Goal: Task Accomplishment & Management: Manage account settings

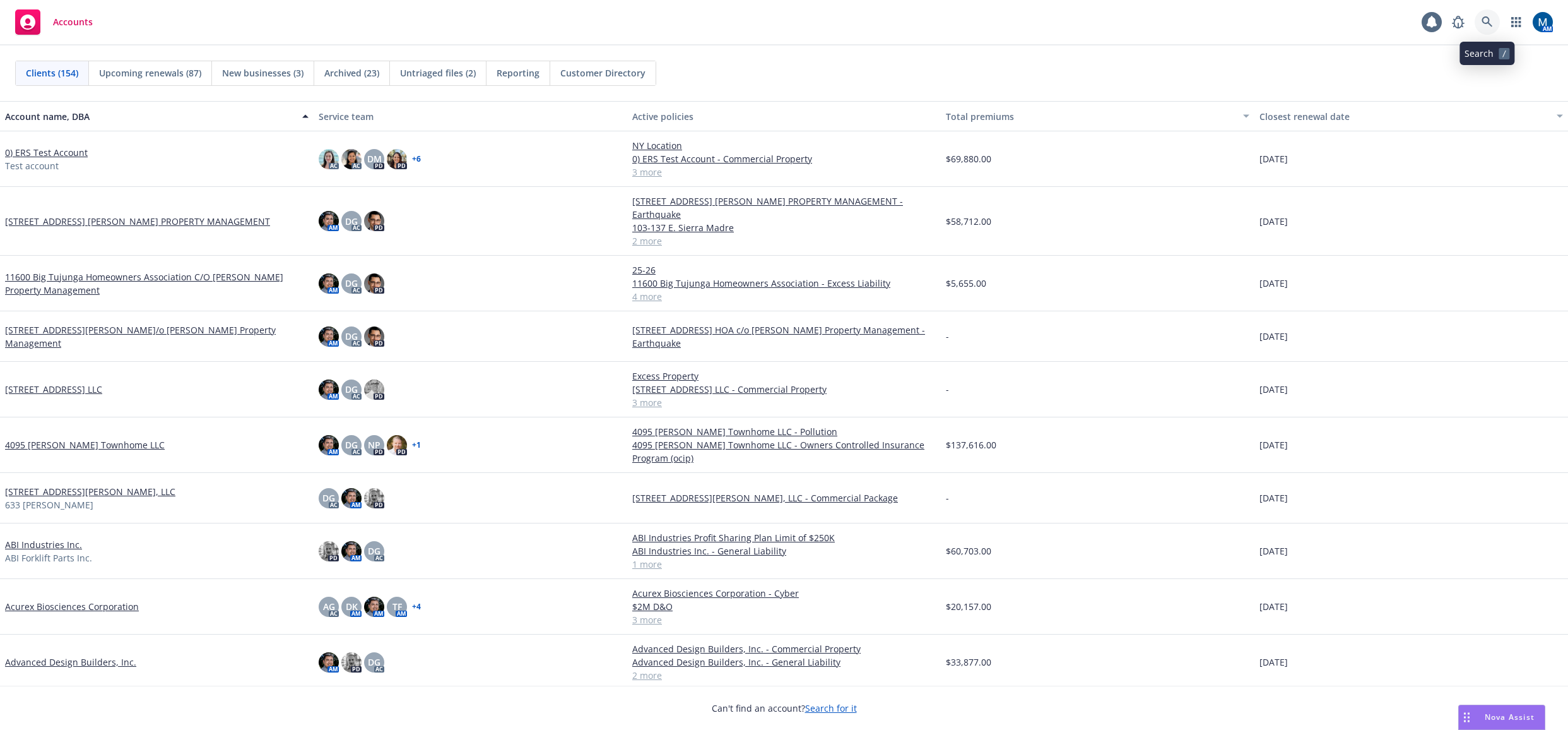
click at [1483, 23] on icon at bounding box center [1487, 22] width 11 height 11
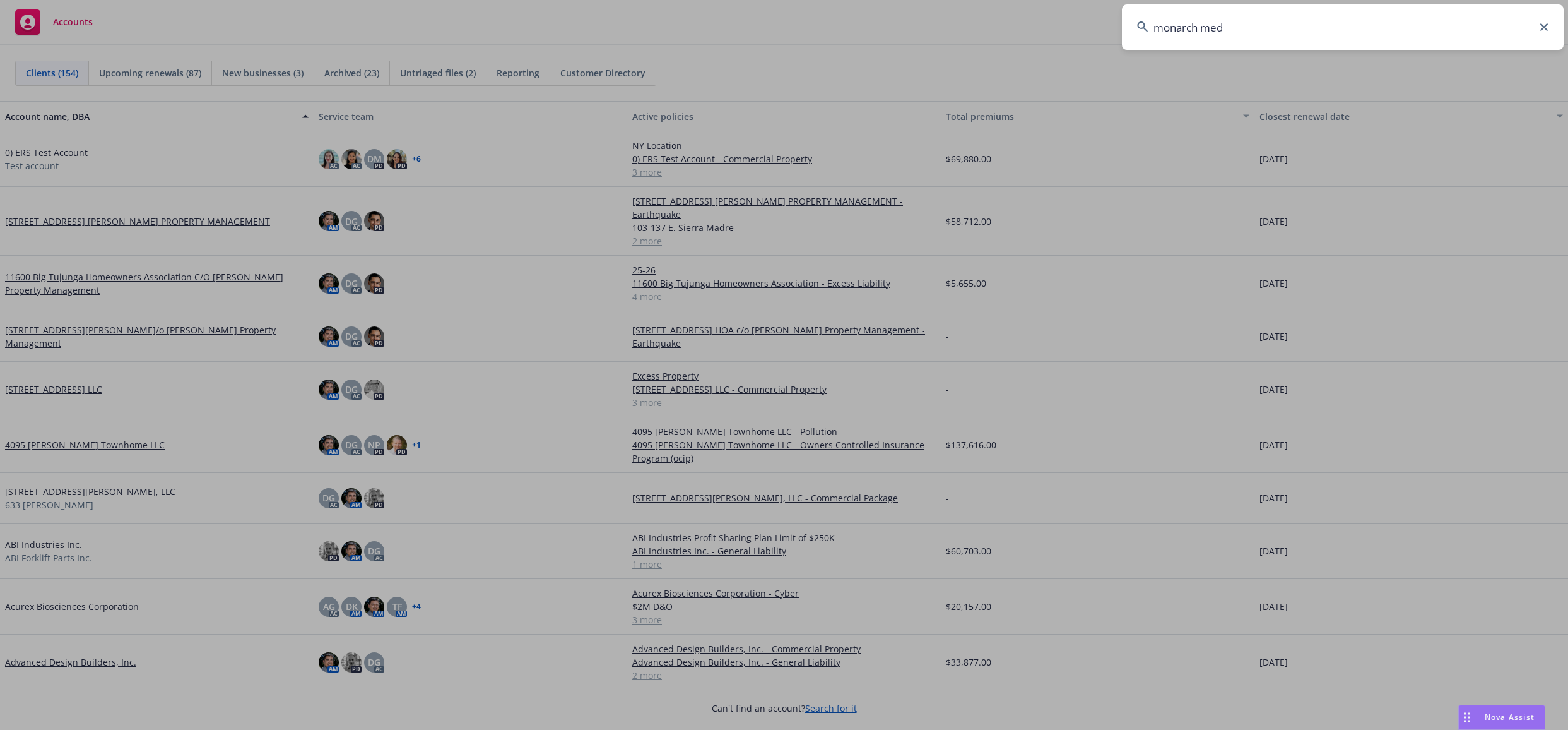
click at [1262, 20] on input "monarch med" at bounding box center [1343, 27] width 442 height 46
type input "monarch medical"
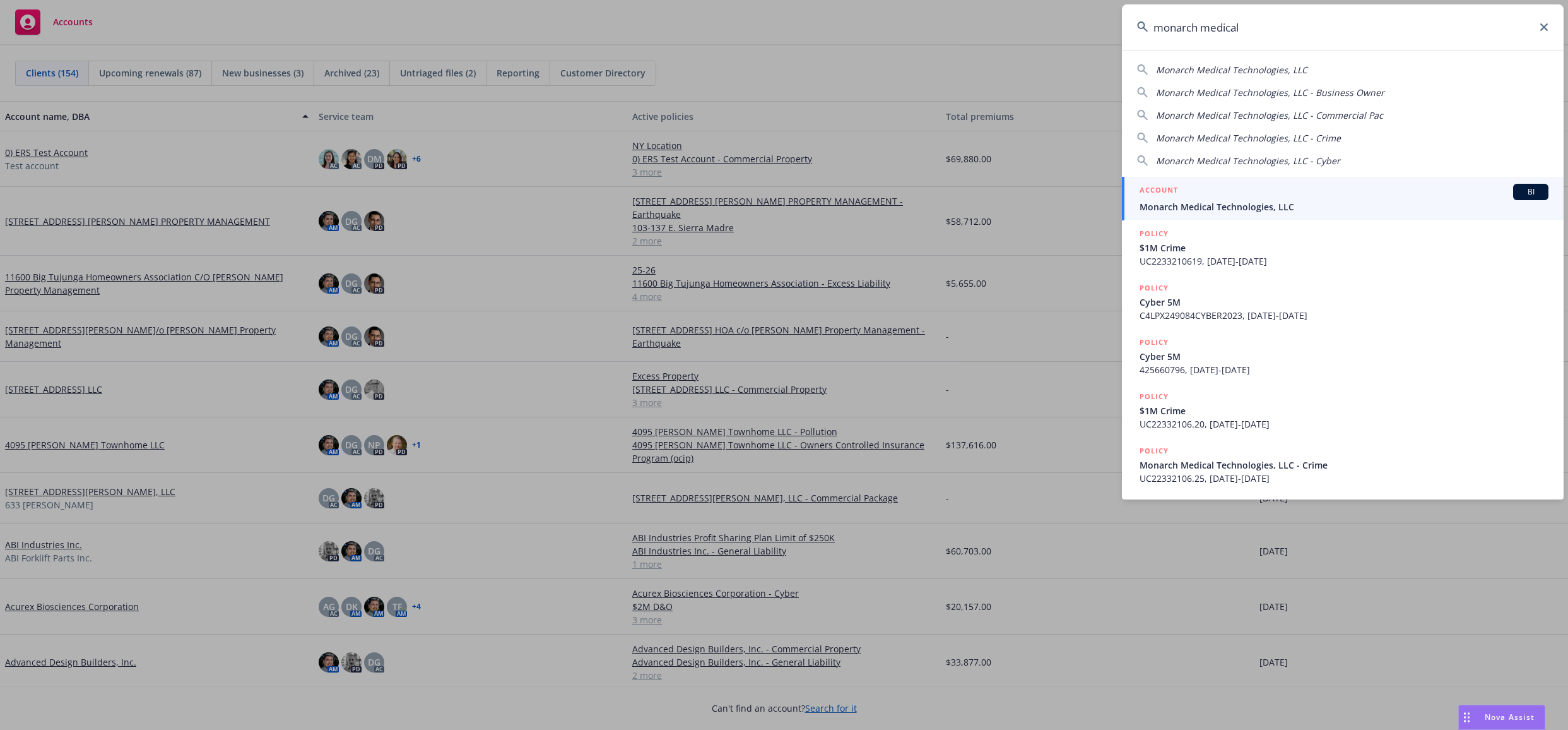
click at [1174, 201] on span "Monarch Medical Technologies, LLC" at bounding box center [1344, 206] width 409 height 13
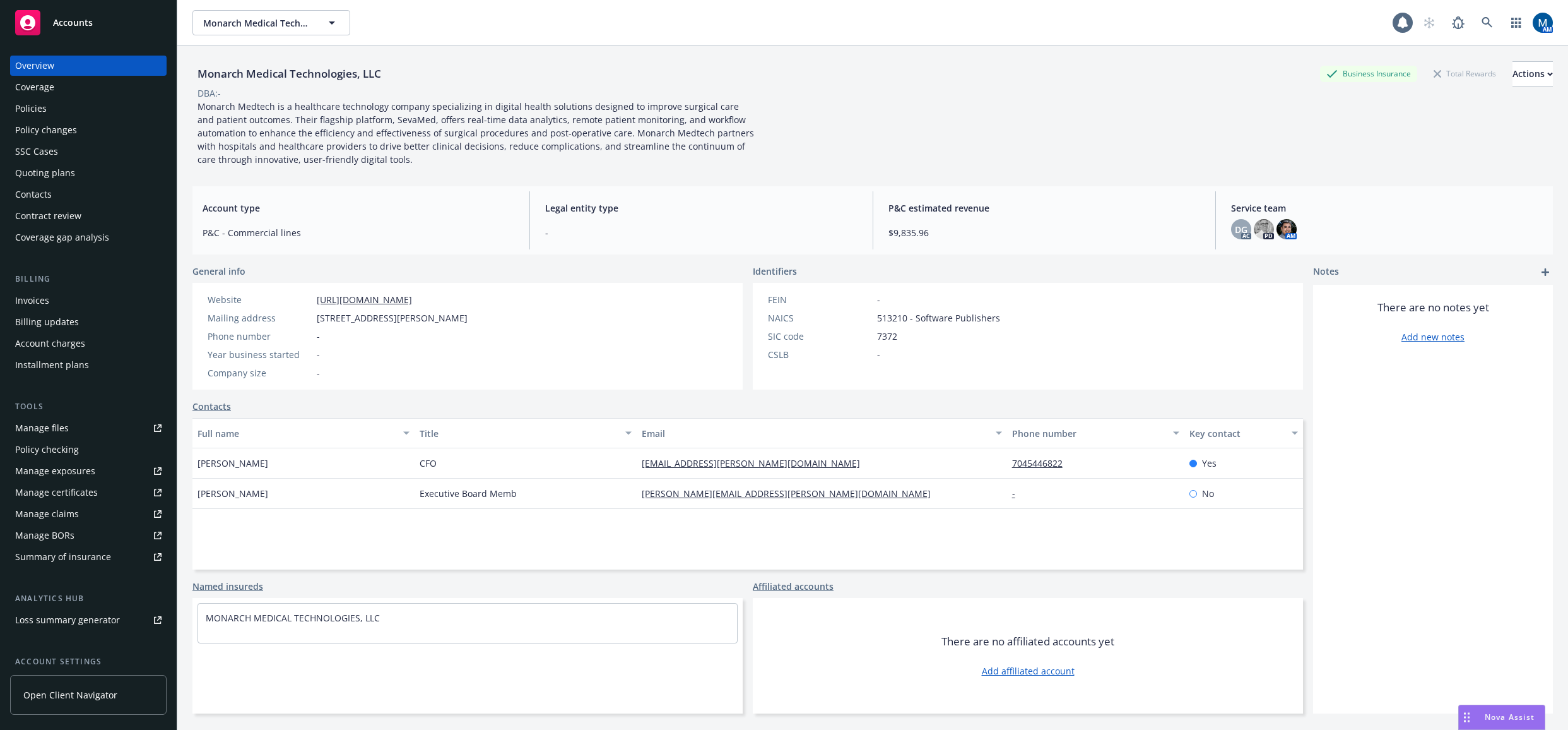
click at [47, 111] on div "Policies" at bounding box center [88, 109] width 146 height 20
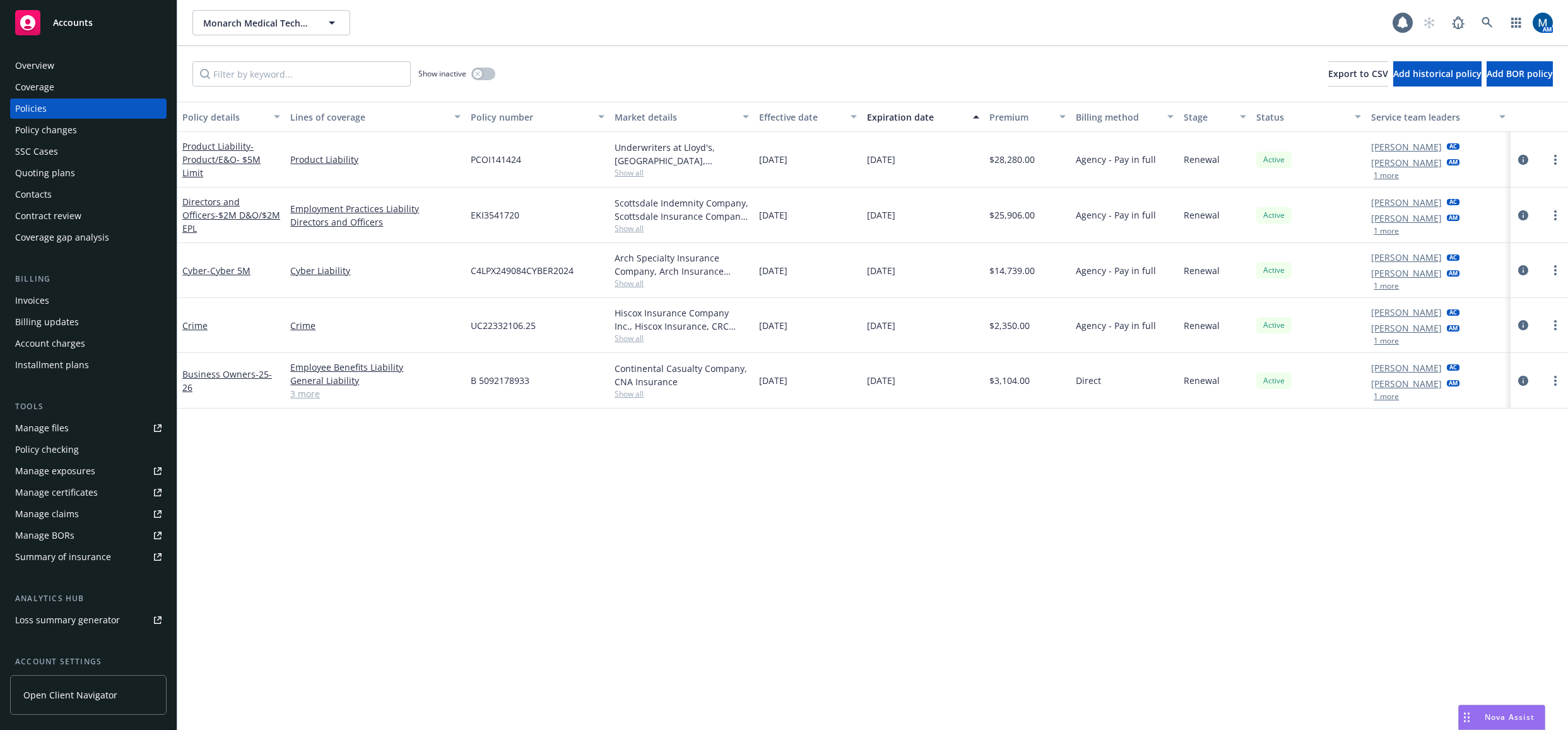
click at [1401, 494] on div "Policy details Lines of coverage Policy number Market details Effective date Ex…" at bounding box center [872, 416] width 1390 height 628
click at [642, 233] on span "Show all" at bounding box center [681, 228] width 134 height 11
click at [976, 517] on div "Policy details Lines of coverage Policy number Market details Effective date Ex…" at bounding box center [872, 416] width 1390 height 628
click at [89, 299] on div "Invoices" at bounding box center [88, 301] width 146 height 20
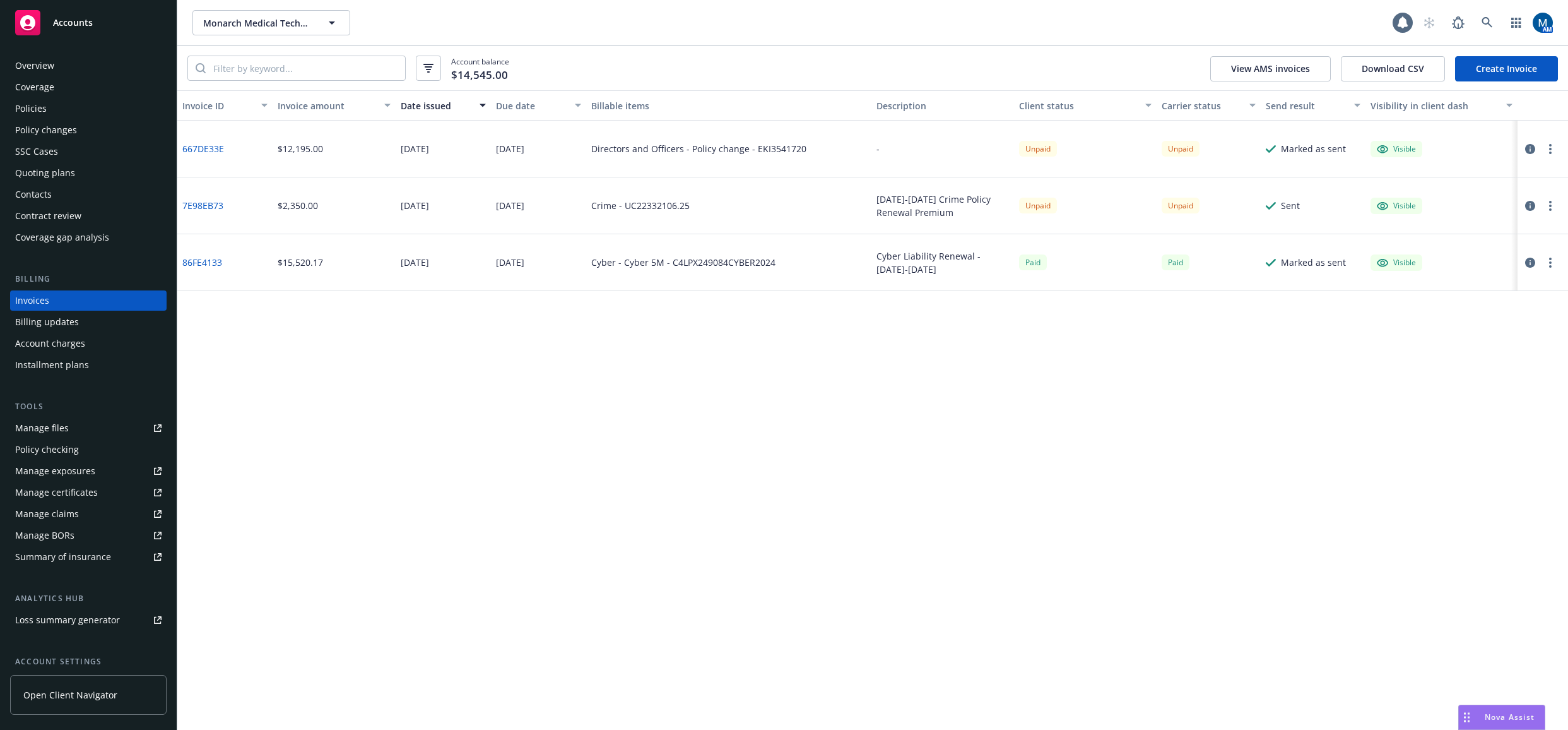
click at [773, 403] on div "Invoice ID Invoice amount Date issued Due date Billable items Description Clien…" at bounding box center [872, 410] width 1390 height 639
click at [1533, 146] on icon "button" at bounding box center [1530, 149] width 10 height 10
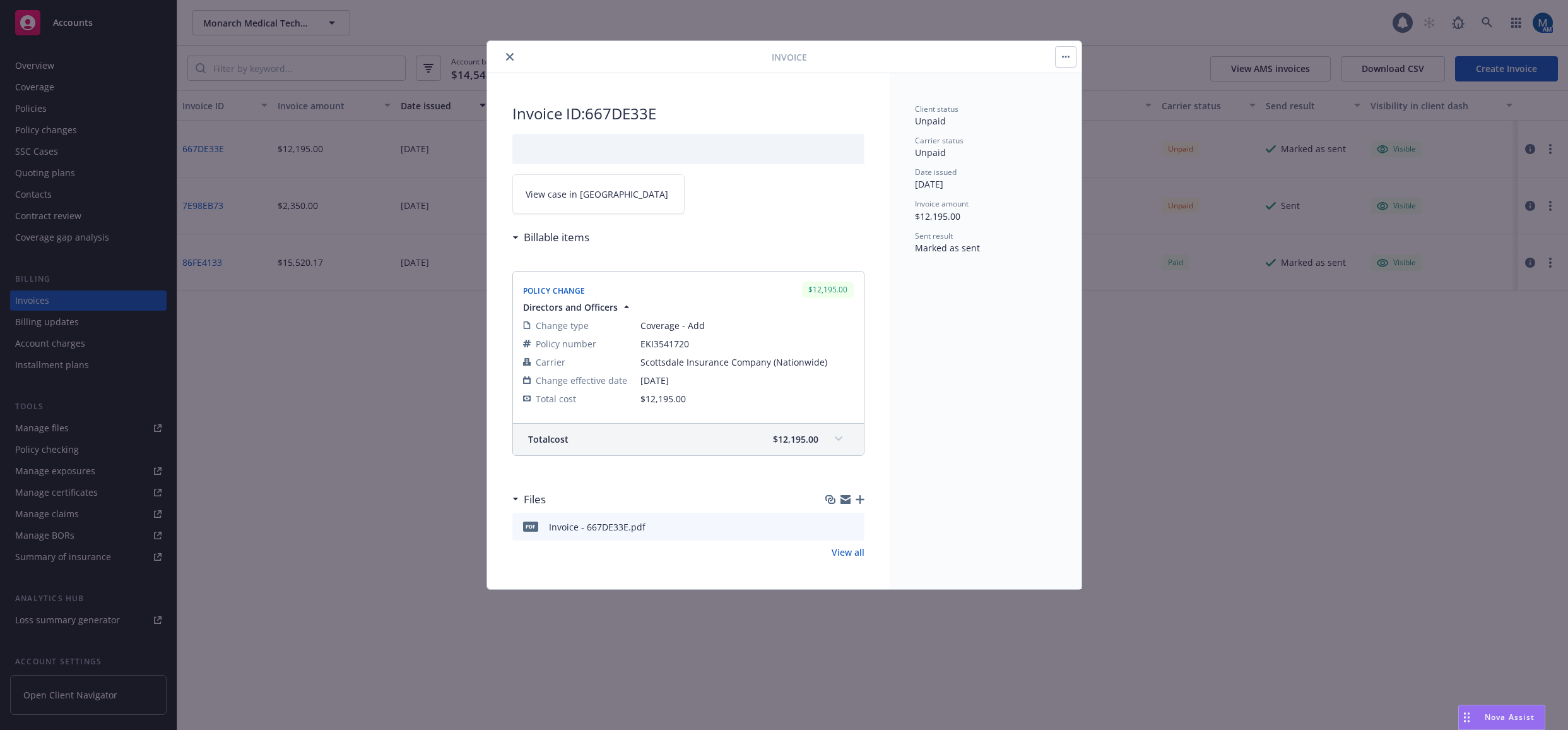
click at [840, 437] on icon at bounding box center [838, 439] width 8 height 5
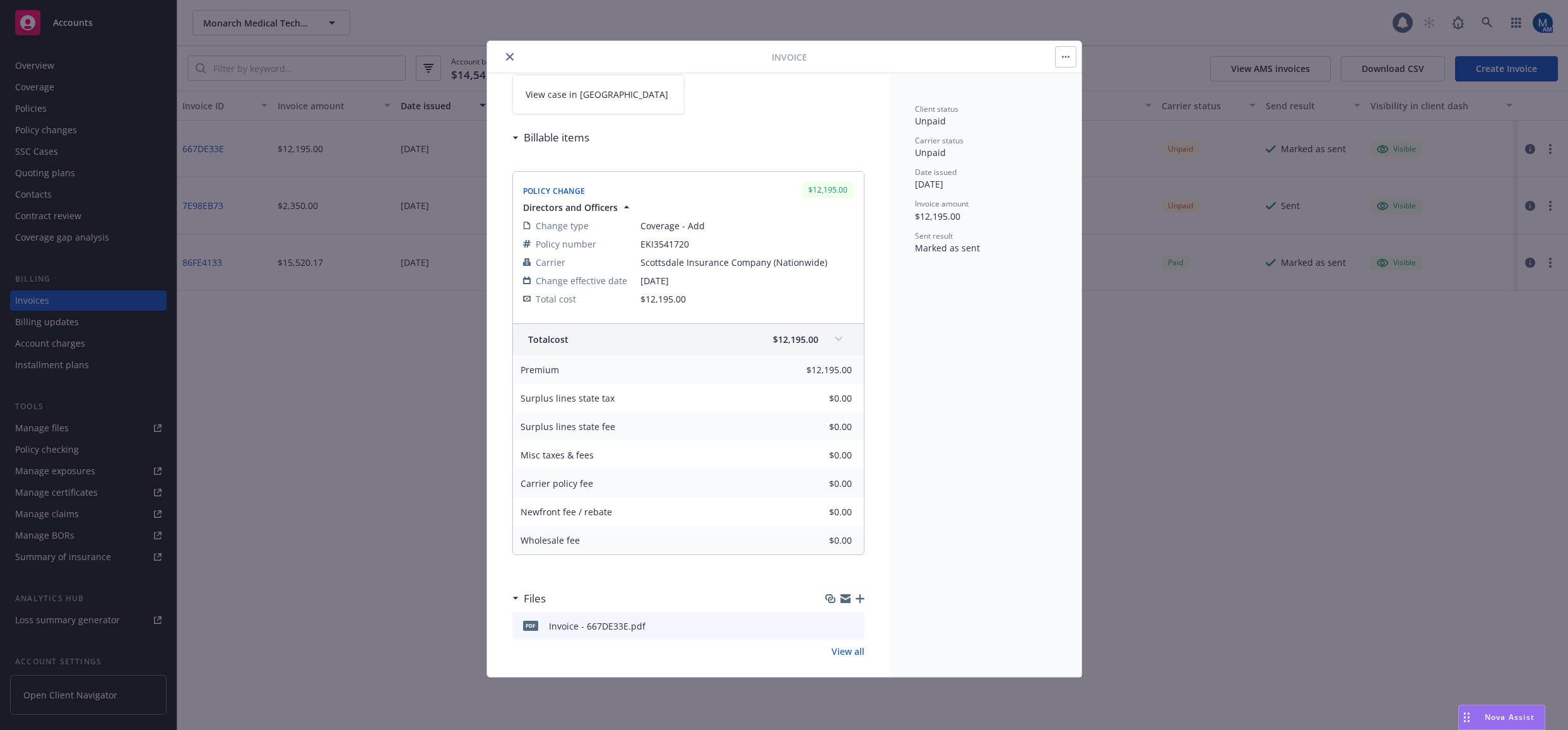
scroll to position [111, 0]
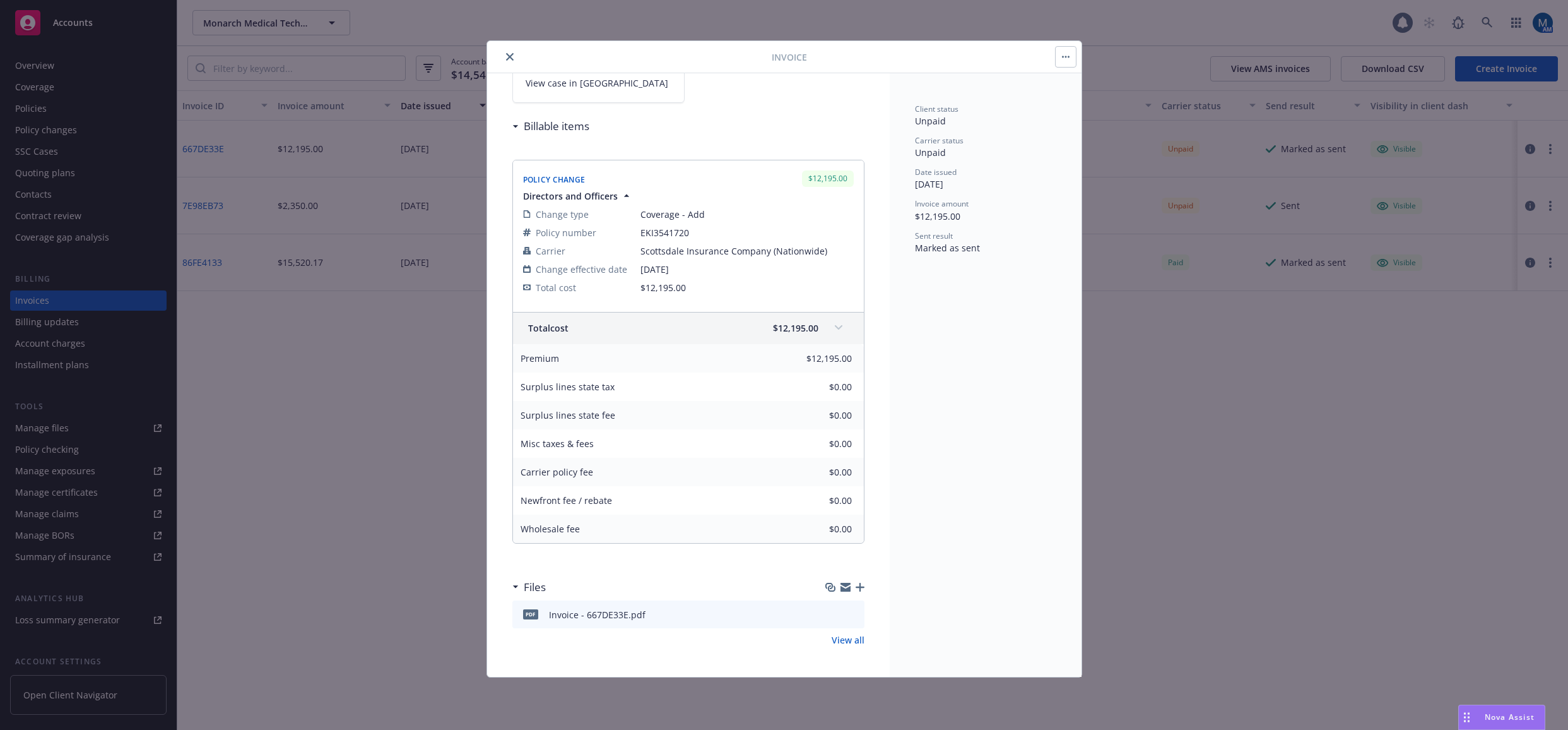
click at [847, 614] on icon "preview file" at bounding box center [852, 614] width 11 height 9
click at [515, 55] on button "close" at bounding box center [510, 57] width 15 height 15
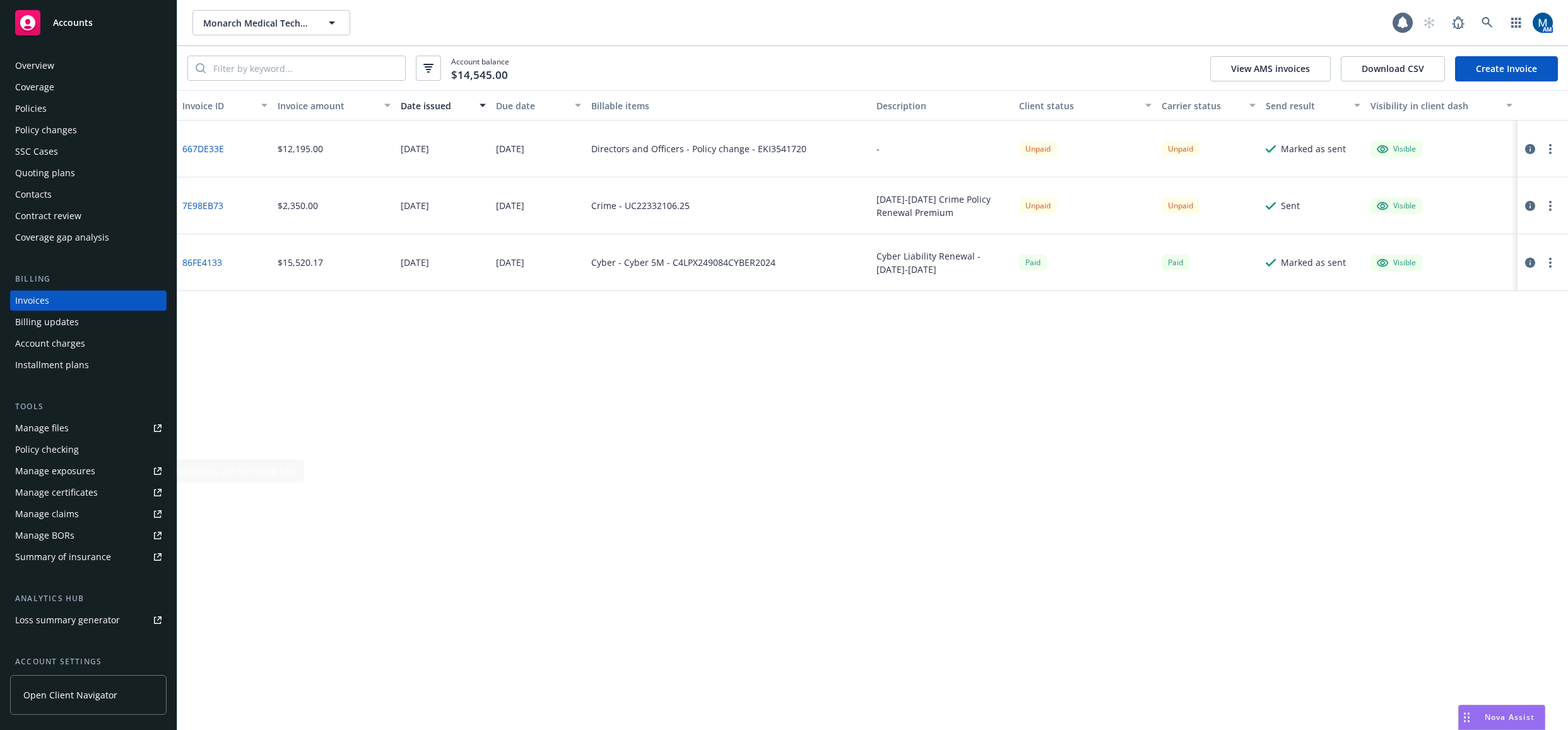
click at [35, 436] on div "Manage files" at bounding box center [42, 428] width 54 height 20
click at [88, 111] on div "Policies" at bounding box center [88, 109] width 146 height 20
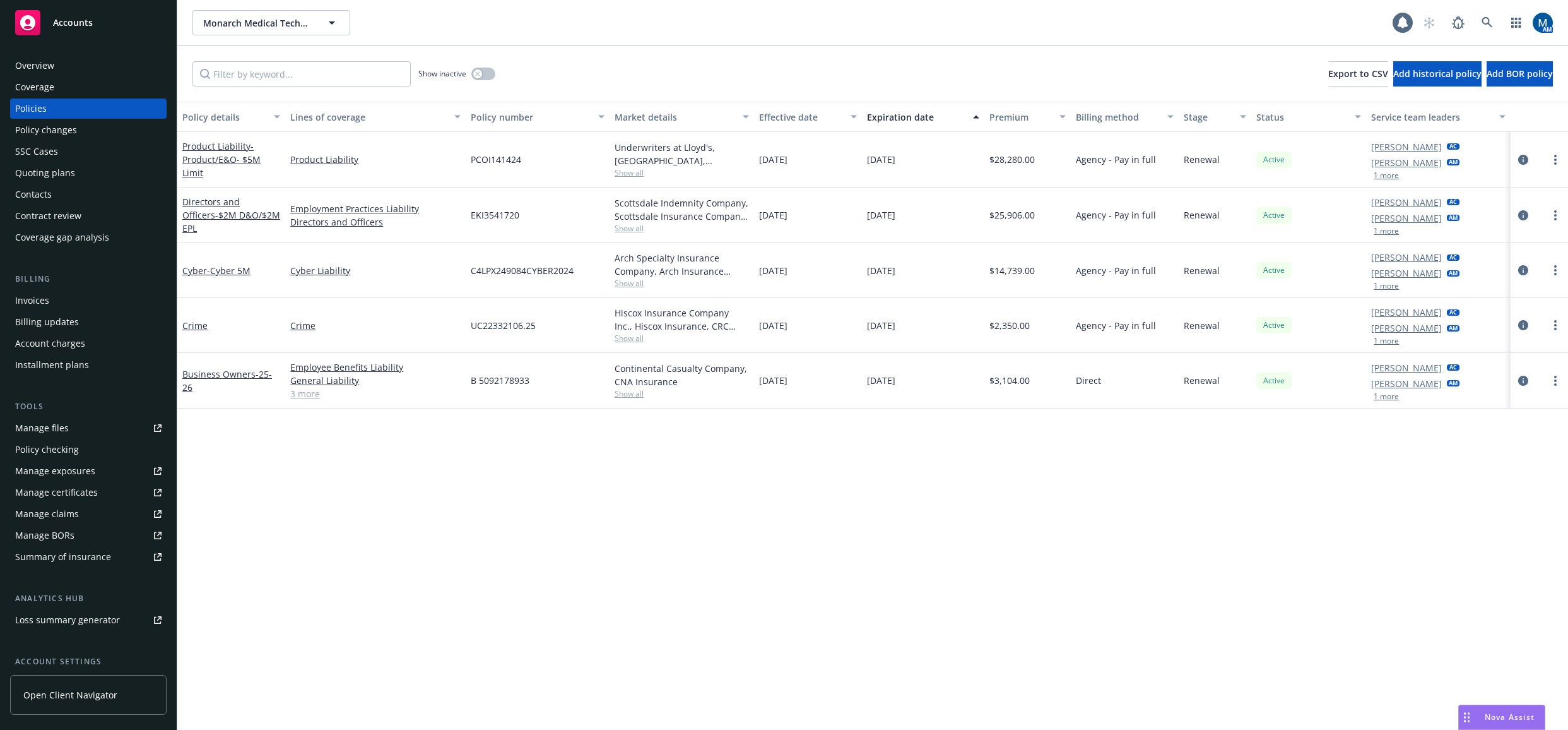
drag, startPoint x: 831, startPoint y: 501, endPoint x: 824, endPoint y: 501, distance: 7.0
click at [831, 501] on div "Policy details Lines of coverage Policy number Market details Effective date Ex…" at bounding box center [872, 416] width 1390 height 628
click at [646, 572] on div "Policy details Lines of coverage Policy number Market details Effective date Ex…" at bounding box center [872, 416] width 1390 height 628
click at [502, 509] on div "Policy details Lines of coverage Policy number Market details Effective date Ex…" at bounding box center [872, 416] width 1390 height 628
click at [935, 466] on div "Policy details Lines of coverage Policy number Market details Effective date Ex…" at bounding box center [872, 416] width 1390 height 628
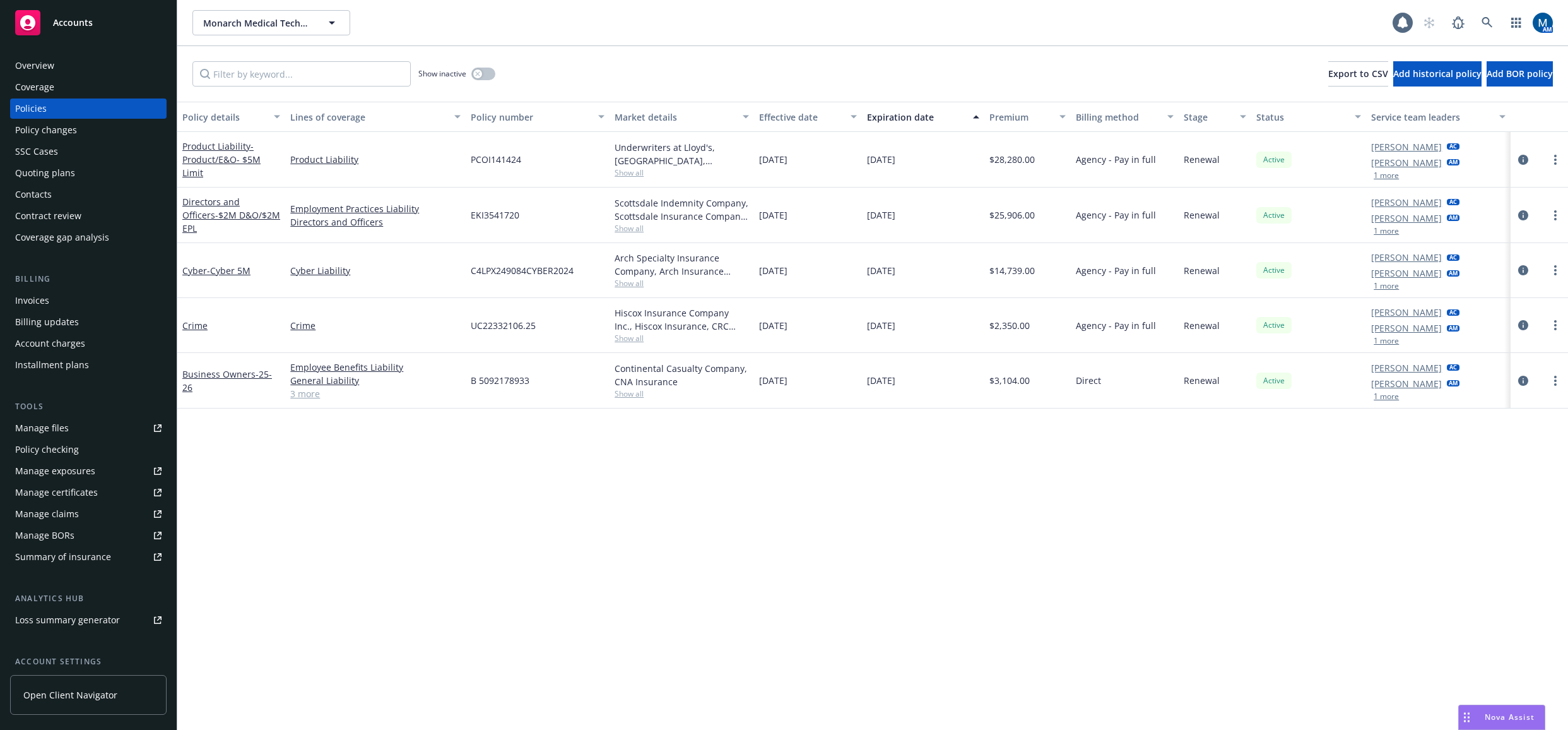
click at [82, 427] on link "Manage files" at bounding box center [88, 428] width 156 height 20
click at [44, 424] on div "Manage files" at bounding box center [42, 428] width 54 height 20
click at [704, 527] on div "Policy details Lines of coverage Policy number Market details Effective date Ex…" at bounding box center [872, 416] width 1390 height 628
drag, startPoint x: 480, startPoint y: 523, endPoint x: 511, endPoint y: 513, distance: 32.6
click at [481, 523] on div "Policy details Lines of coverage Policy number Market details Effective date Ex…" at bounding box center [872, 416] width 1390 height 628
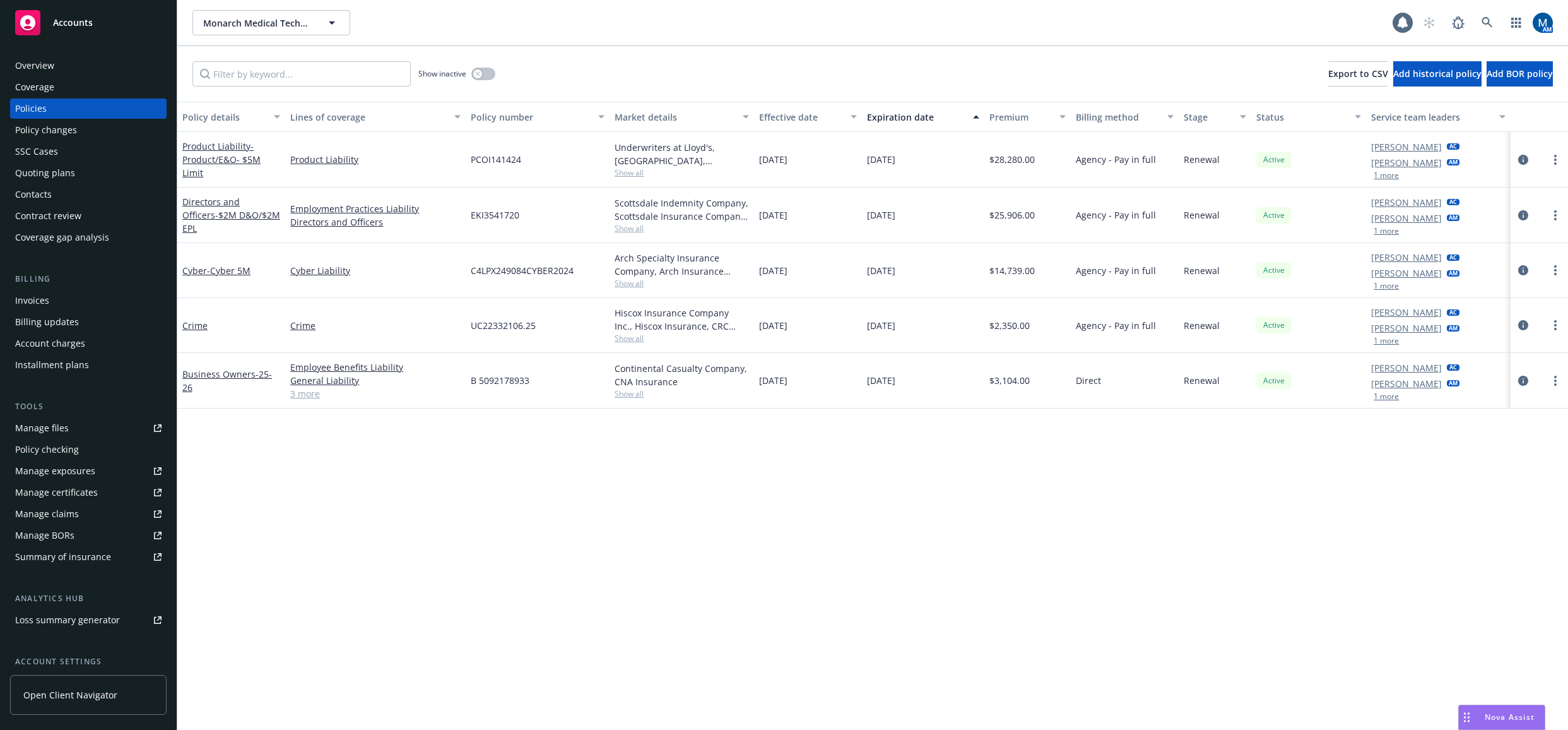
click at [67, 25] on span "Accounts" at bounding box center [73, 23] width 40 height 10
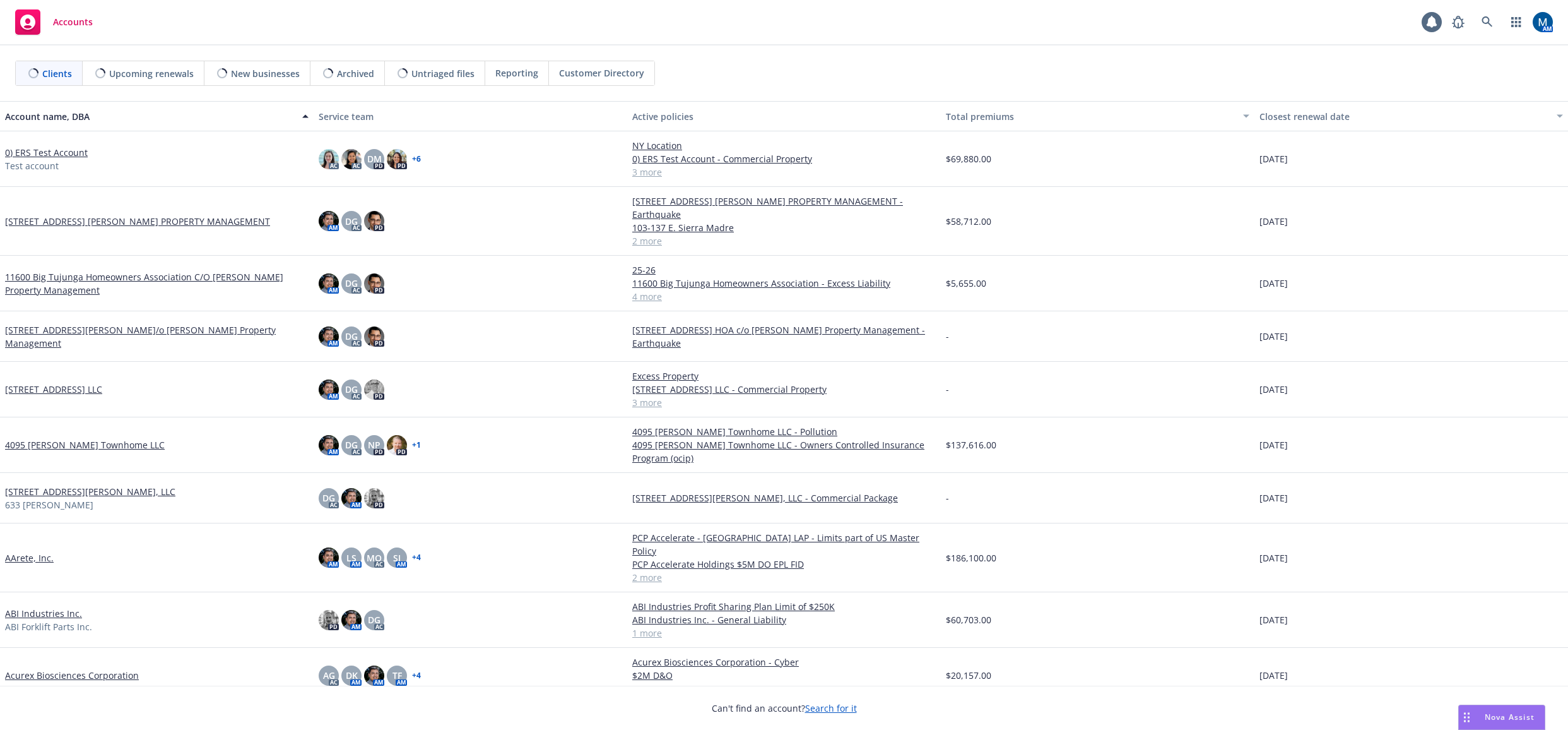
click at [911, 41] on div "Accounts AM" at bounding box center [784, 23] width 1568 height 46
click at [1491, 28] on link at bounding box center [1487, 22] width 25 height 25
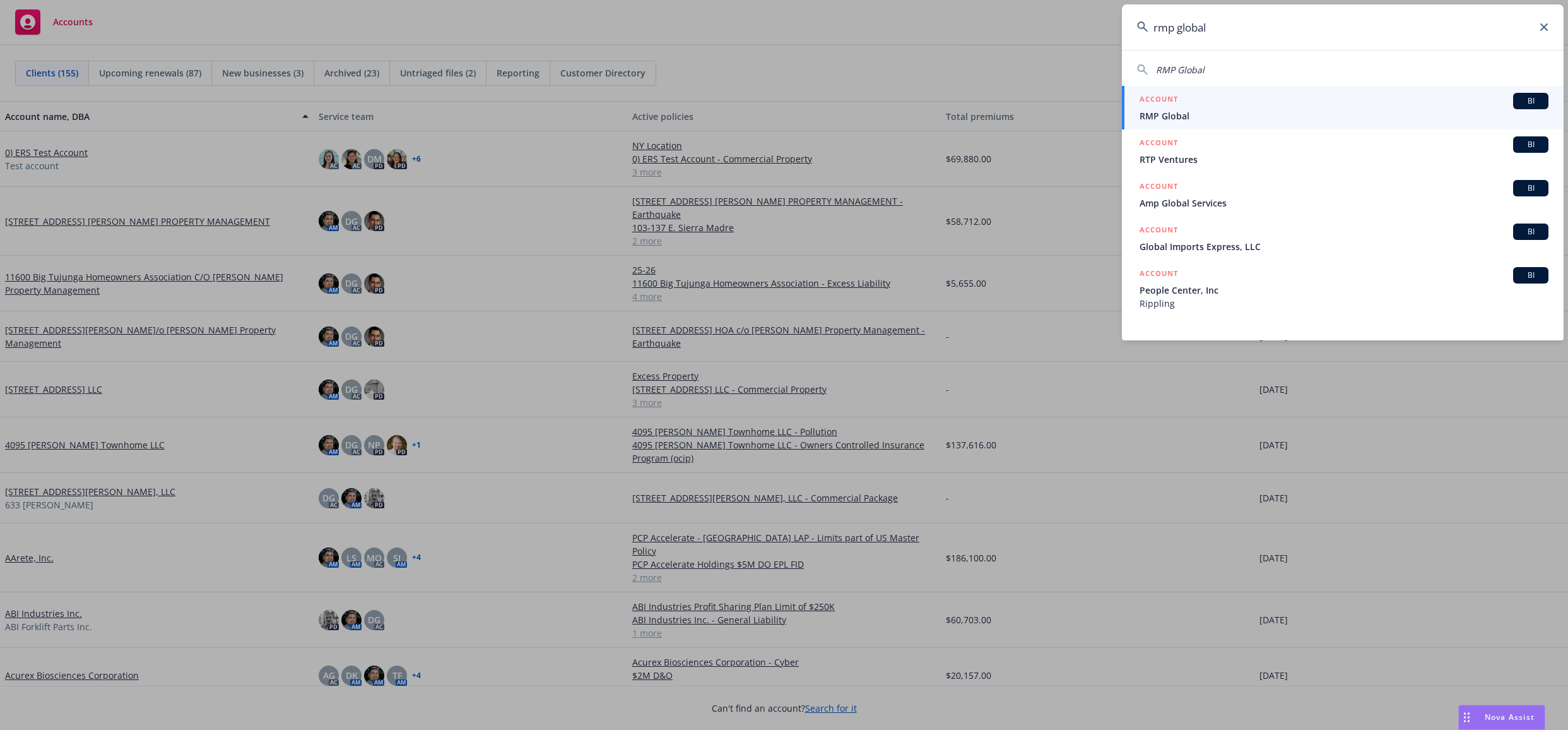
type input "rmp global"
click at [1236, 104] on div "ACCOUNT BI" at bounding box center [1344, 101] width 409 height 16
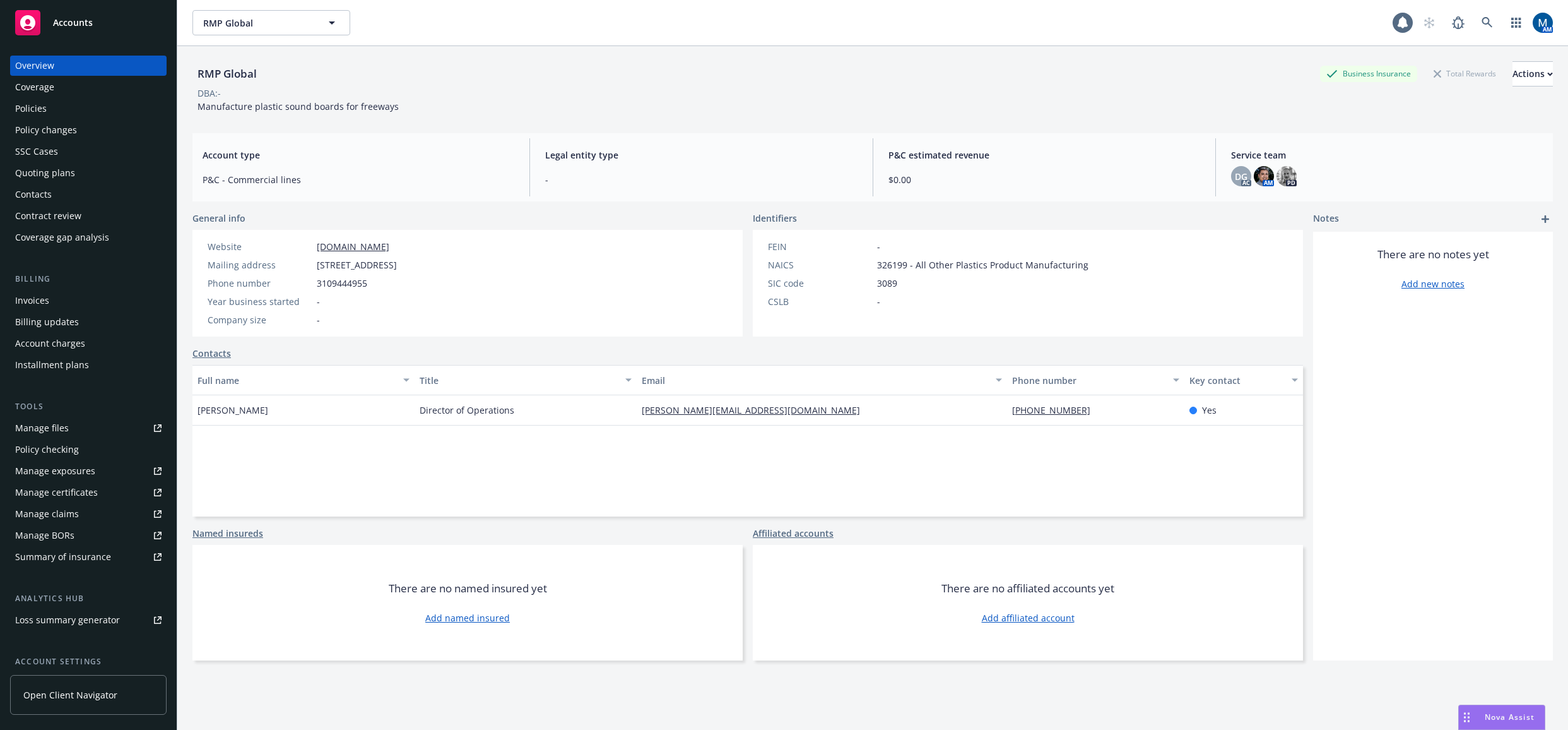
click at [83, 104] on div "Policies" at bounding box center [88, 109] width 146 height 20
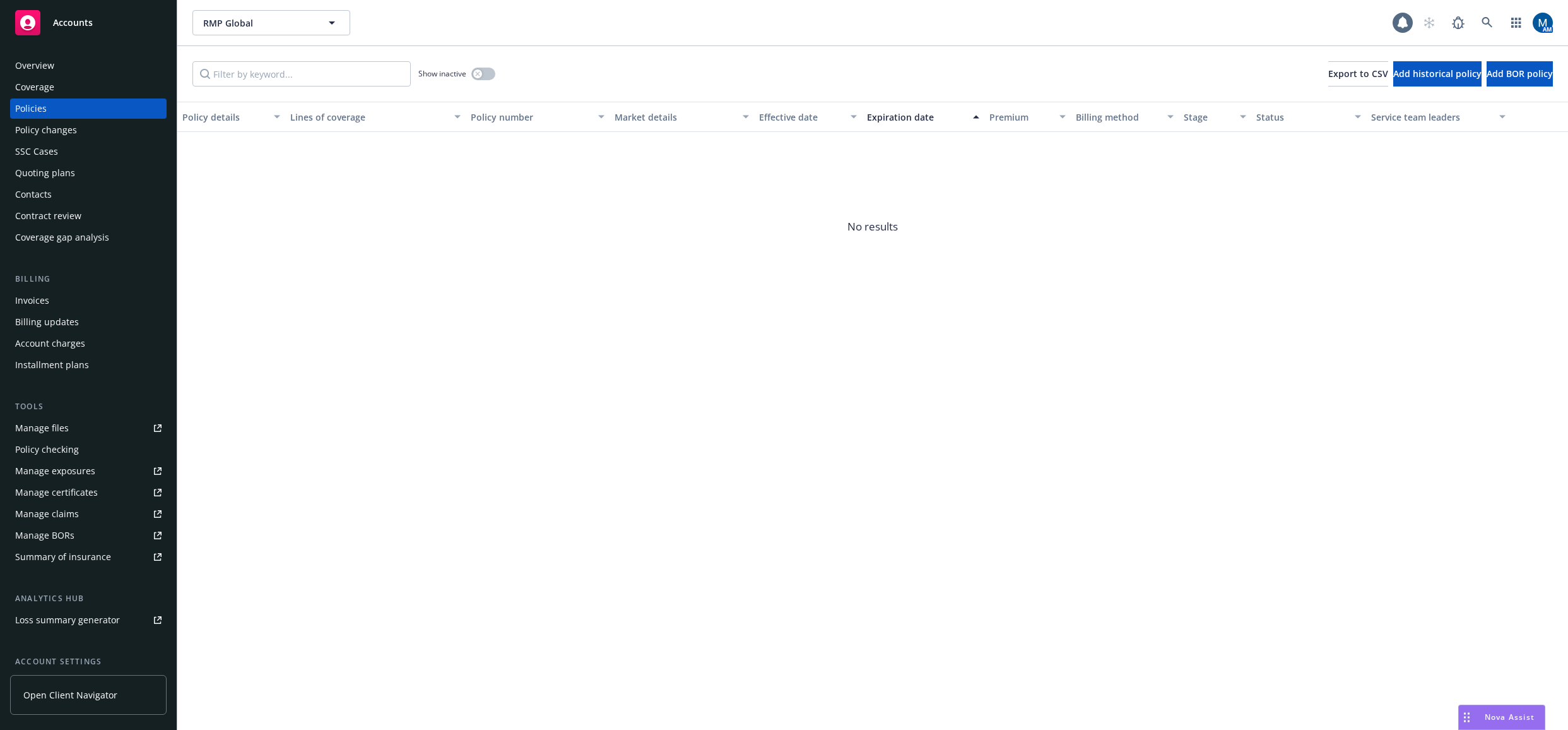
click at [79, 167] on div "Quoting plans" at bounding box center [88, 173] width 146 height 20
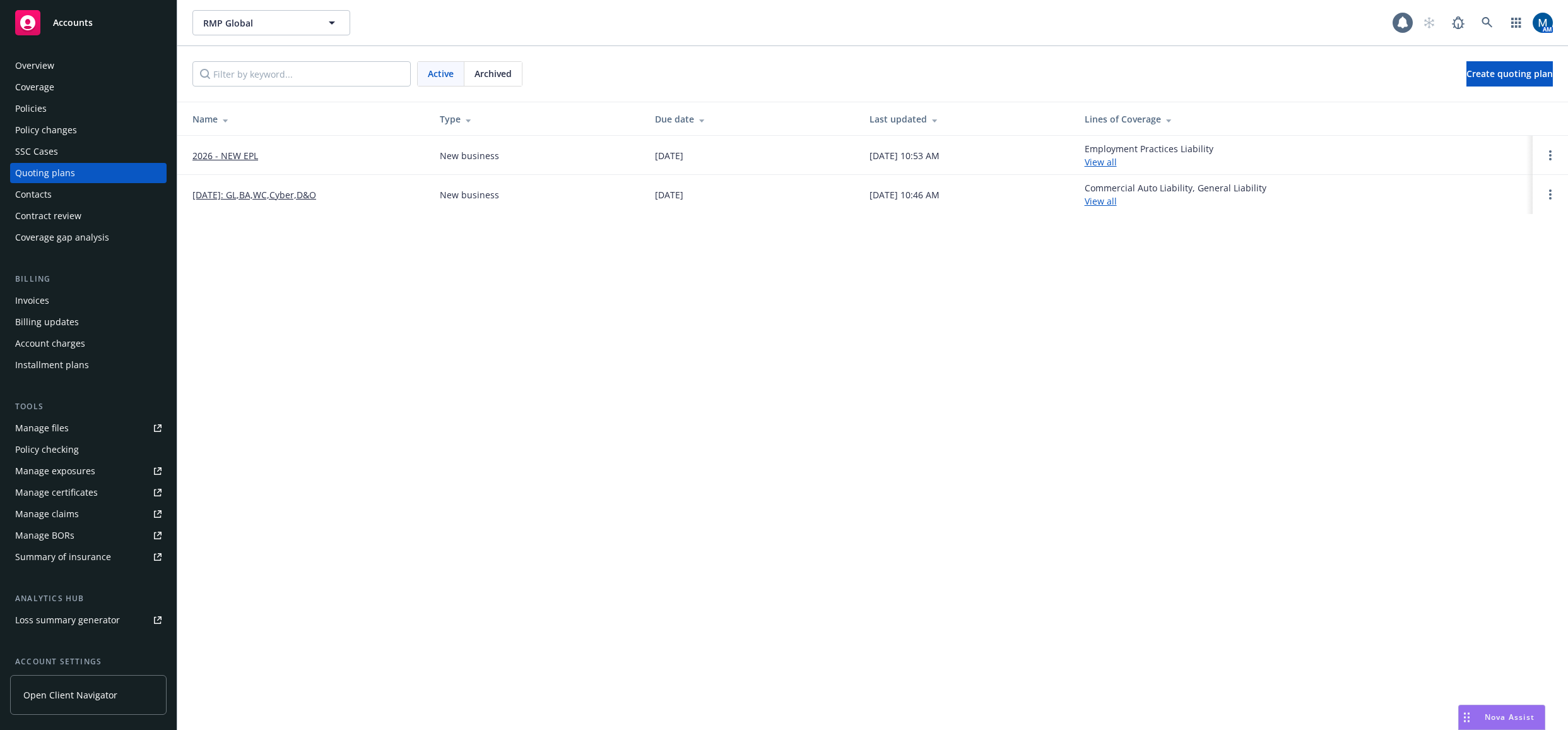
click at [85, 64] on div "Overview" at bounding box center [88, 66] width 146 height 20
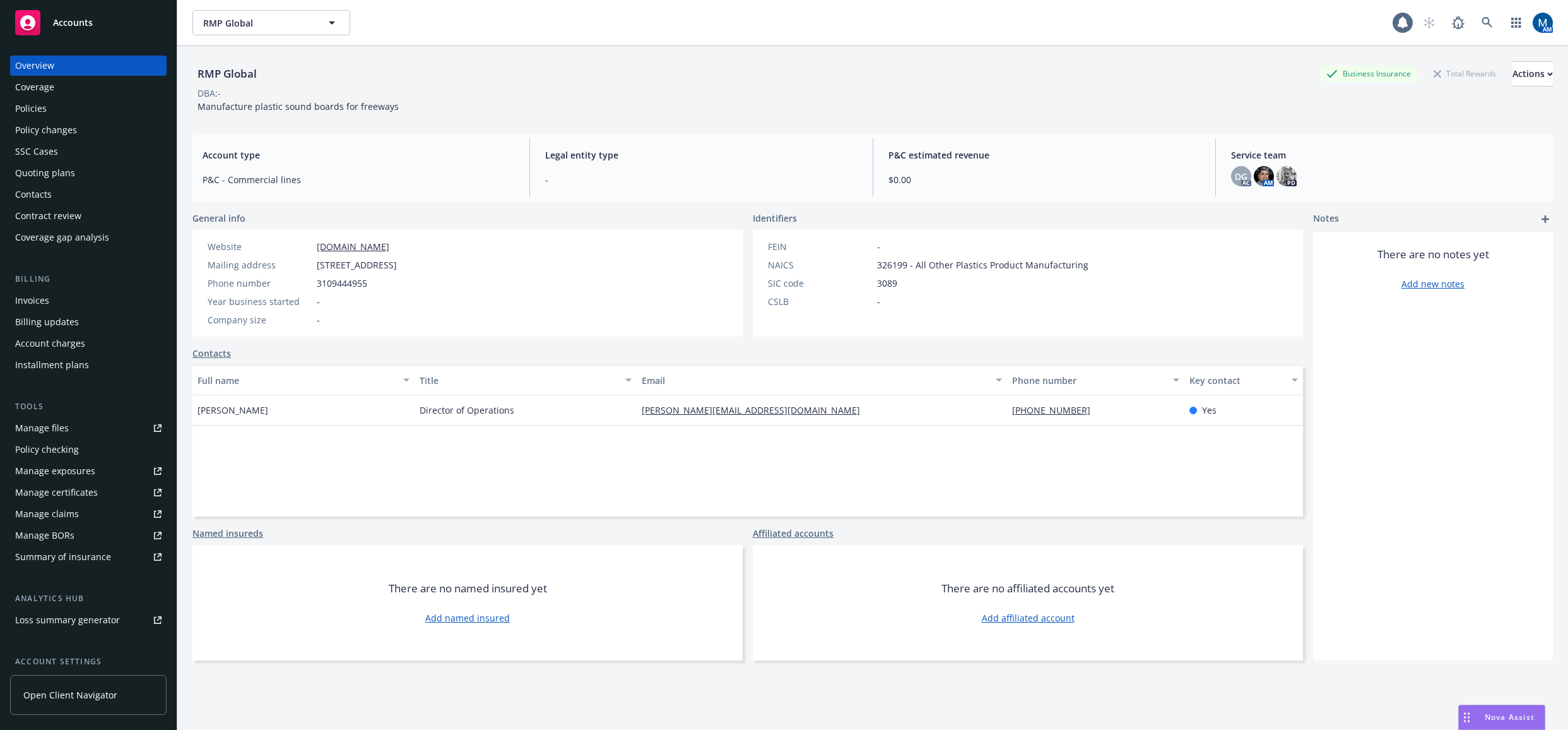
click at [86, 432] on link "Manage files" at bounding box center [88, 428] width 156 height 20
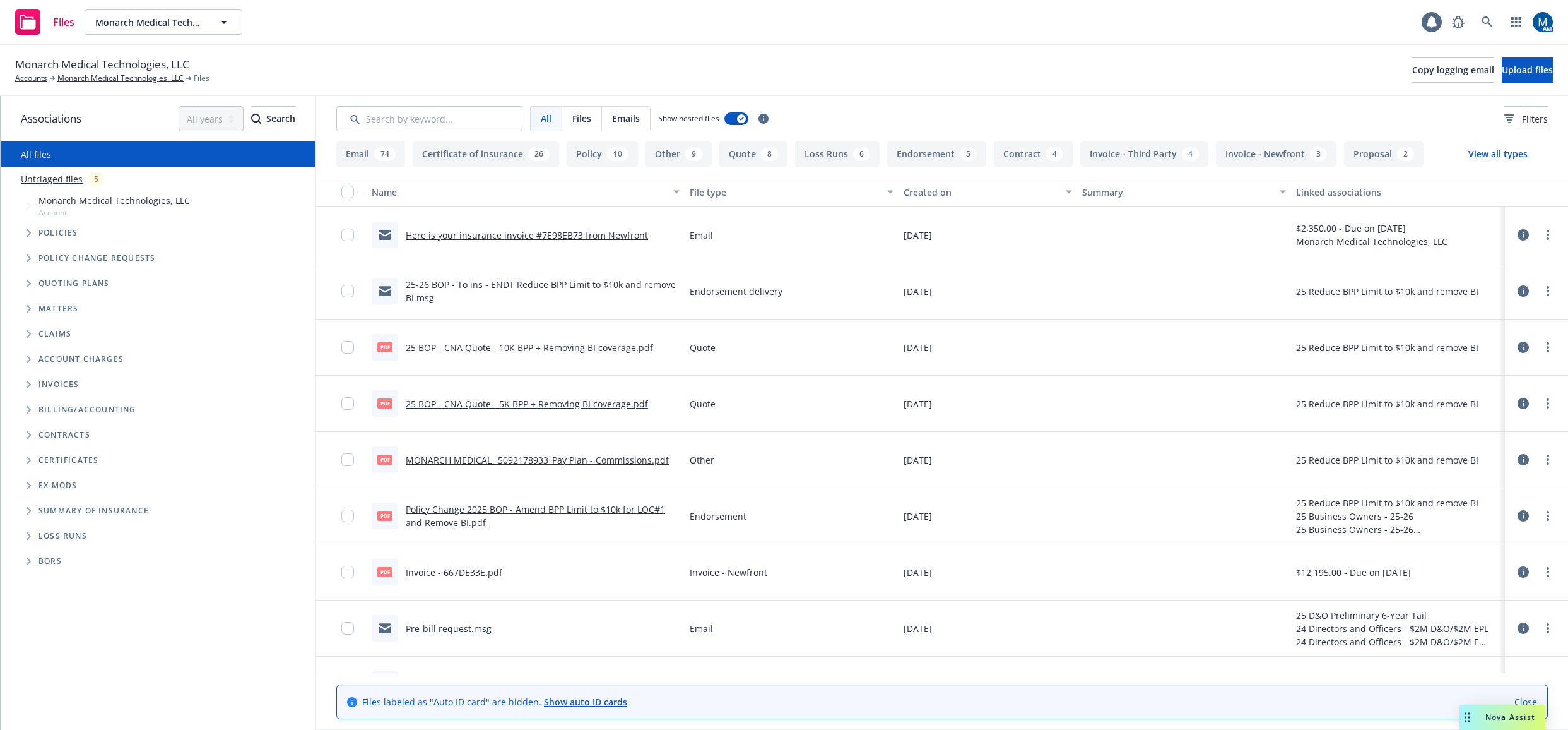
click at [549, 69] on div "Monarch Medical Technologies, LLC Accounts Monarch Medical Technologies, LLC Fi…" at bounding box center [784, 70] width 1538 height 28
click at [530, 238] on link "Here is your insurance invoice #7E98EB73 from Newfront" at bounding box center [526, 235] width 242 height 12
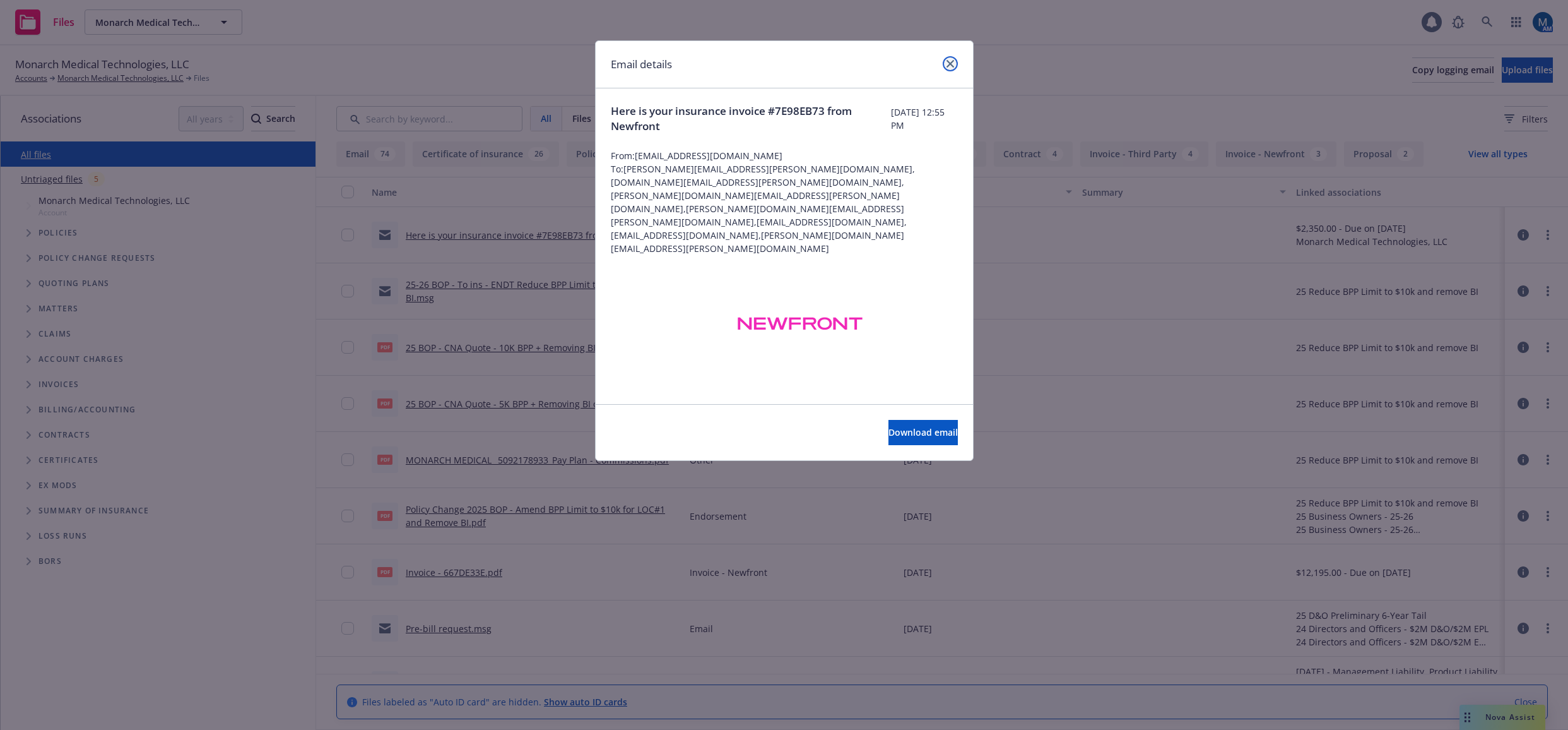
click at [952, 62] on icon "close" at bounding box center [950, 64] width 8 height 8
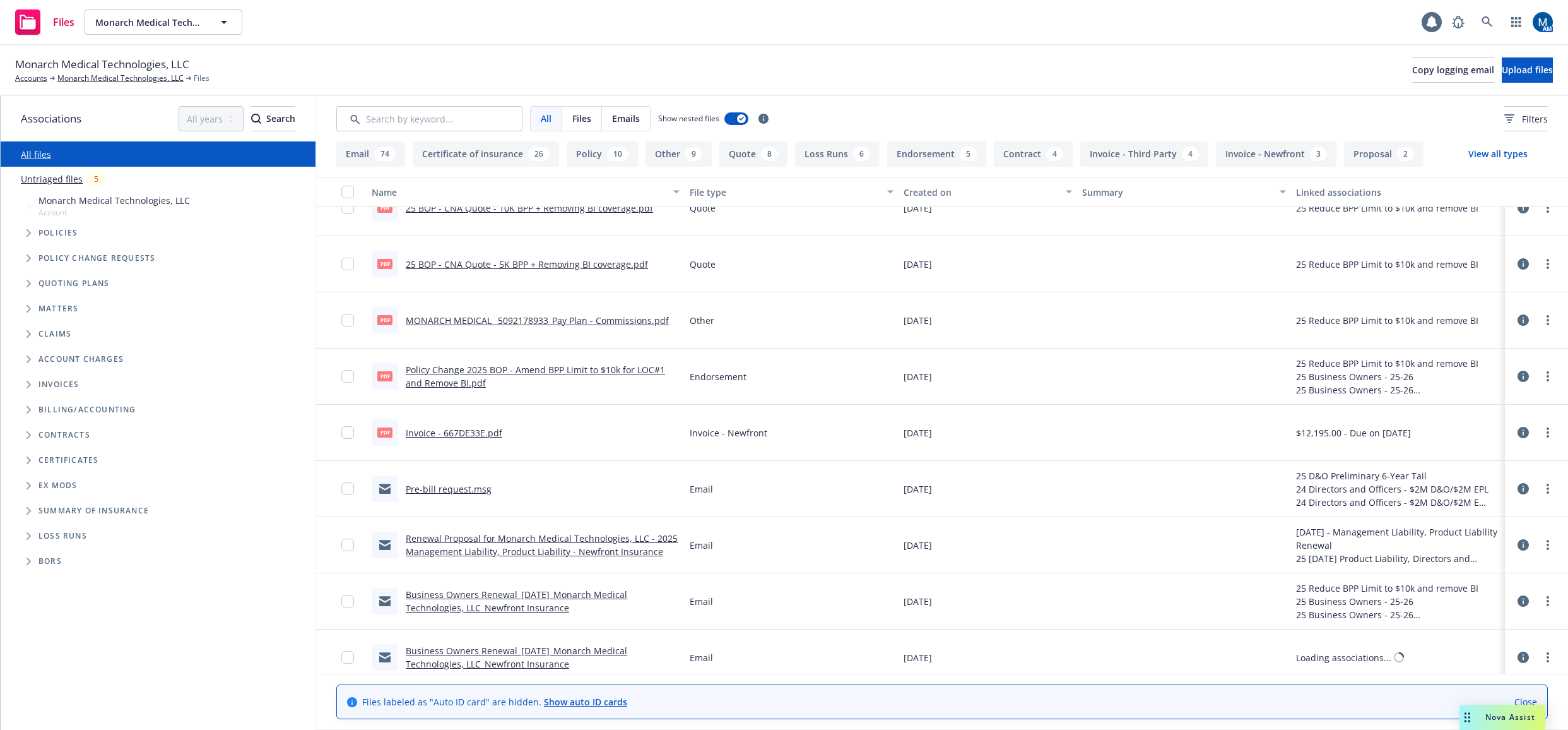
scroll to position [189, 0]
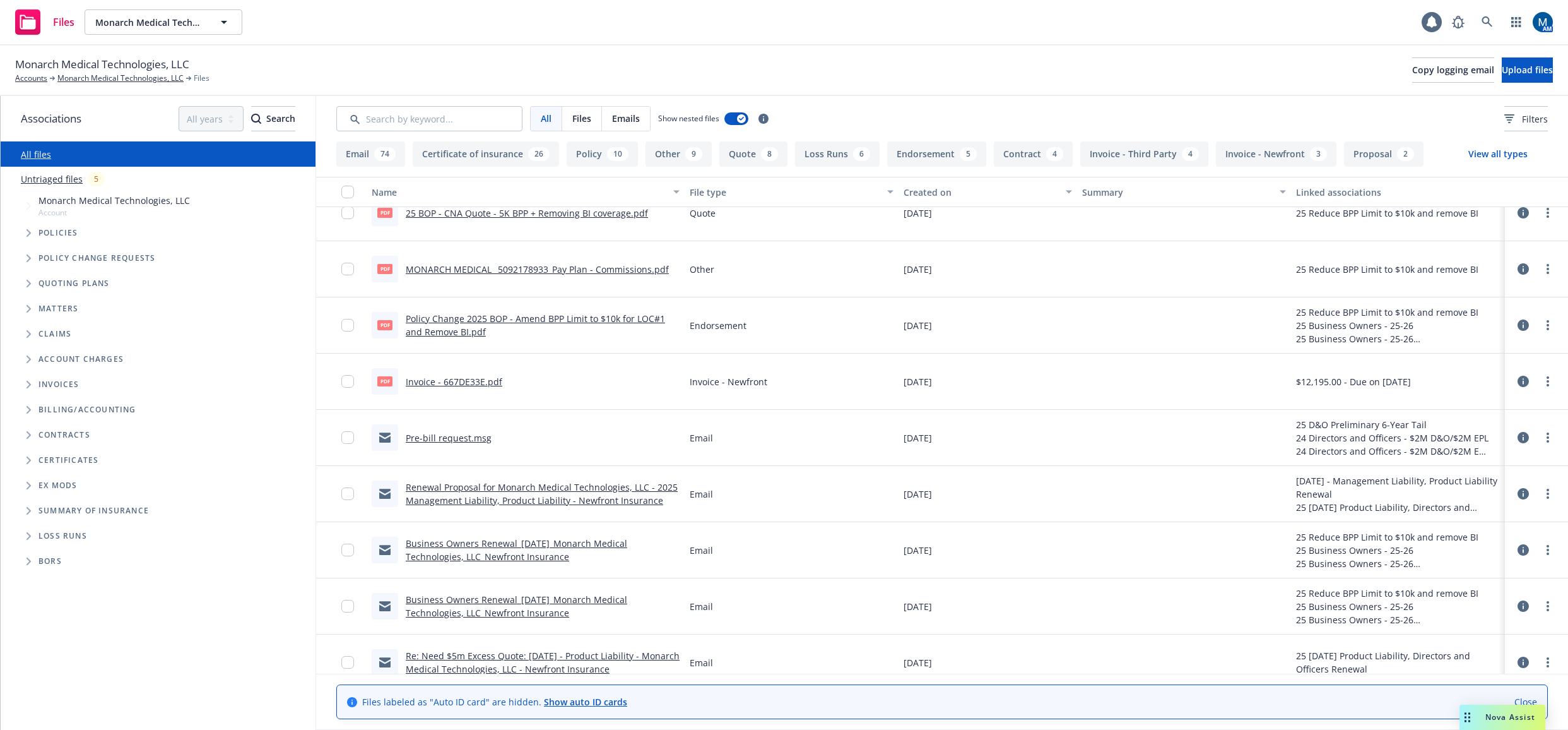
click at [456, 445] on div "Pre-bill request.msg" at bounding box center [431, 437] width 120 height 27
click at [457, 440] on link "Pre-bill request.msg" at bounding box center [449, 437] width 86 height 12
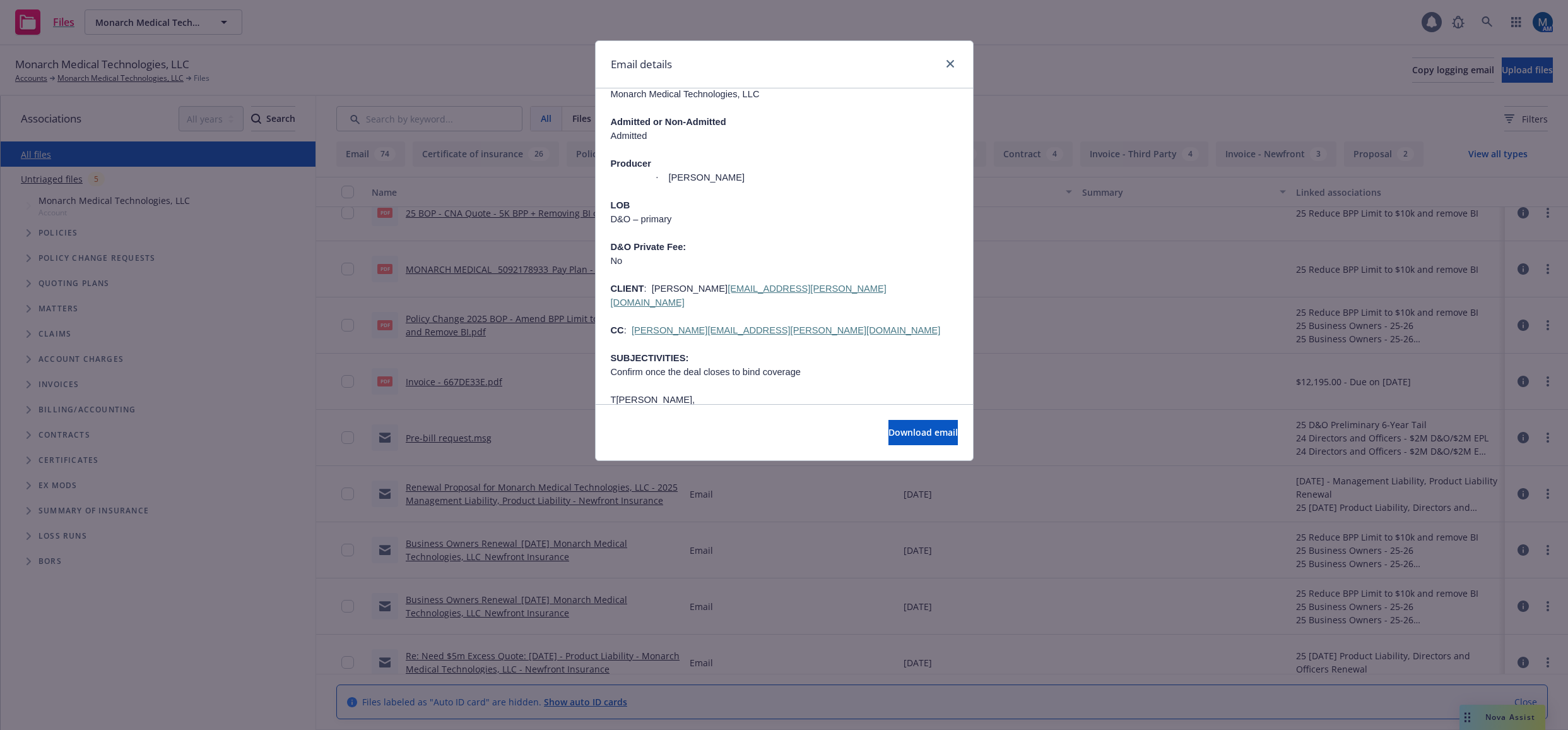
scroll to position [316, 0]
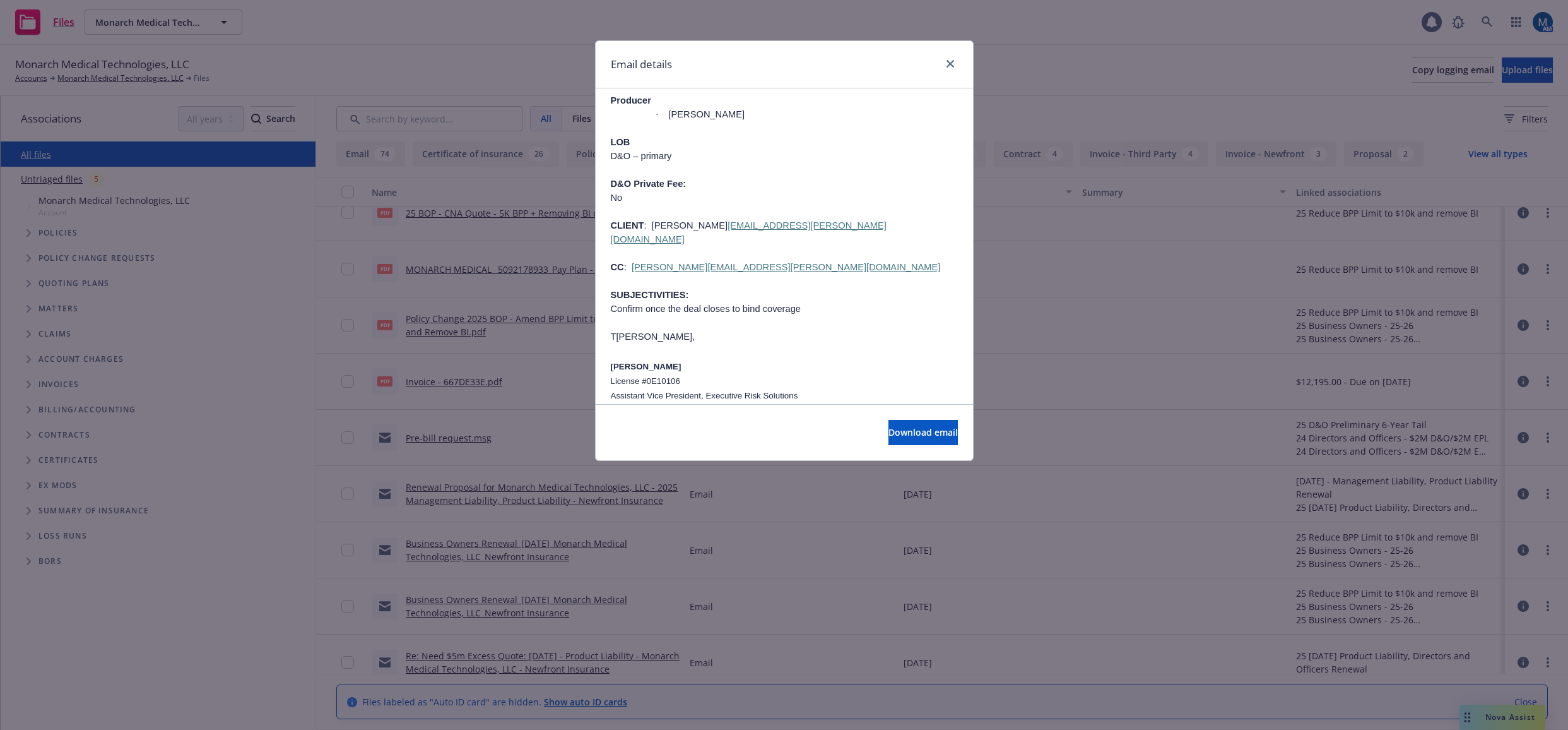
click at [916, 218] on p at bounding box center [784, 211] width 347 height 14
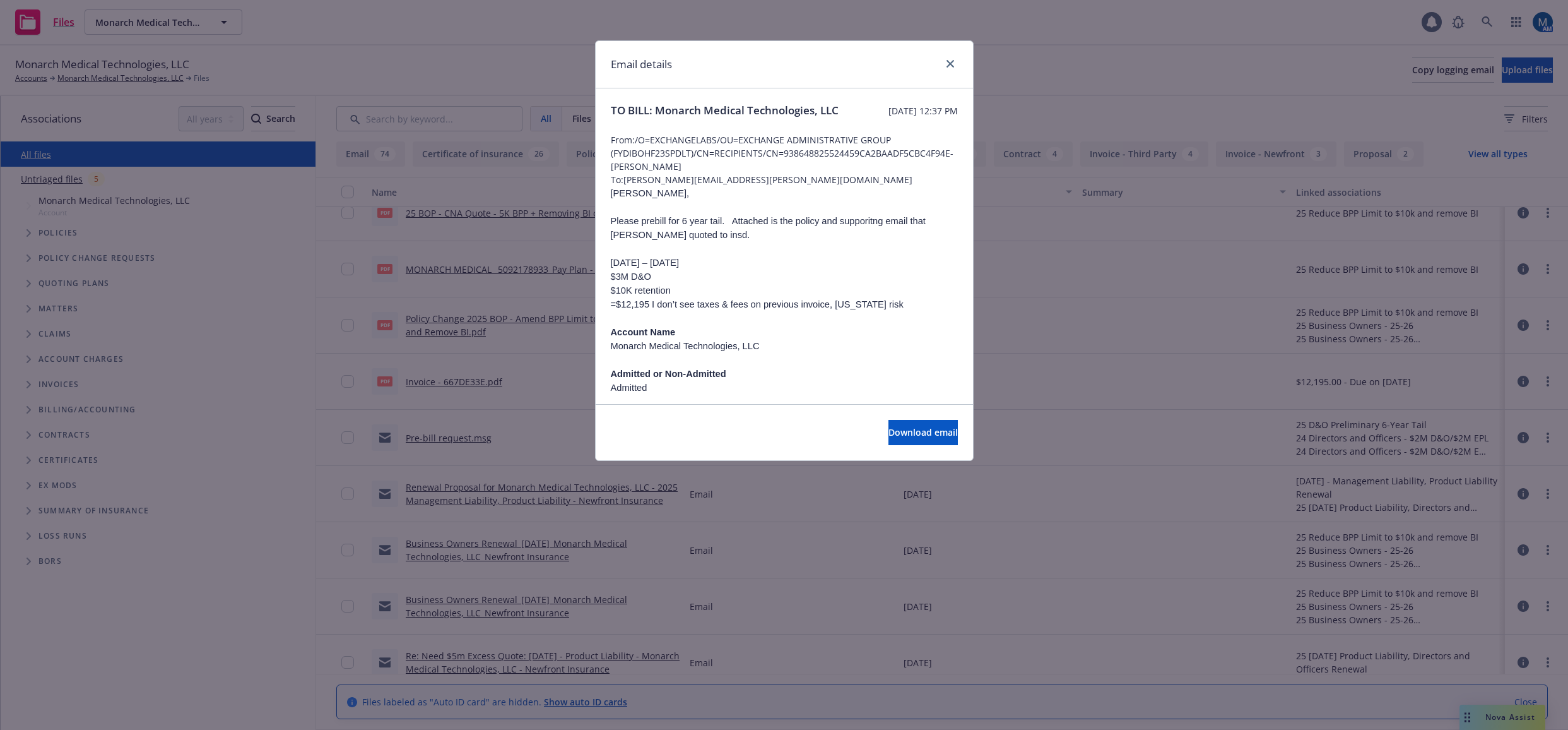
scroll to position [0, 0]
click at [893, 284] on p "$3M D&O" at bounding box center [784, 277] width 347 height 14
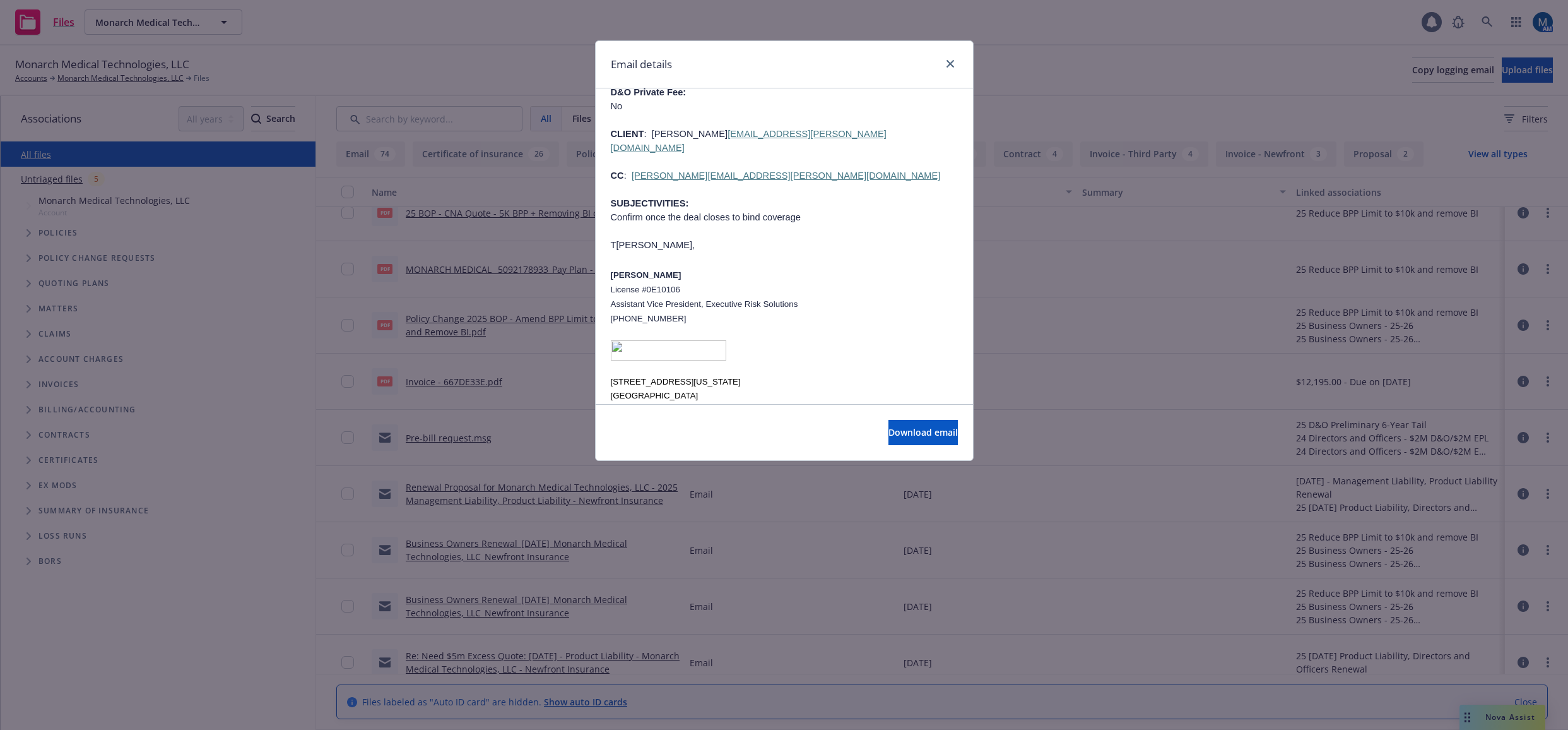
scroll to position [379, 0]
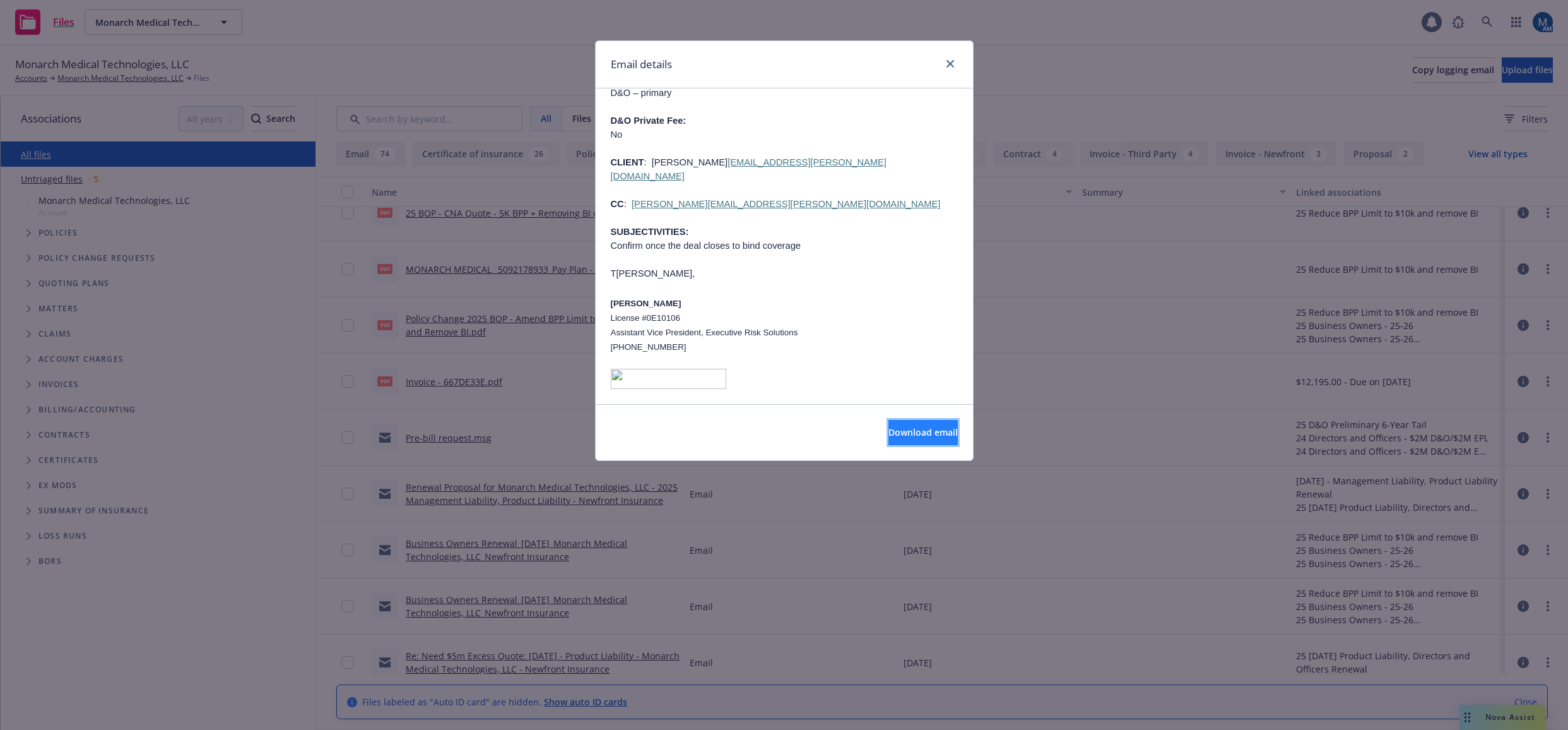
click at [912, 429] on span "Download email" at bounding box center [923, 432] width 70 height 12
drag, startPoint x: 949, startPoint y: 63, endPoint x: 860, endPoint y: 33, distance: 93.9
click at [949, 63] on icon "close" at bounding box center [950, 64] width 8 height 8
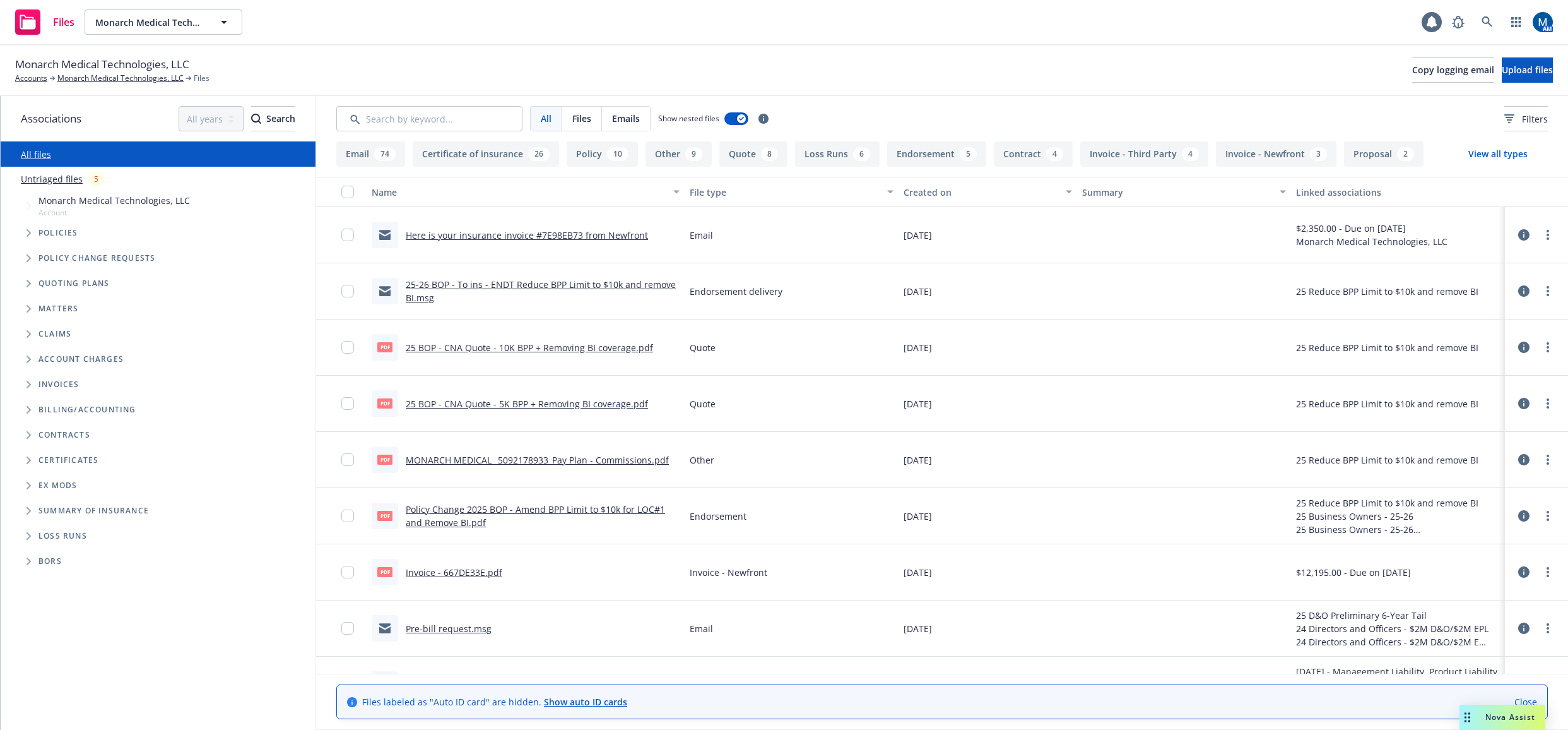
click at [468, 629] on link "Pre-bill request.msg" at bounding box center [449, 628] width 86 height 12
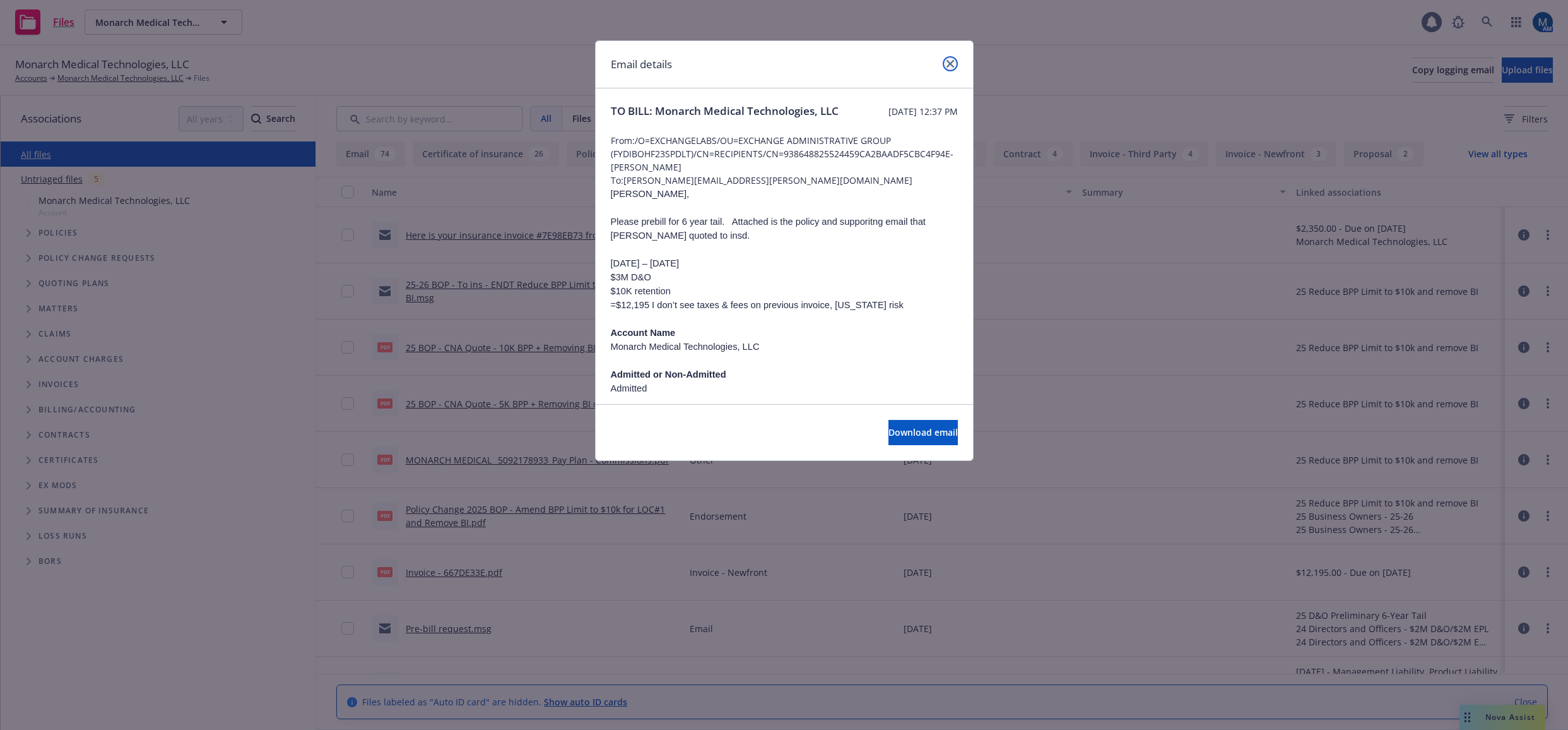
click at [945, 62] on link "close" at bounding box center [950, 64] width 15 height 15
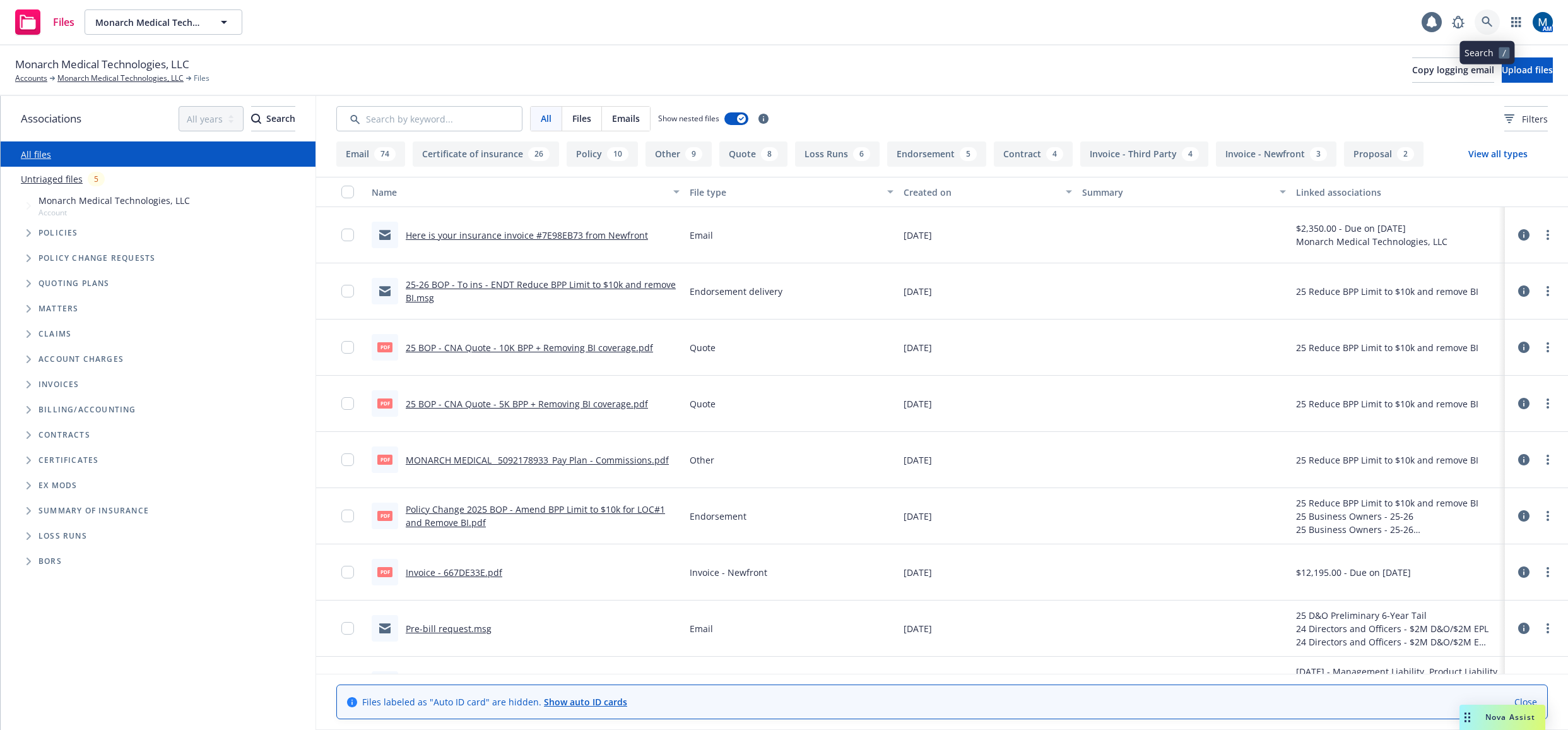
click at [1489, 27] on icon at bounding box center [1487, 22] width 11 height 11
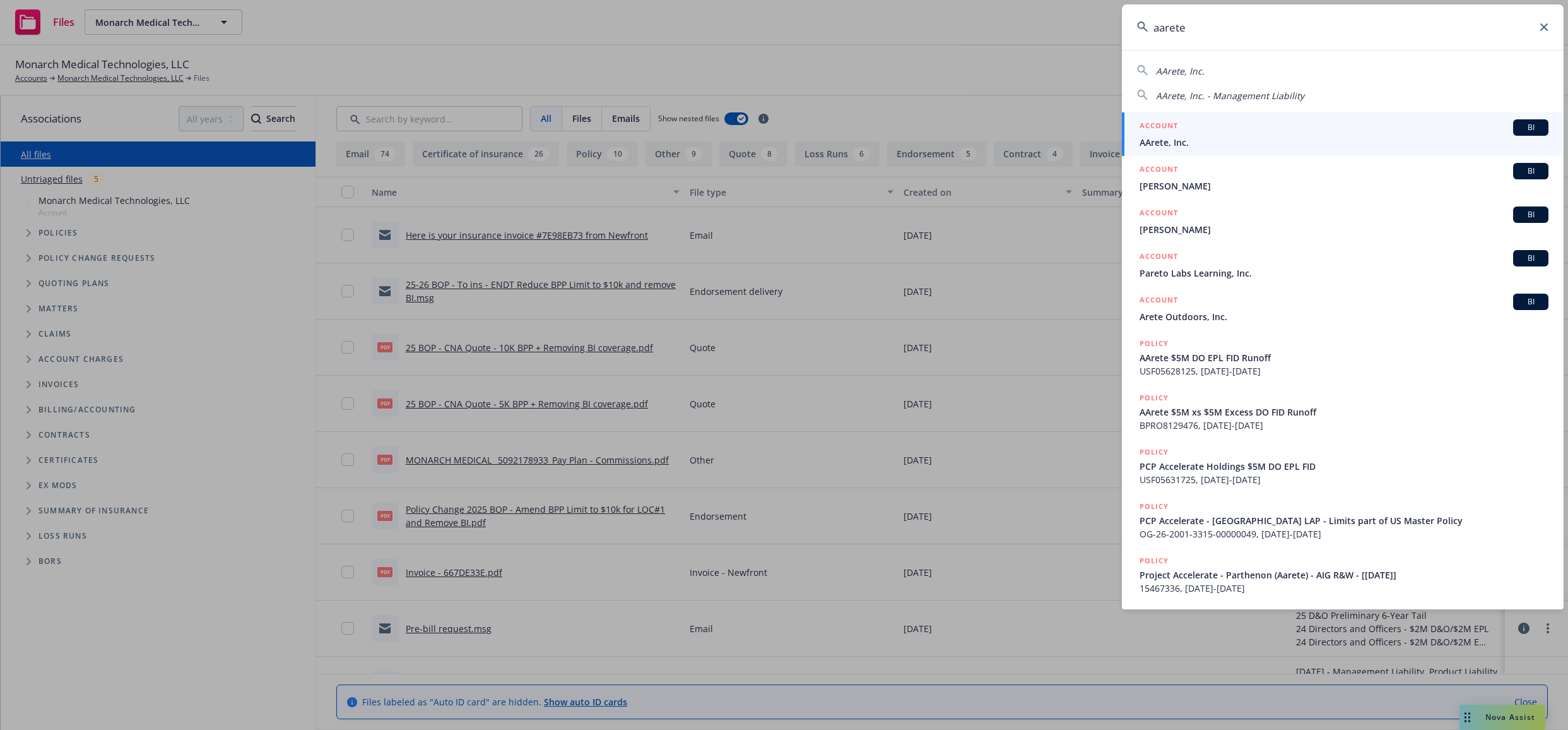
type input "aarete"
click at [1227, 132] on div "ACCOUNT BI" at bounding box center [1344, 127] width 409 height 16
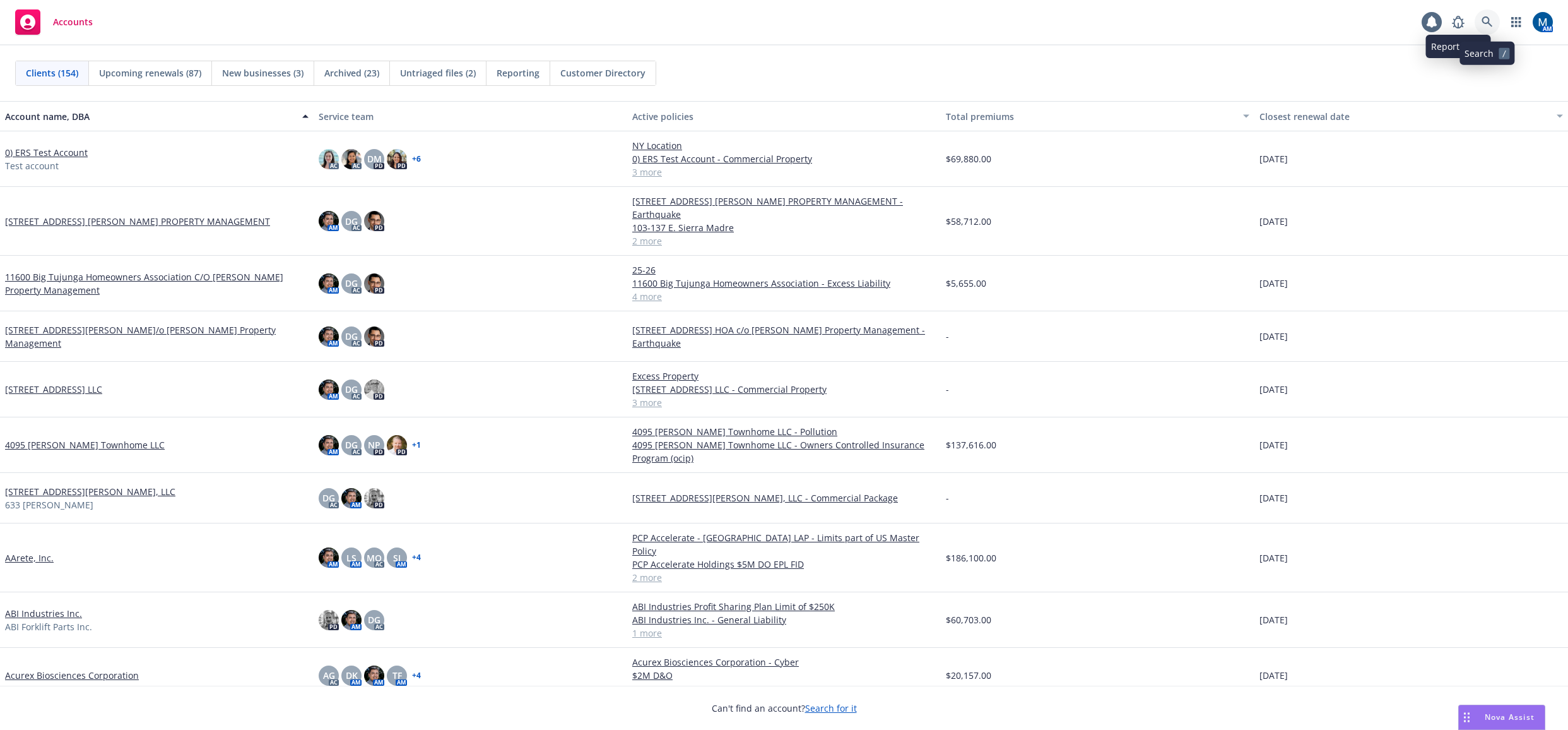
click at [1483, 16] on link at bounding box center [1487, 22] width 25 height 25
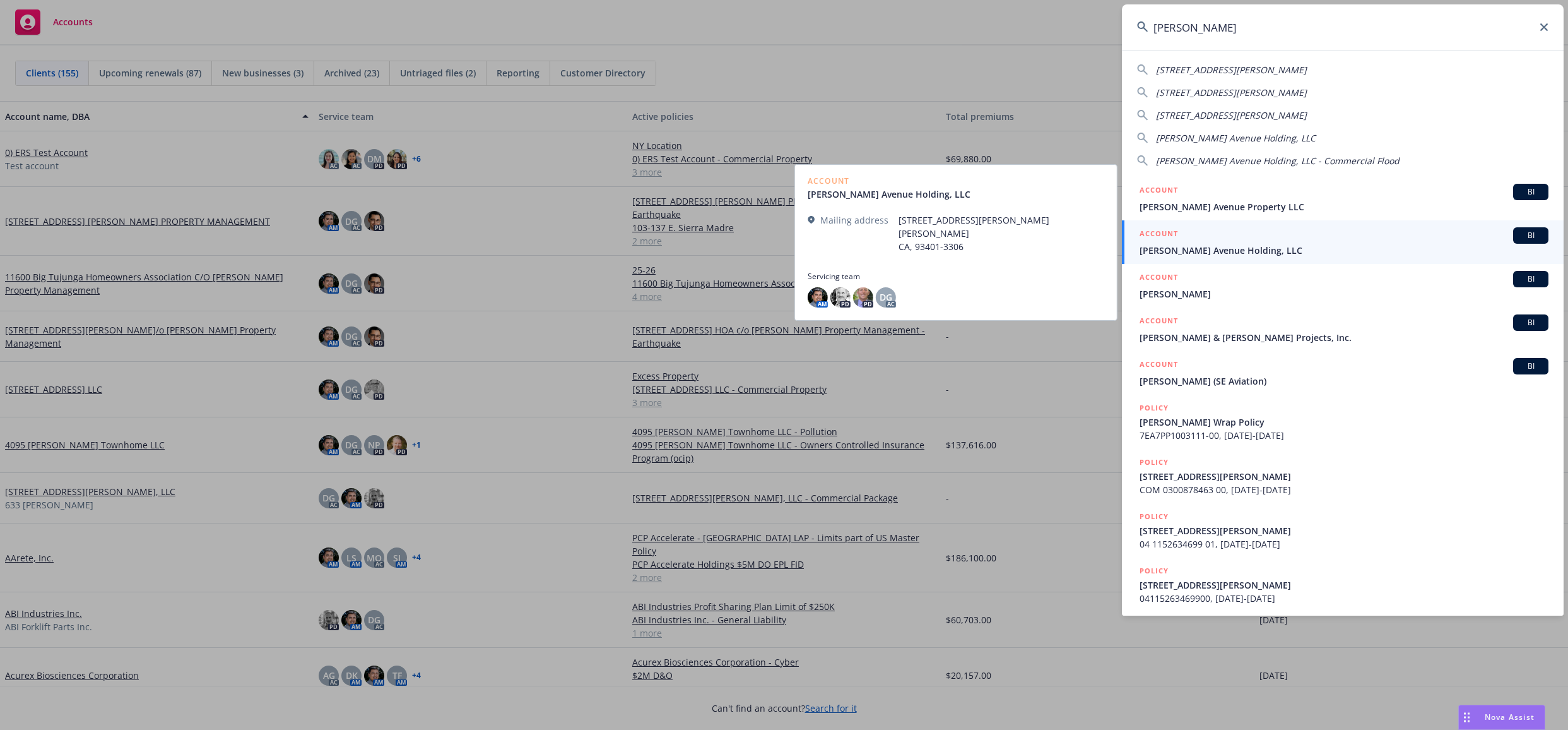
type input "[PERSON_NAME]"
click at [1233, 248] on span "Giffen Avenue Holding, LLC" at bounding box center [1344, 250] width 409 height 13
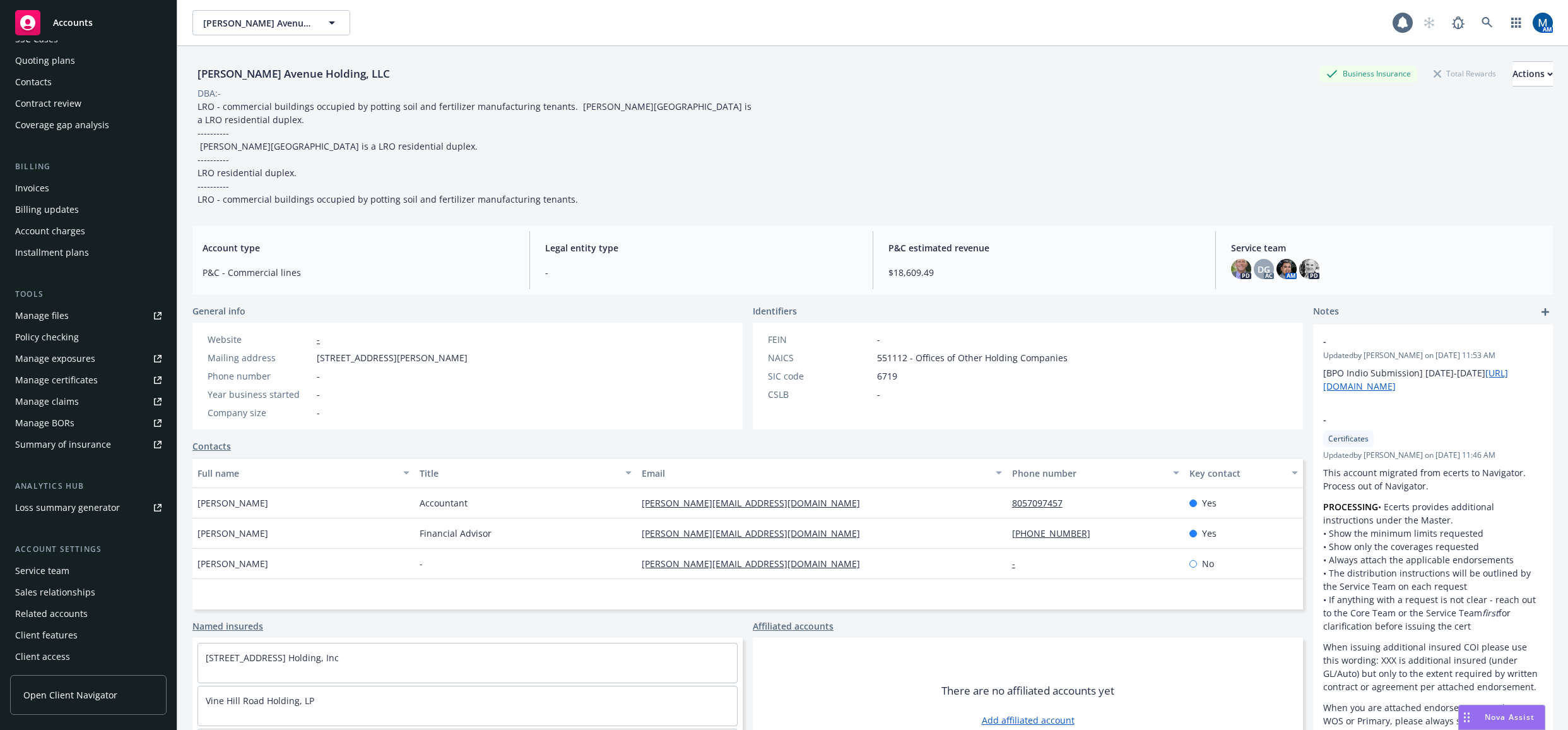
scroll to position [114, 0]
click at [60, 569] on div "Service team" at bounding box center [42, 569] width 54 height 20
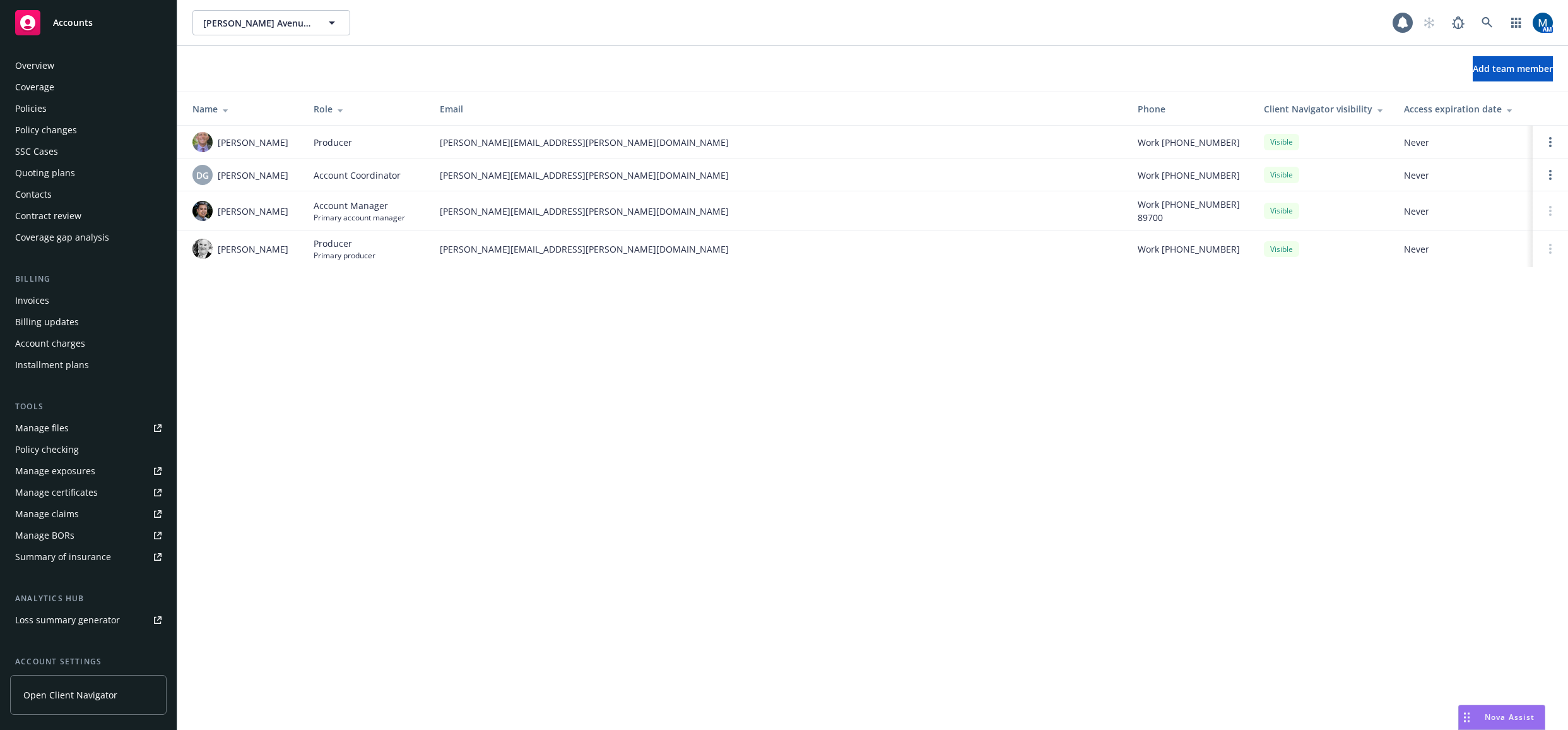
click at [54, 113] on div "Policies" at bounding box center [88, 109] width 146 height 20
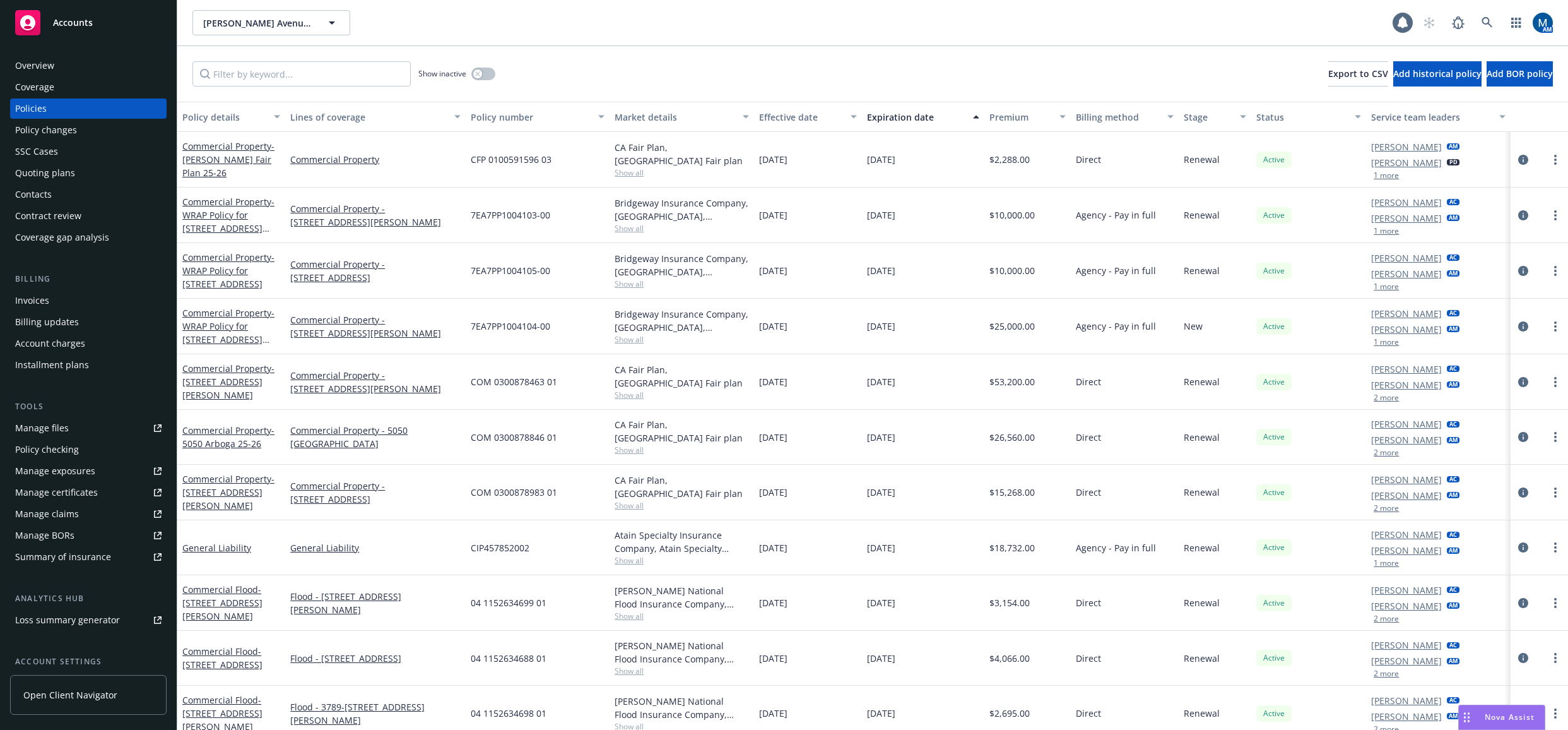
scroll to position [10, 0]
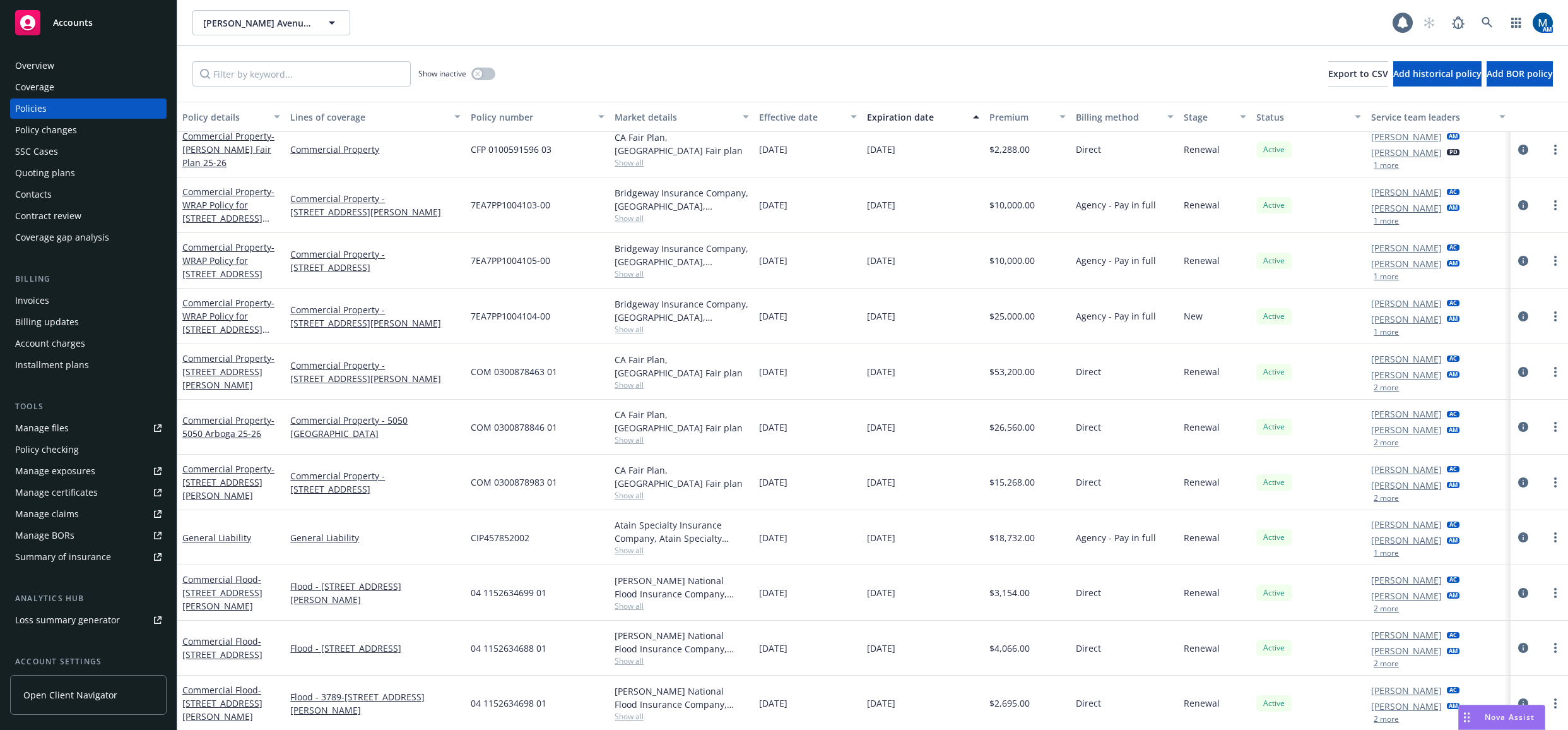
click at [550, 544] on div "CIP457852002" at bounding box center [537, 538] width 144 height 55
click at [1518, 532] on icon "circleInformation" at bounding box center [1523, 537] width 10 height 10
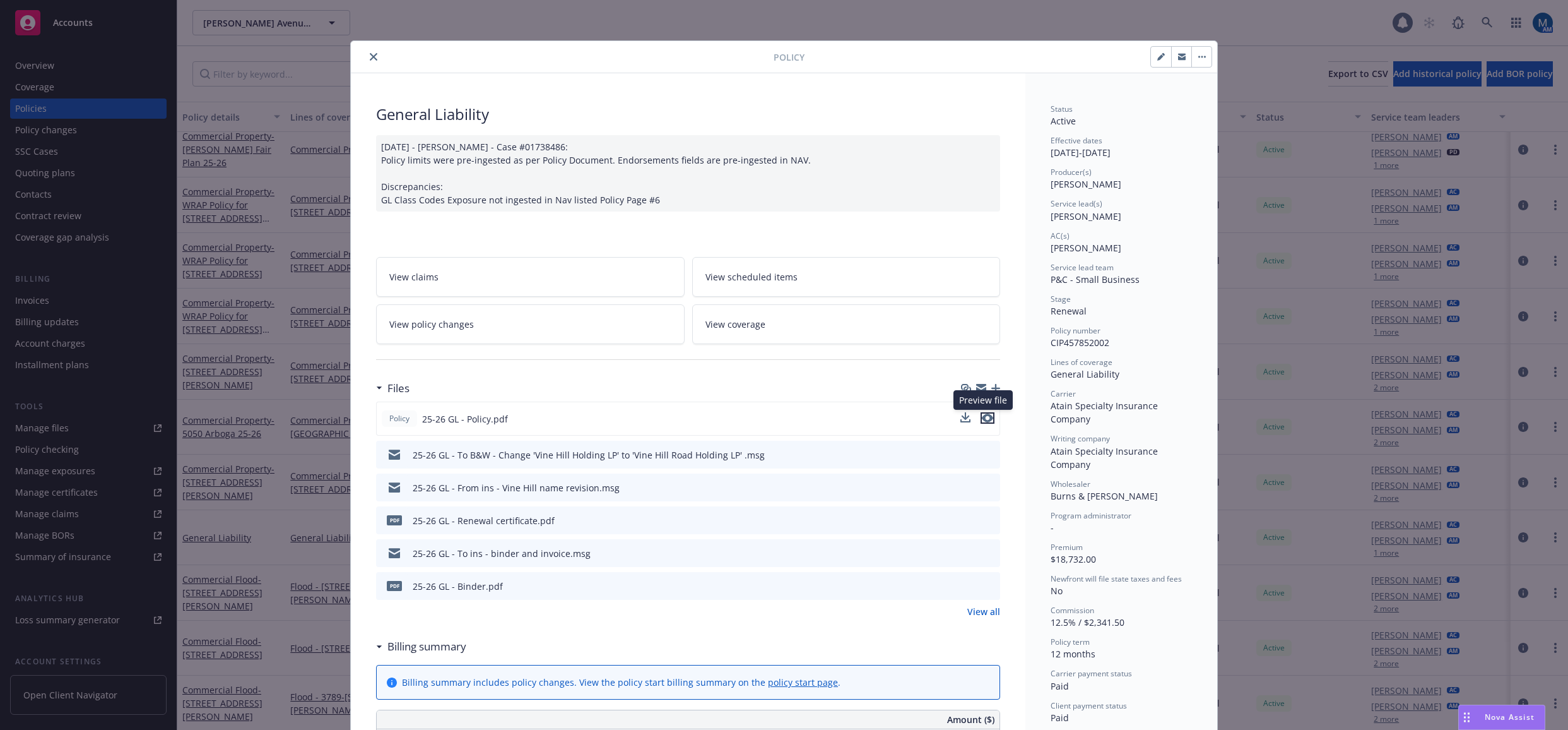
click at [986, 419] on icon "preview file" at bounding box center [987, 418] width 11 height 9
click at [370, 57] on icon "close" at bounding box center [373, 57] width 8 height 8
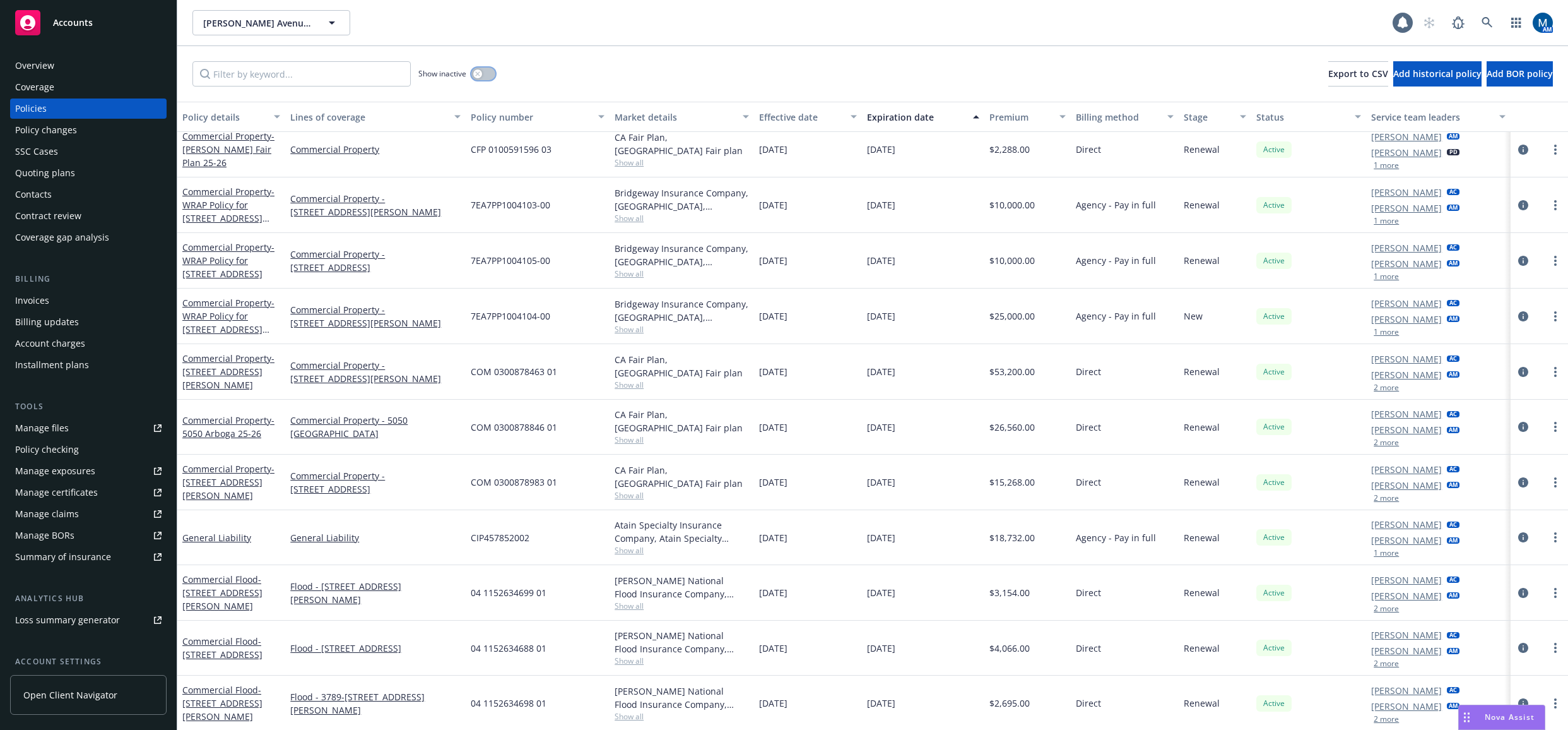
click at [485, 70] on button "button" at bounding box center [483, 74] width 24 height 13
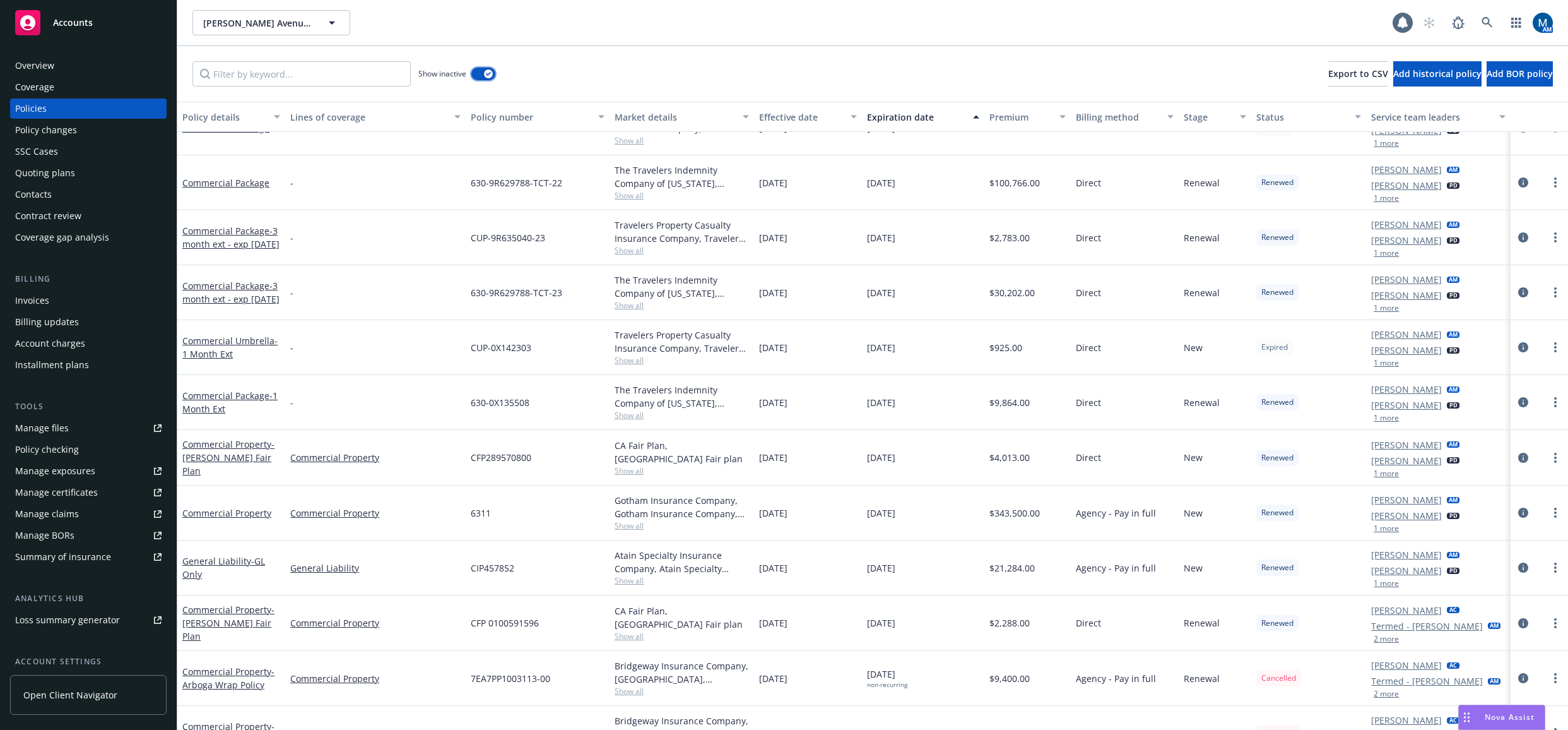
scroll to position [189, 0]
drag, startPoint x: 1132, startPoint y: 573, endPoint x: 1070, endPoint y: 572, distance: 62.0
click at [1076, 572] on span "Agency - Pay in full" at bounding box center [1116, 565] width 80 height 13
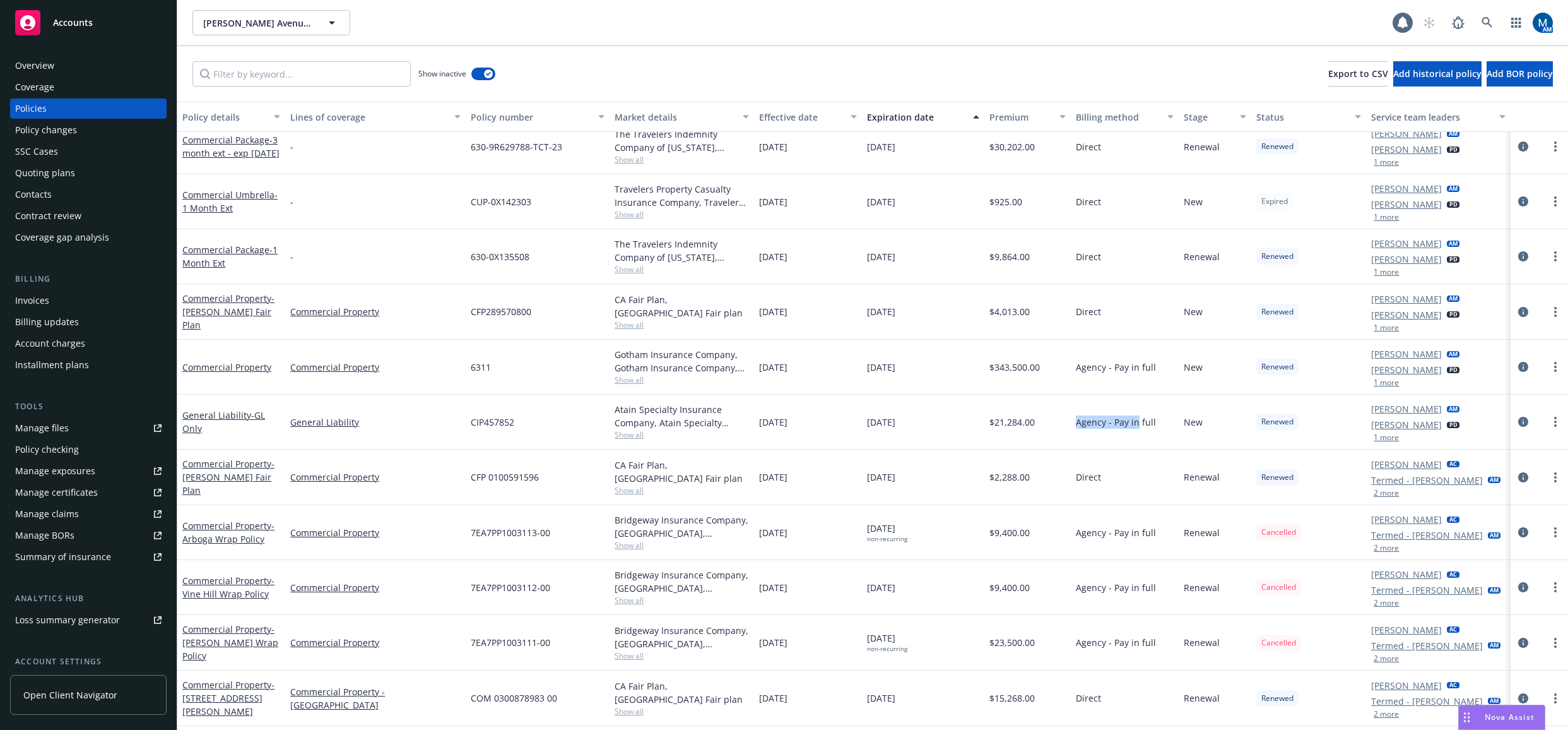
scroll to position [379, 0]
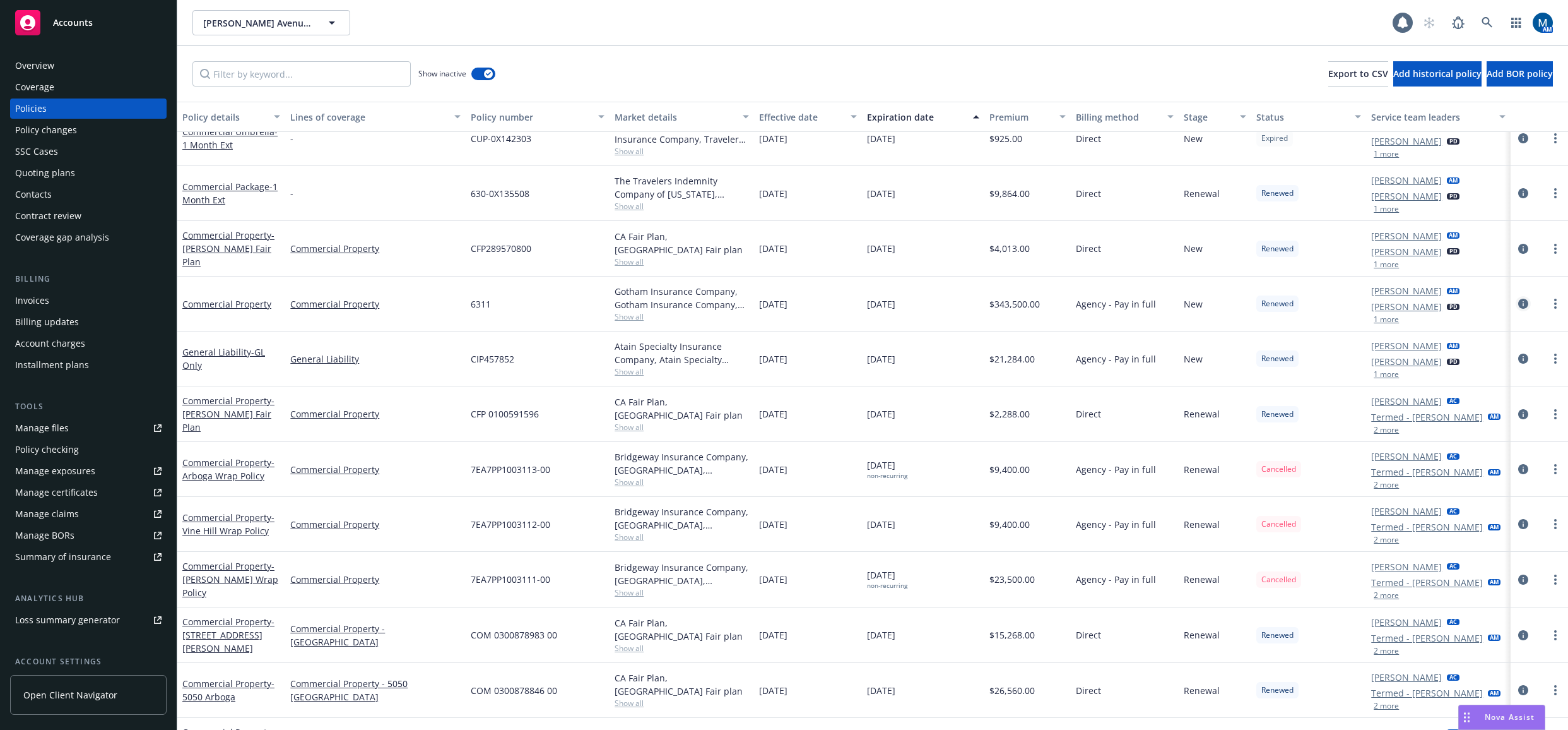
click at [1518, 304] on icon "circleInformation" at bounding box center [1523, 304] width 10 height 10
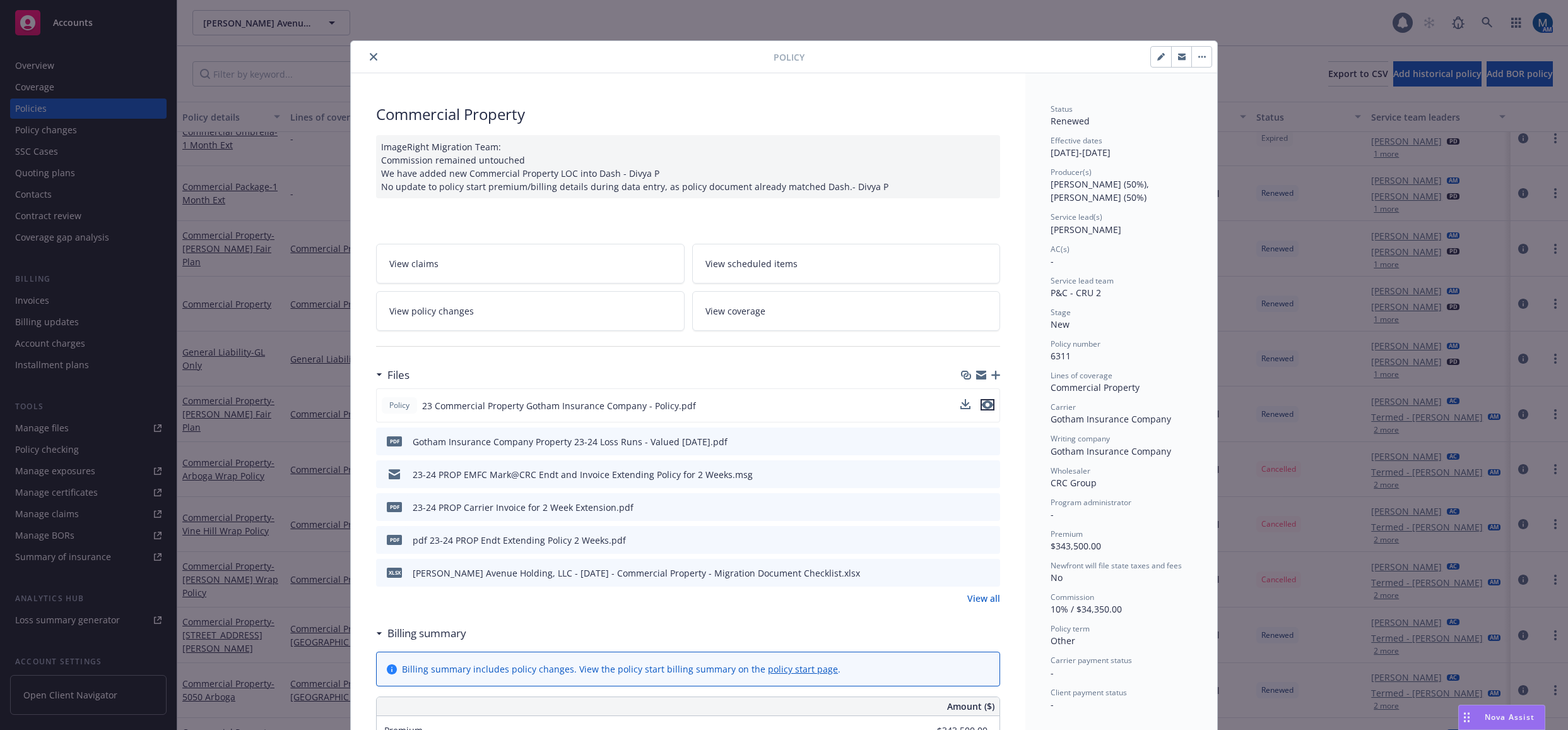
click at [987, 402] on icon "preview file" at bounding box center [987, 405] width 11 height 9
click at [366, 53] on button "close" at bounding box center [373, 57] width 15 height 15
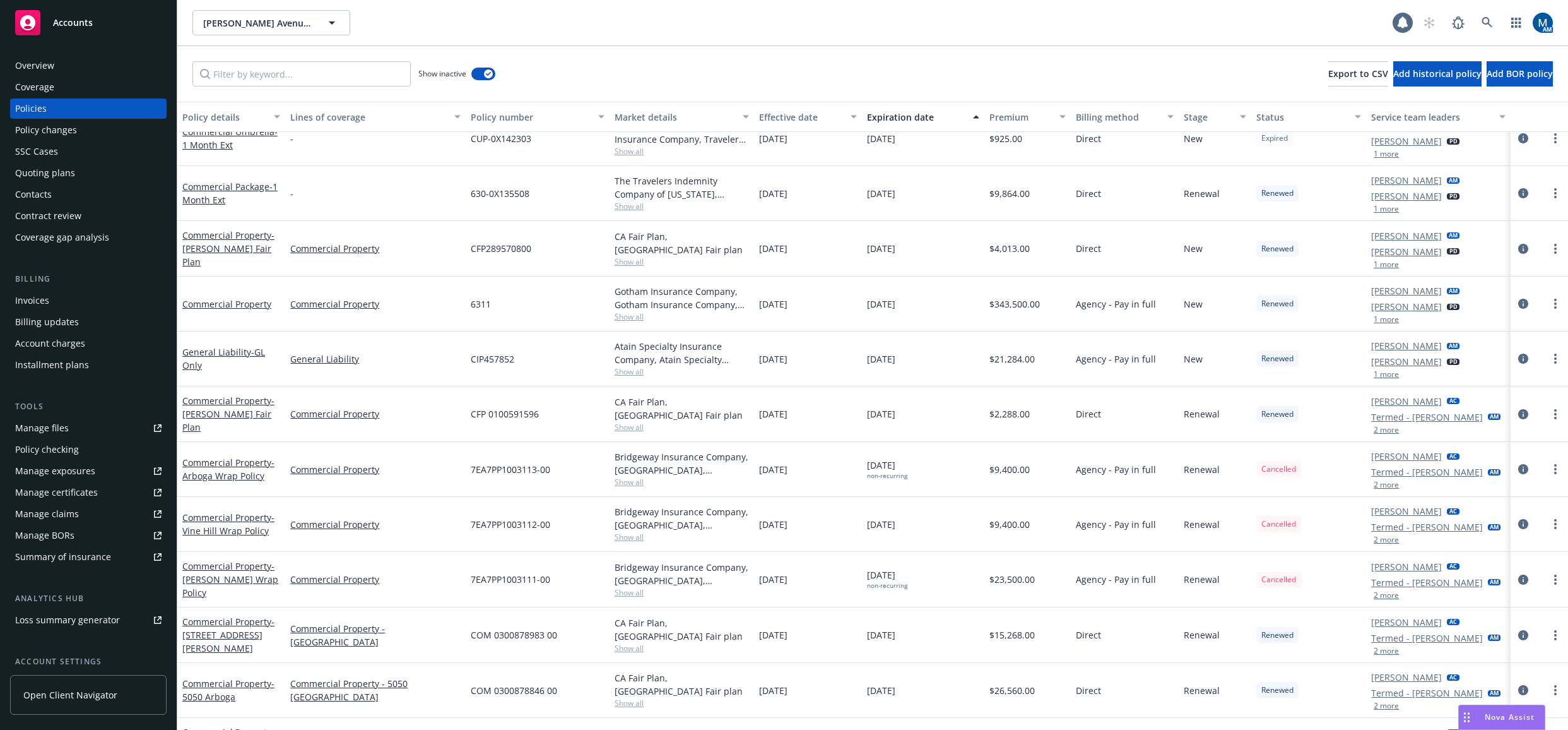
scroll to position [442, 0]
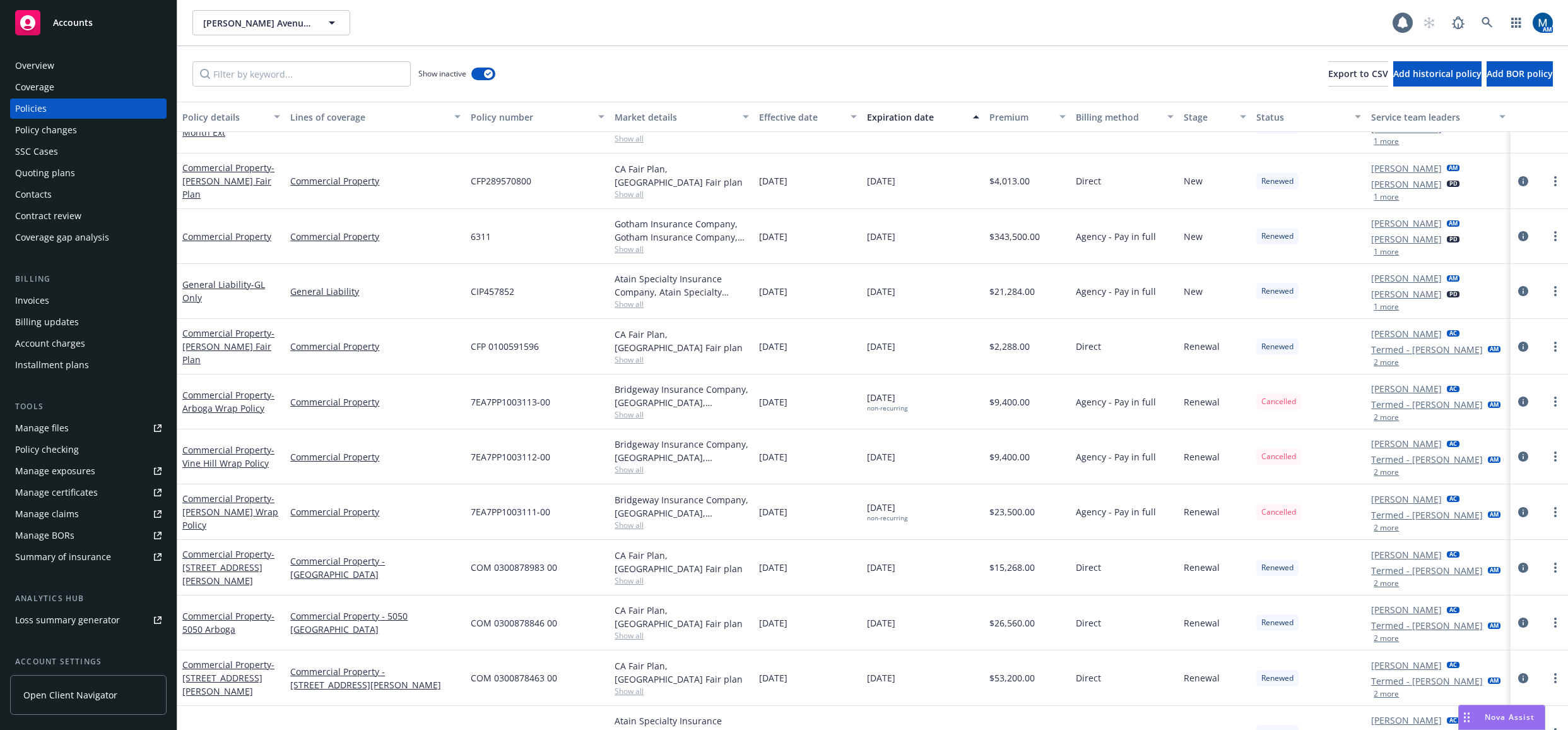
click at [85, 178] on div "Quoting plans" at bounding box center [88, 173] width 146 height 20
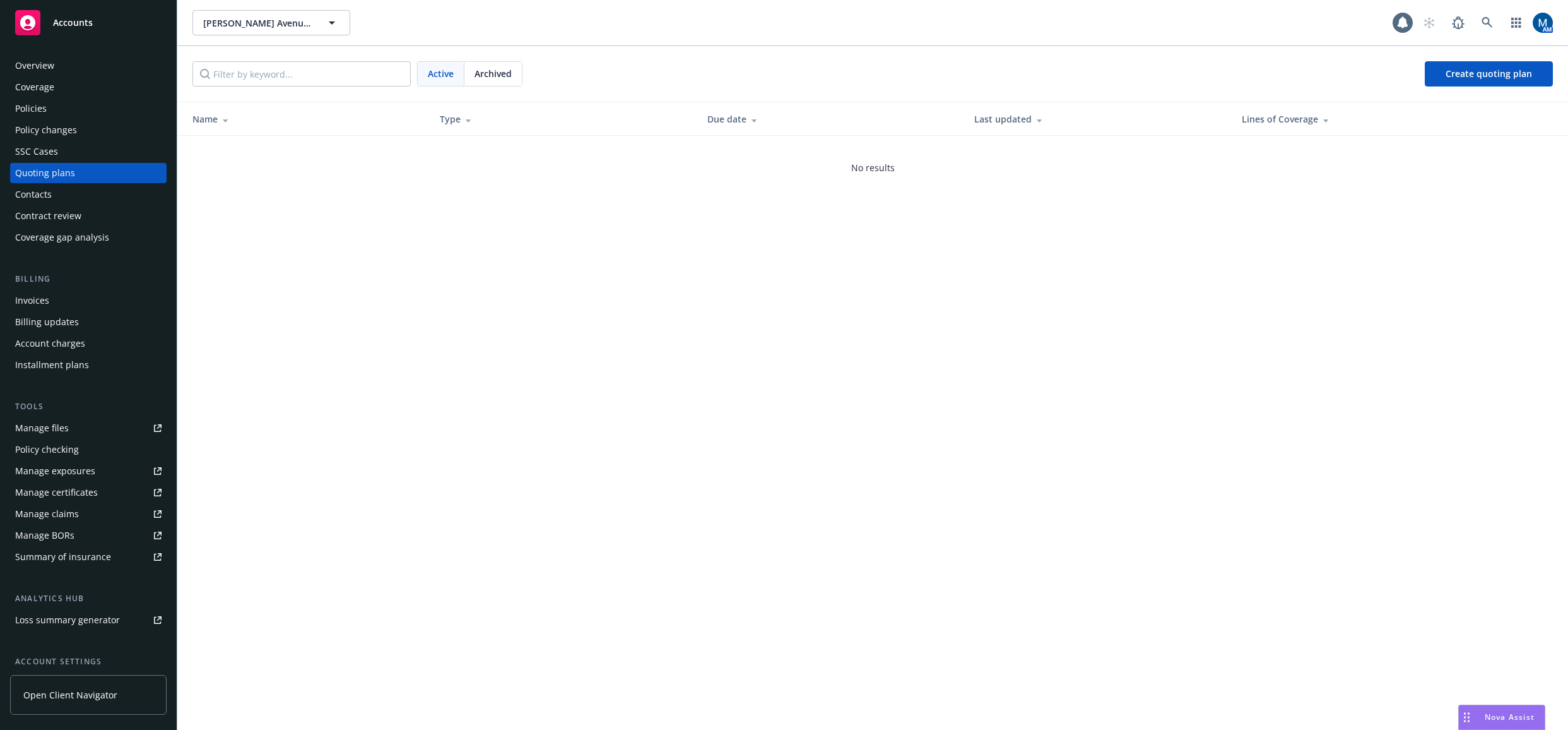
click at [487, 66] on div "Archived" at bounding box center [493, 74] width 58 height 24
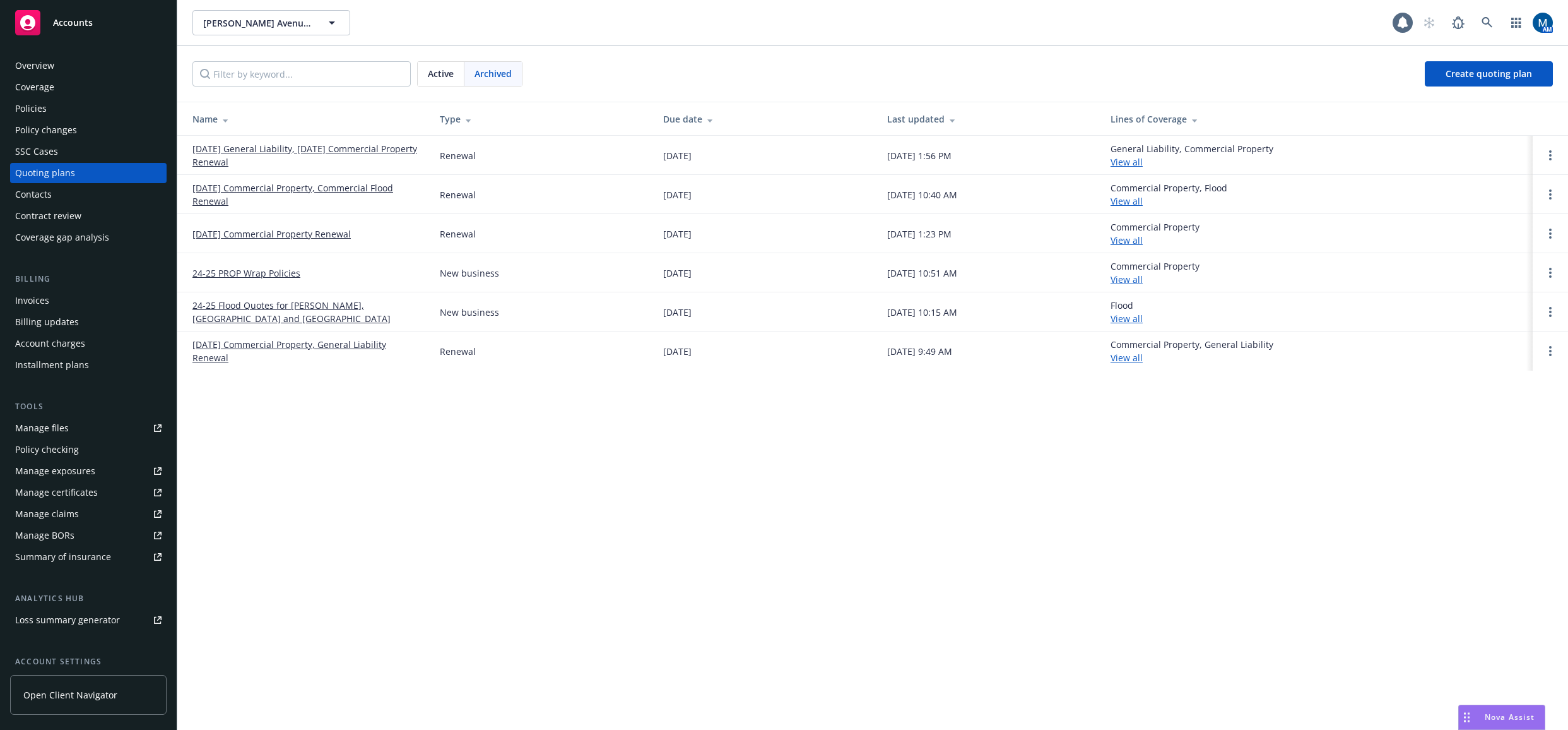
click at [98, 111] on div "Policies" at bounding box center [88, 109] width 146 height 20
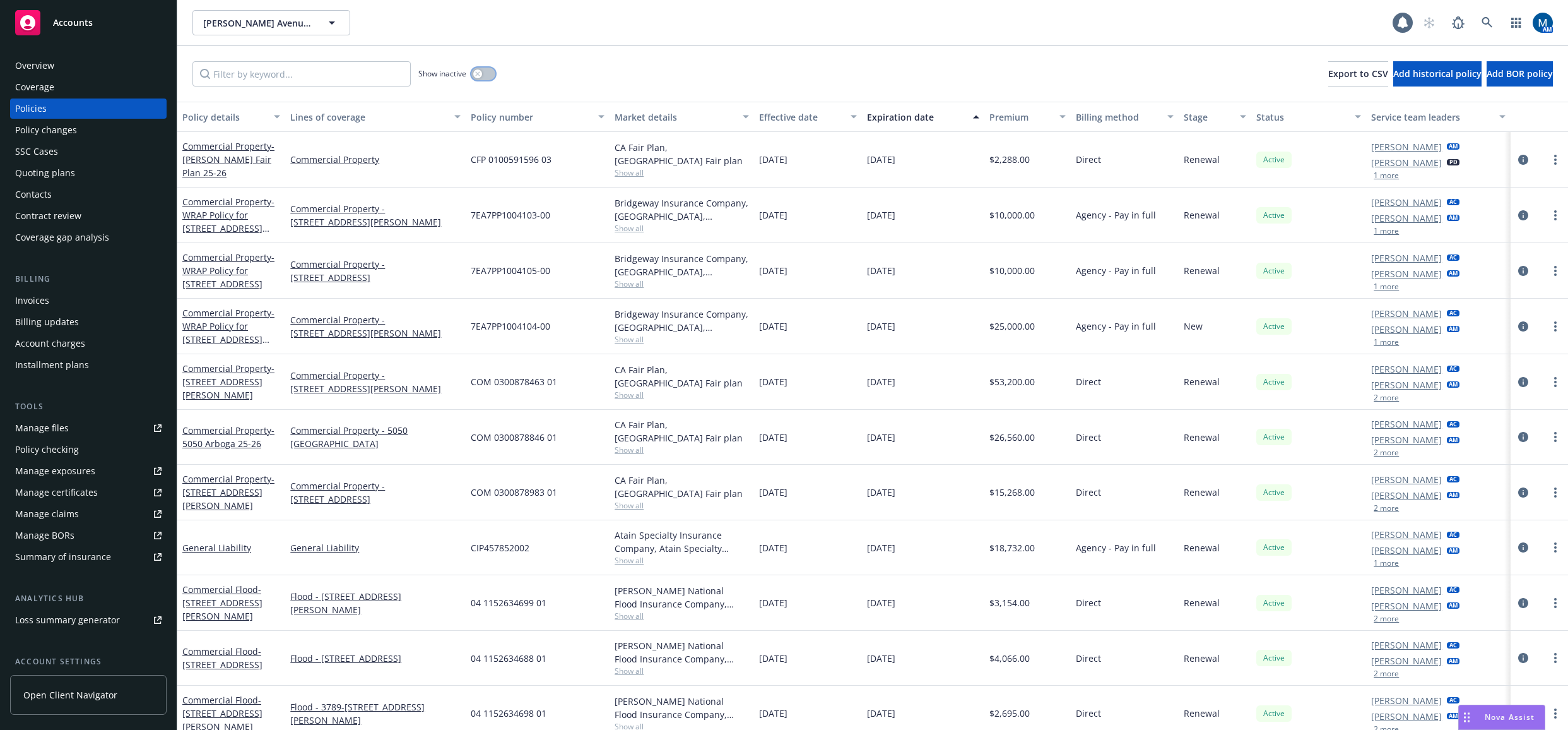
click at [485, 73] on button "button" at bounding box center [483, 74] width 24 height 13
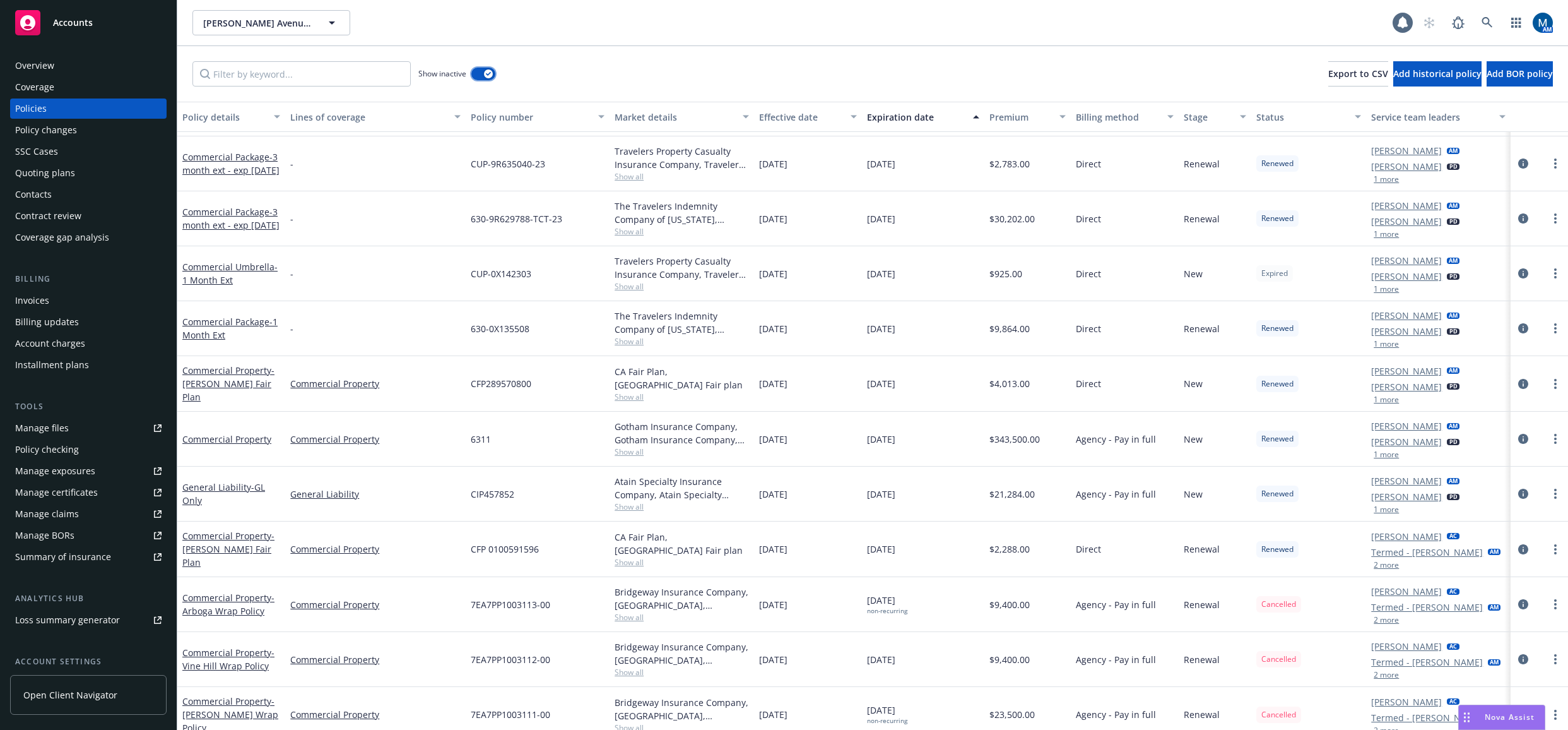
scroll to position [316, 0]
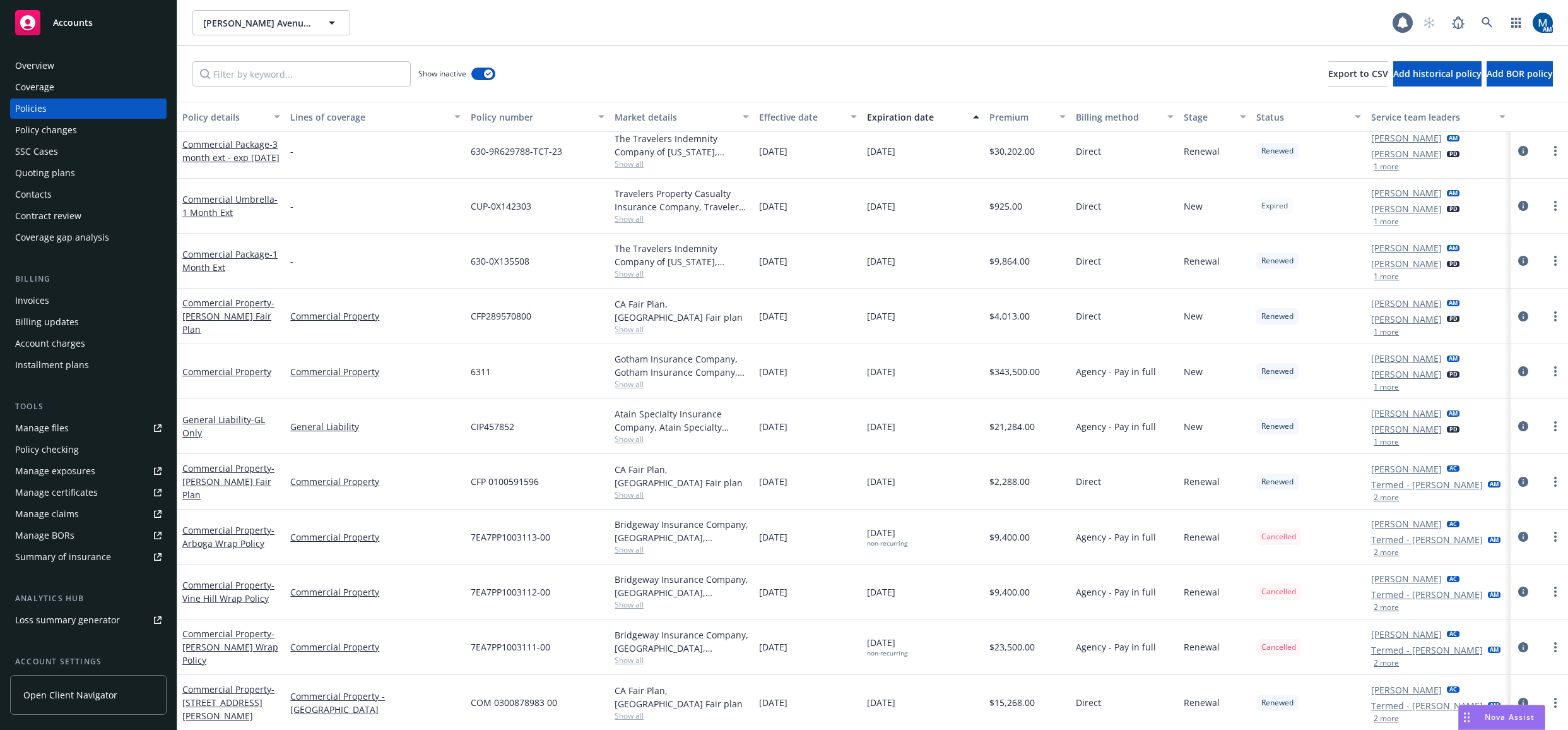
click at [1383, 500] on button "2 more" at bounding box center [1386, 498] width 25 height 8
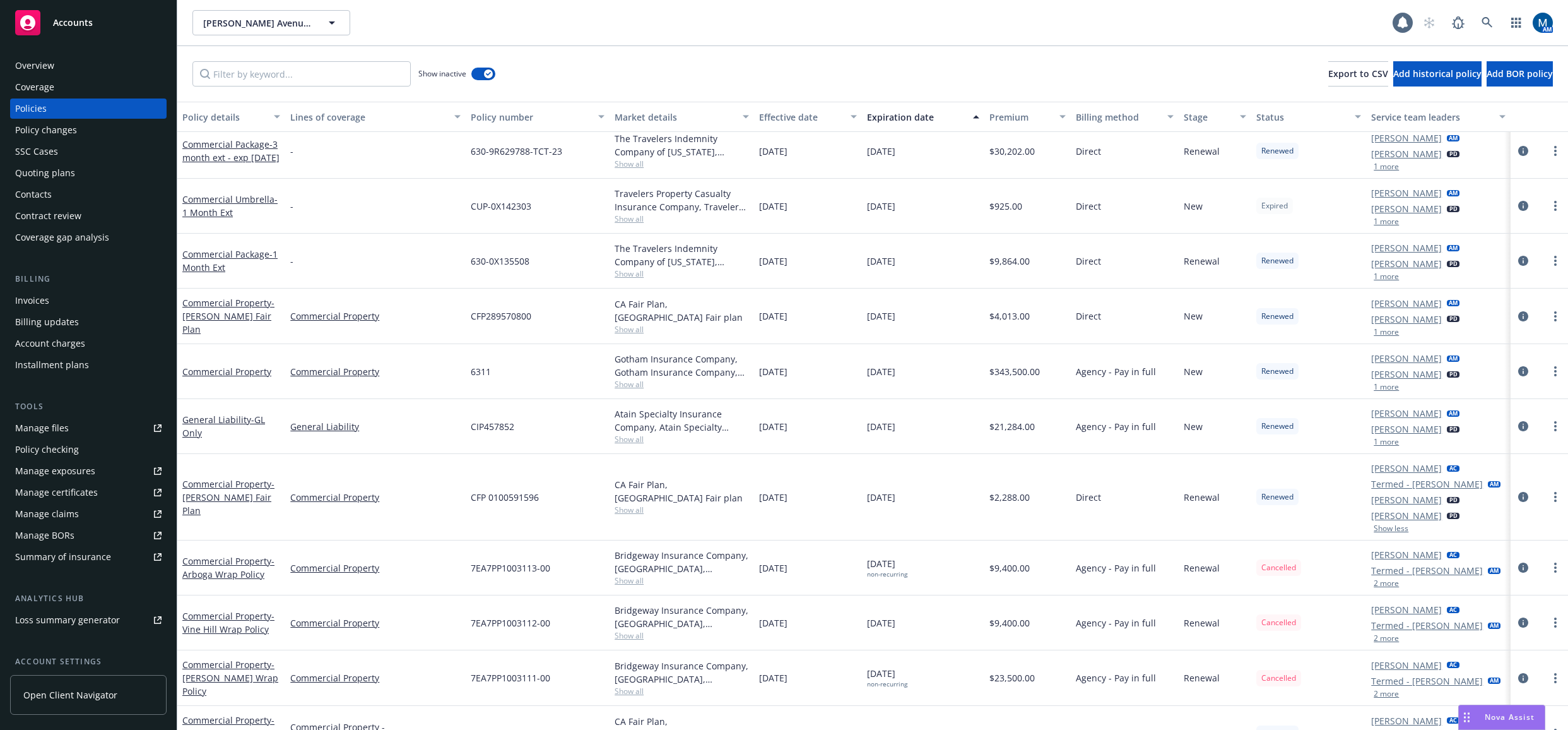
scroll to position [379, 0]
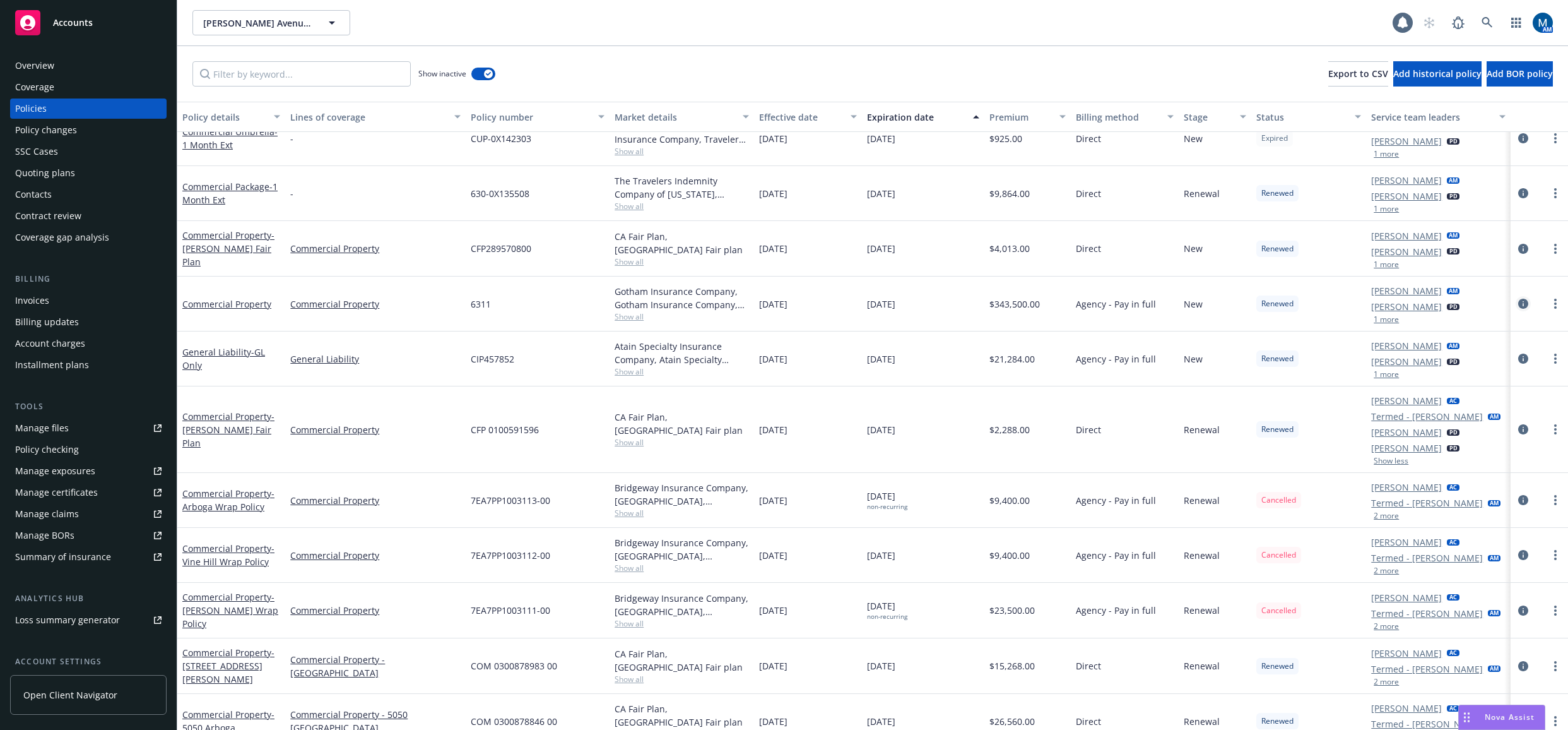
click at [1518, 306] on icon "circleInformation" at bounding box center [1523, 304] width 10 height 10
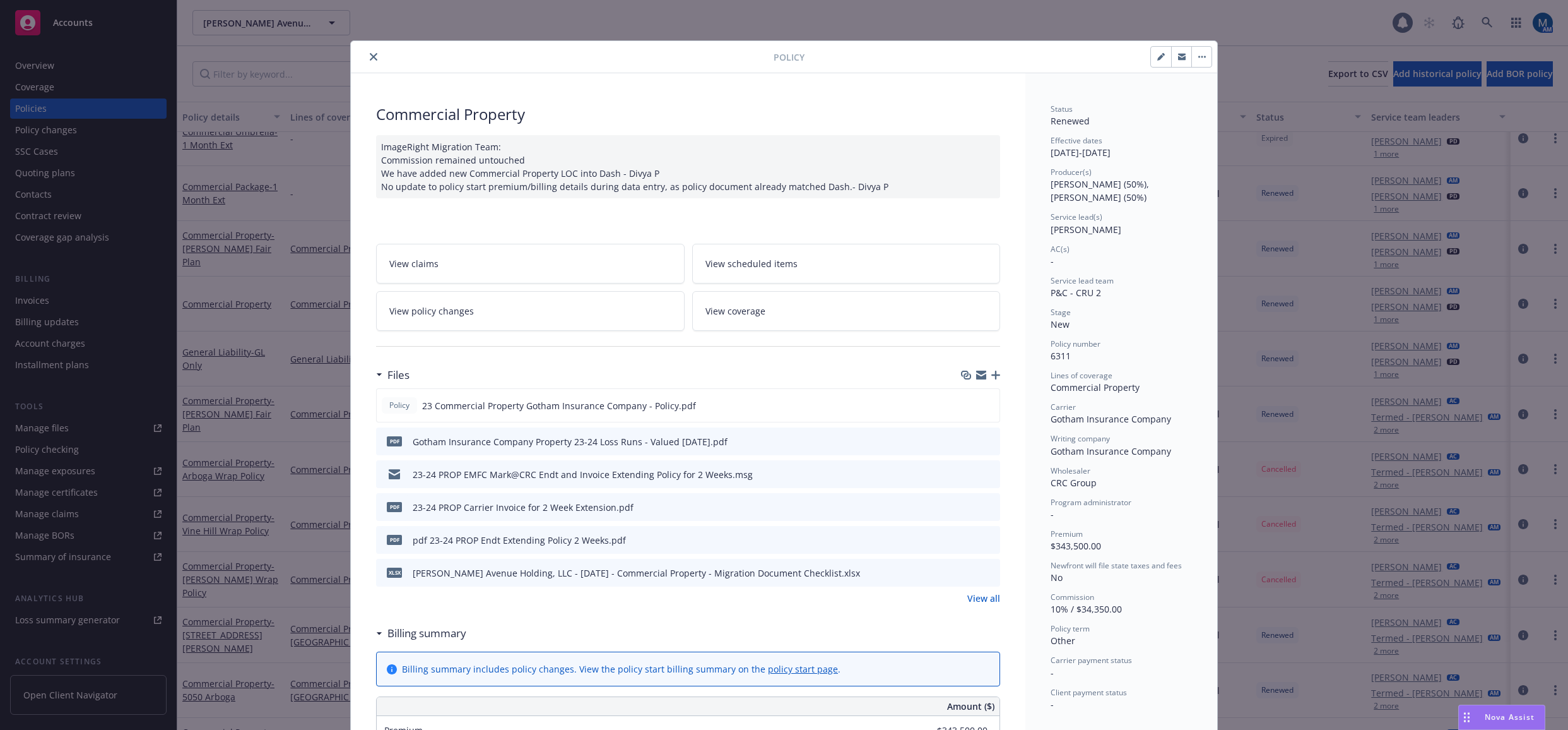
click at [370, 56] on icon "close" at bounding box center [373, 57] width 8 height 8
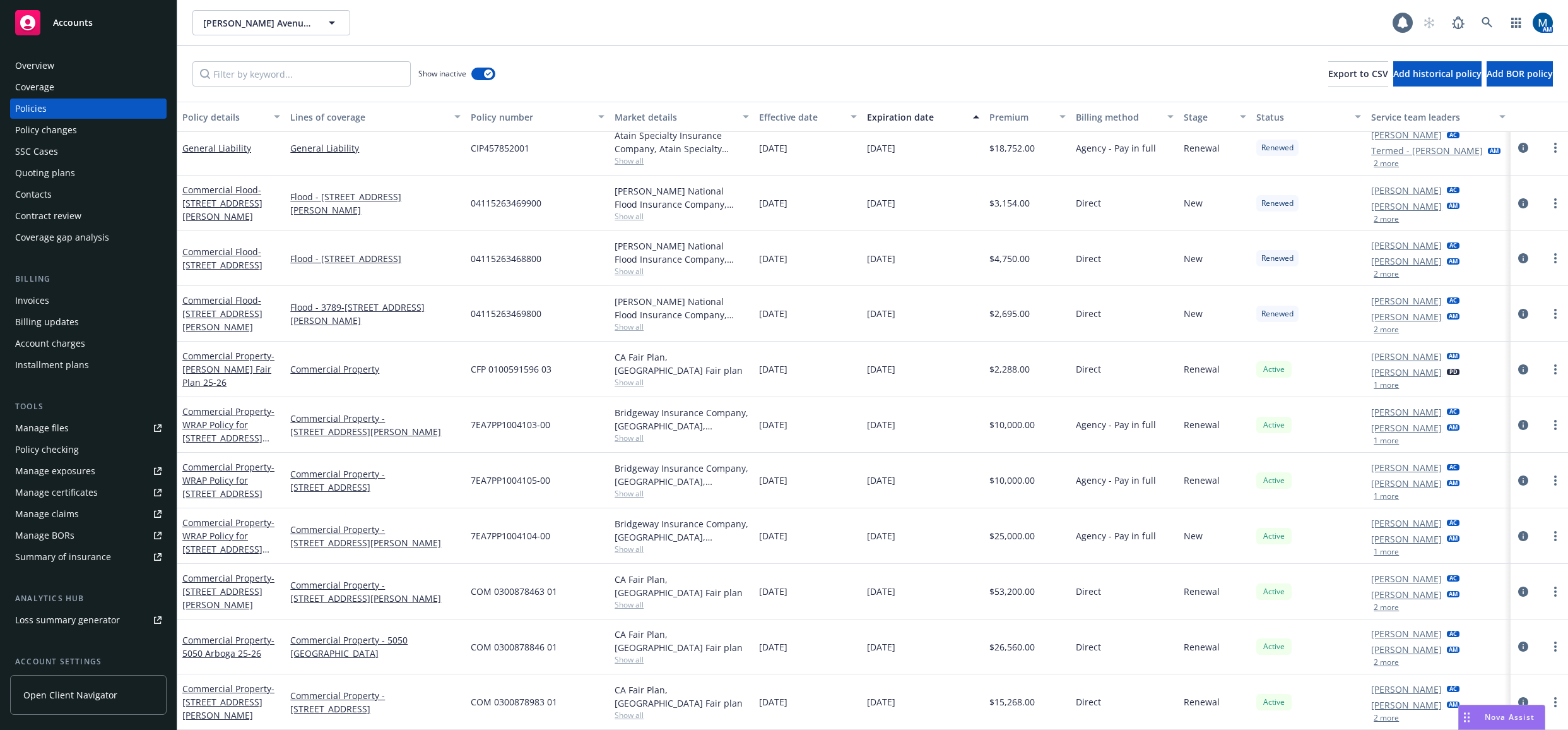
scroll to position [1073, 0]
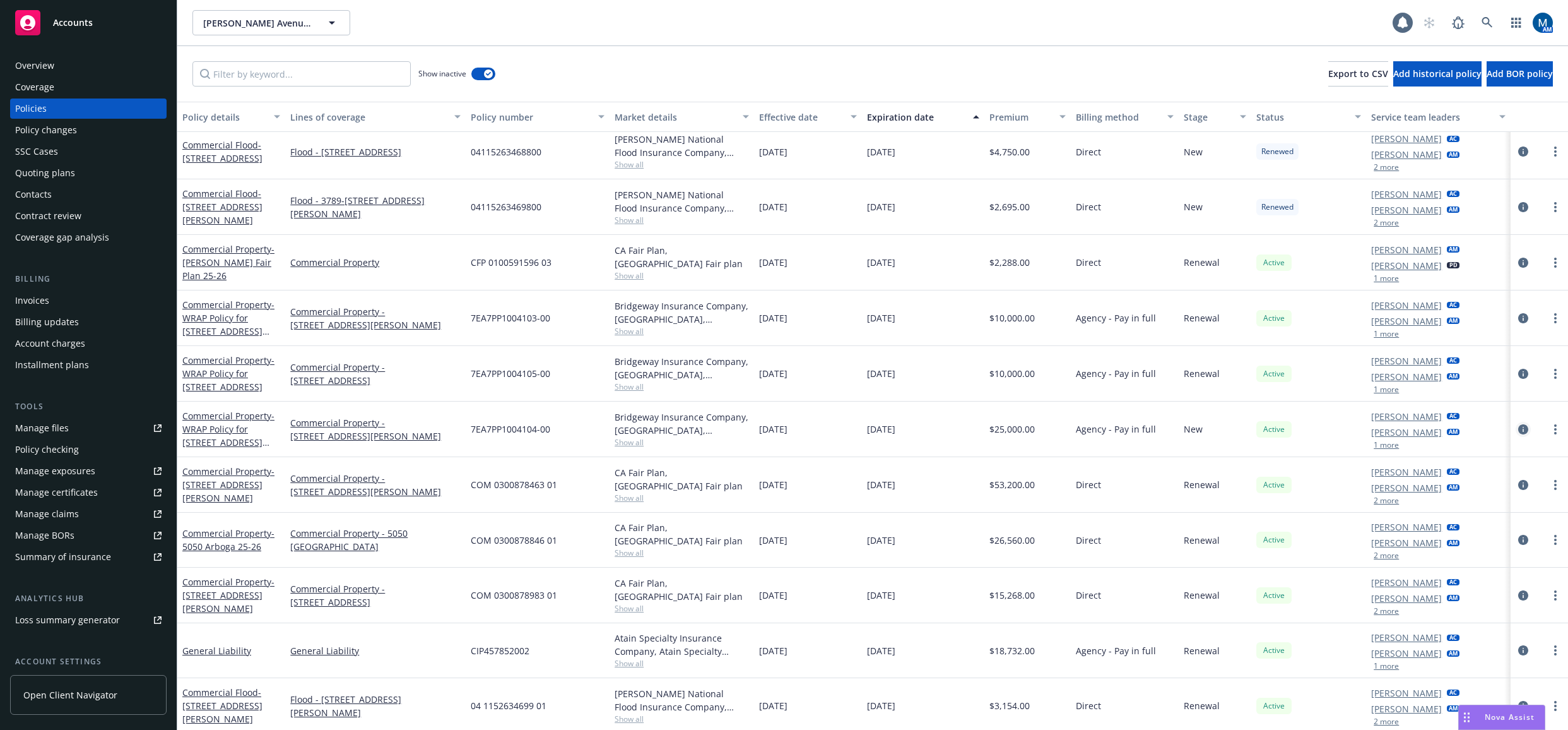
click at [1518, 431] on icon "circleInformation" at bounding box center [1523, 429] width 10 height 10
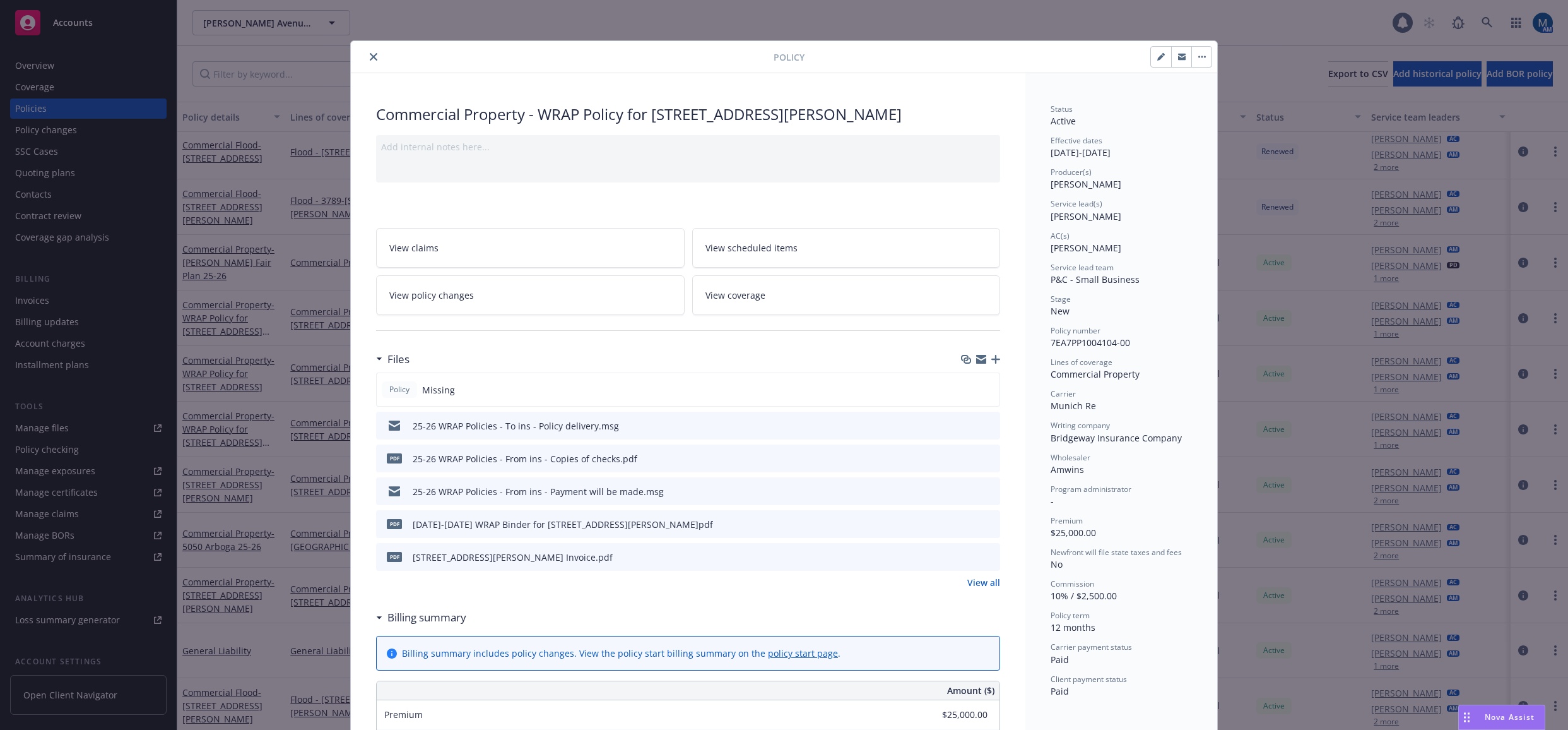
click at [987, 519] on icon "preview file" at bounding box center [988, 524] width 11 height 9
drag, startPoint x: 366, startPoint y: 57, endPoint x: 373, endPoint y: 58, distance: 7.1
click at [370, 57] on icon "close" at bounding box center [373, 57] width 8 height 8
click at [557, 15] on div "Giffen Avenue Holding, LLC Giffen Avenue Holding, LLC" at bounding box center [792, 23] width 1200 height 25
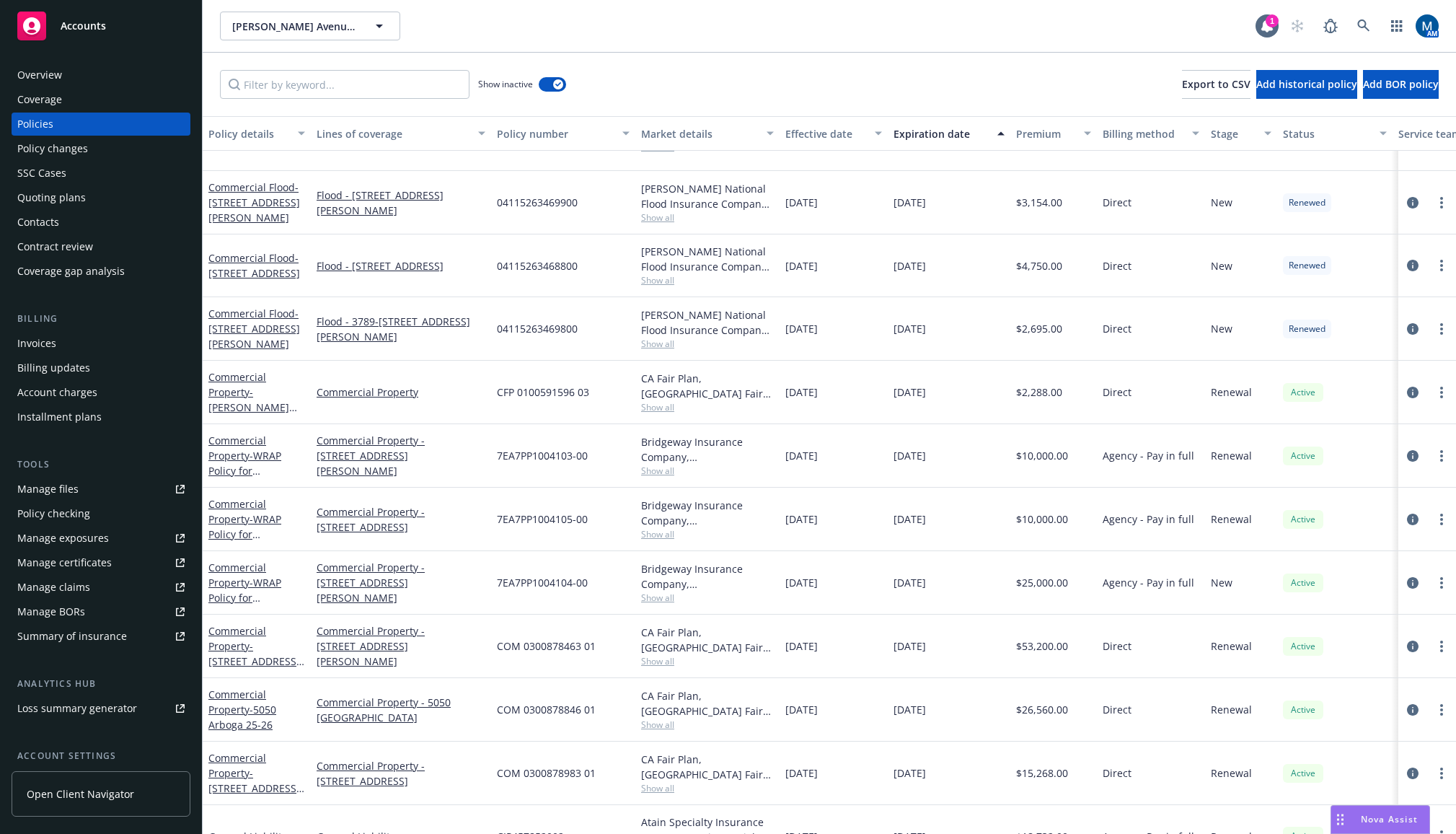
scroll to position [1128, 0]
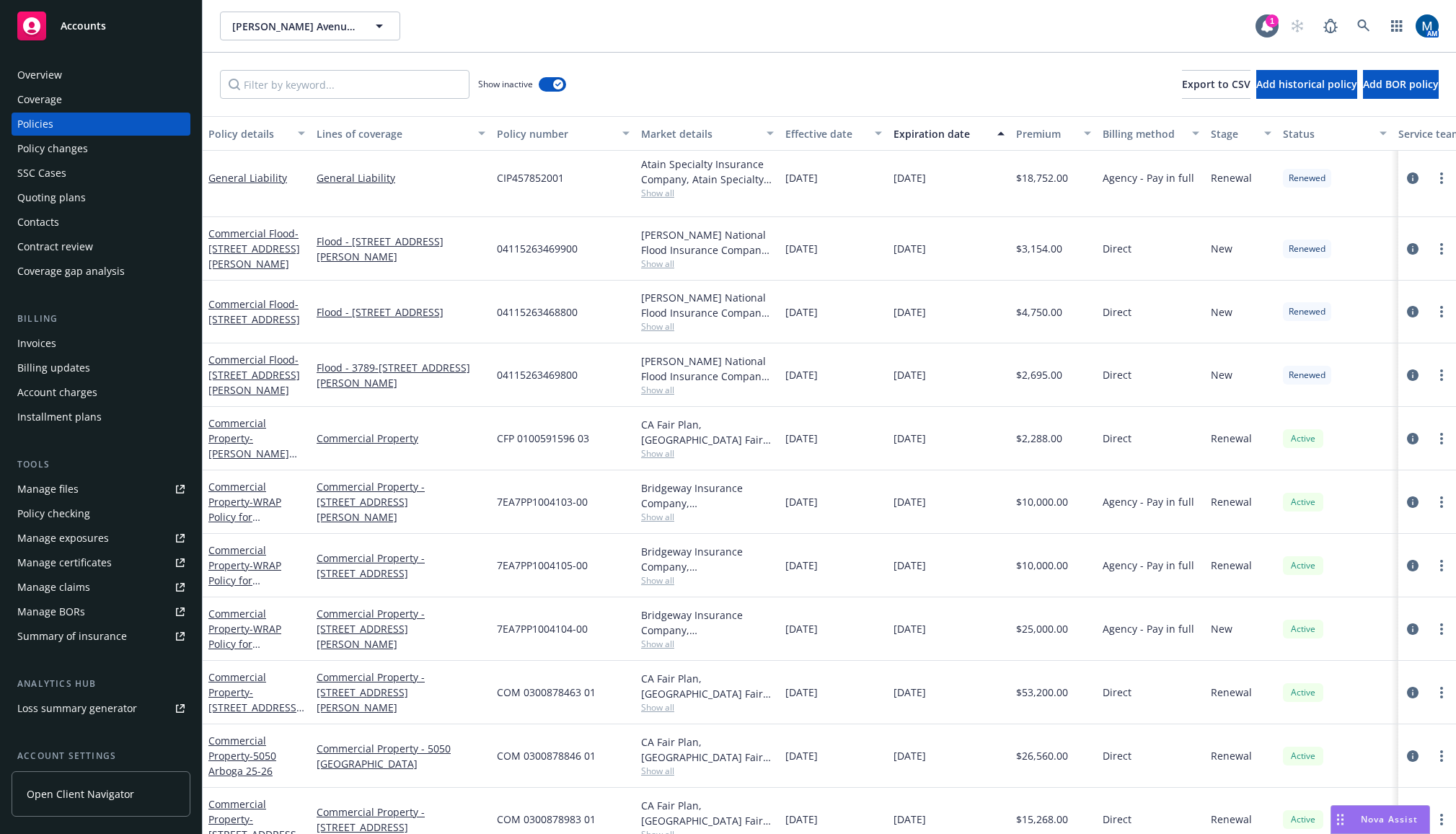
click at [75, 482] on div "Manage files" at bounding box center [48, 489] width 61 height 23
click at [65, 200] on div "Quoting plans" at bounding box center [51, 197] width 69 height 23
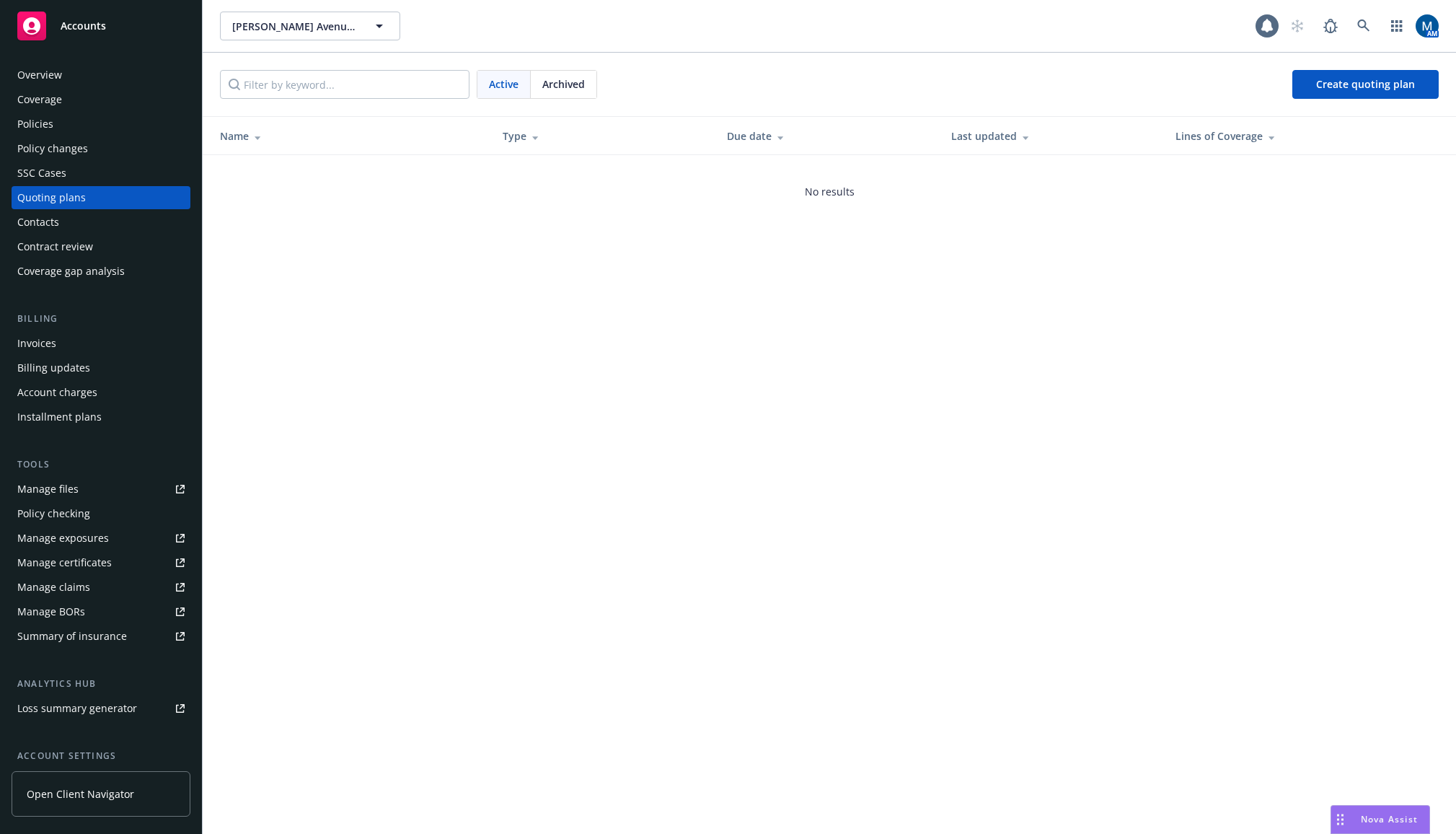
click at [549, 82] on span "Archived" at bounding box center [563, 84] width 43 height 15
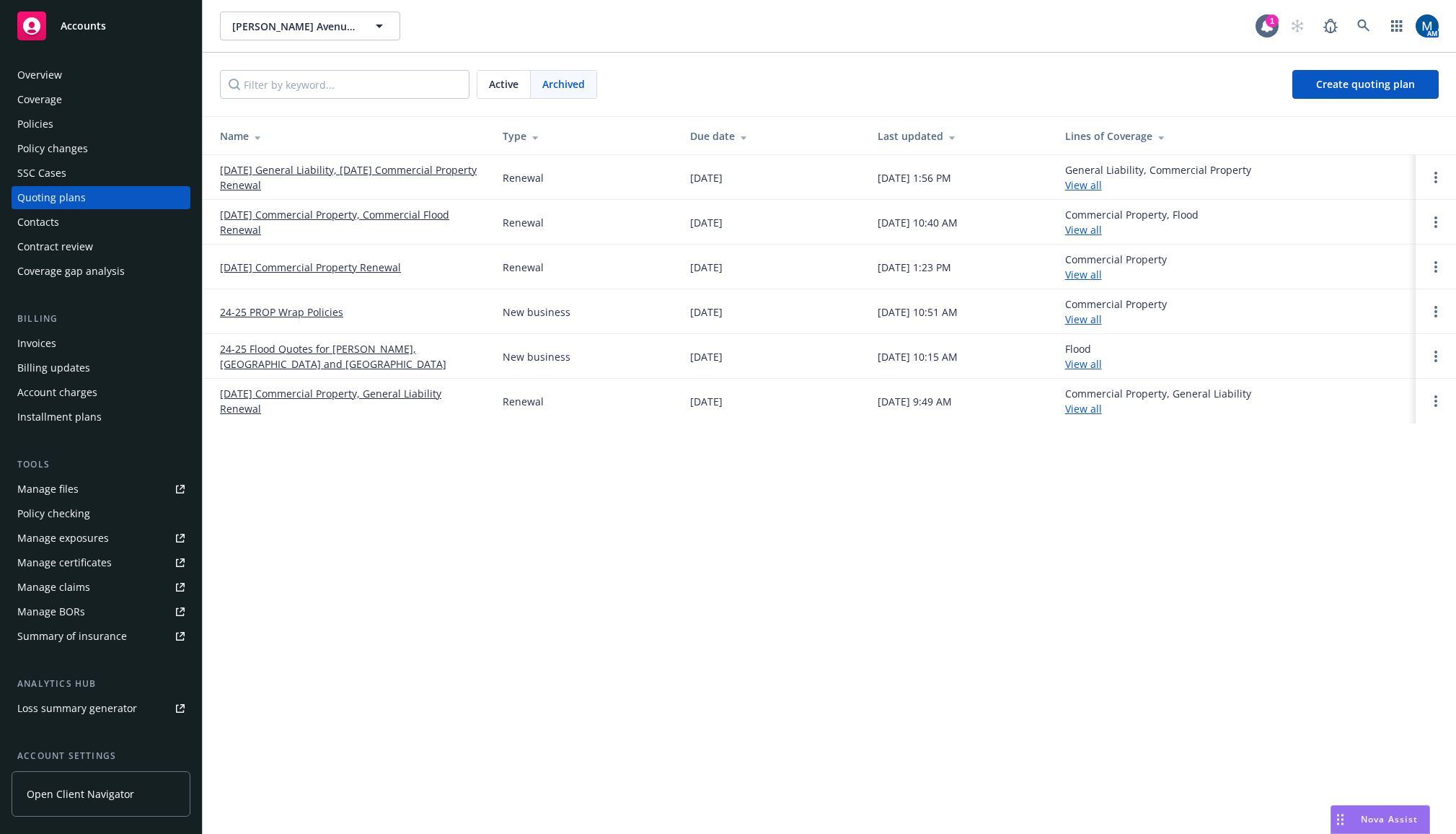
click at [49, 124] on div "Policies" at bounding box center [35, 124] width 36 height 23
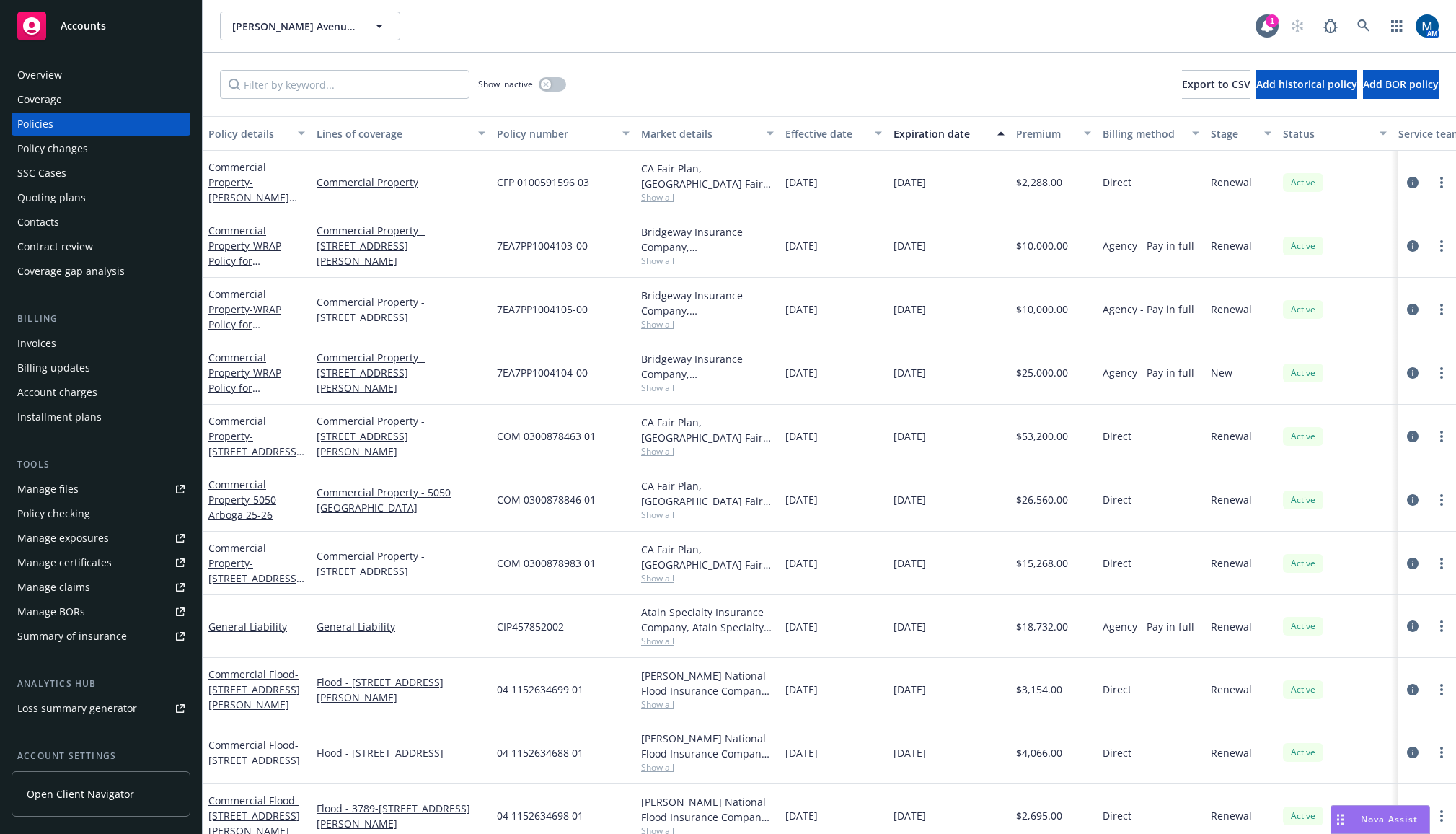
click at [63, 483] on div "Manage files" at bounding box center [48, 489] width 61 height 23
click at [480, 12] on div "Giffen Avenue Holding, LLC Giffen Avenue Holding, LLC" at bounding box center [738, 26] width 1036 height 29
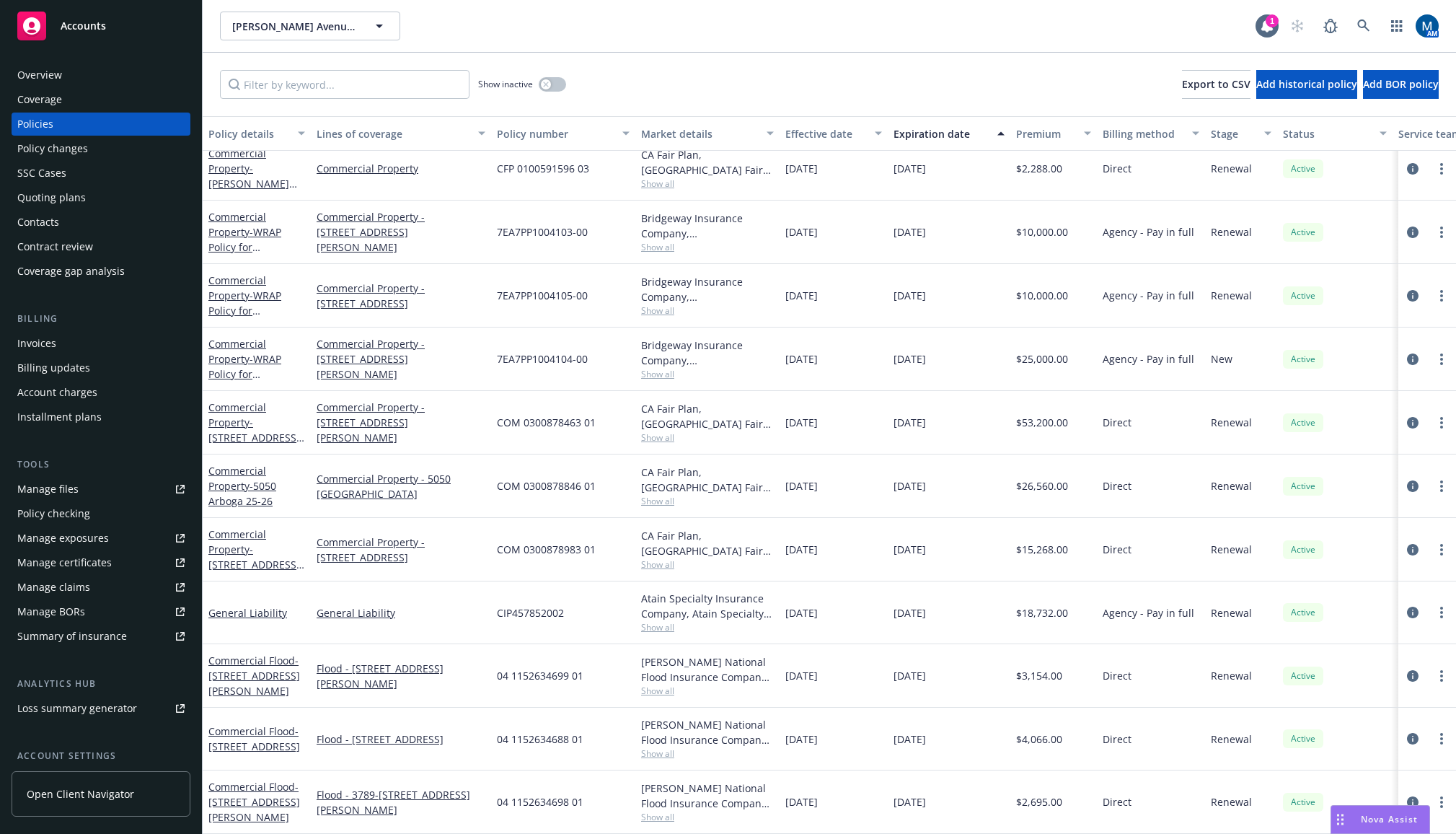
scroll to position [24, 0]
click at [1437, 604] on link "more" at bounding box center [1442, 613] width 17 height 17
click at [1403, 530] on link "Copy logging email" at bounding box center [1365, 526] width 169 height 29
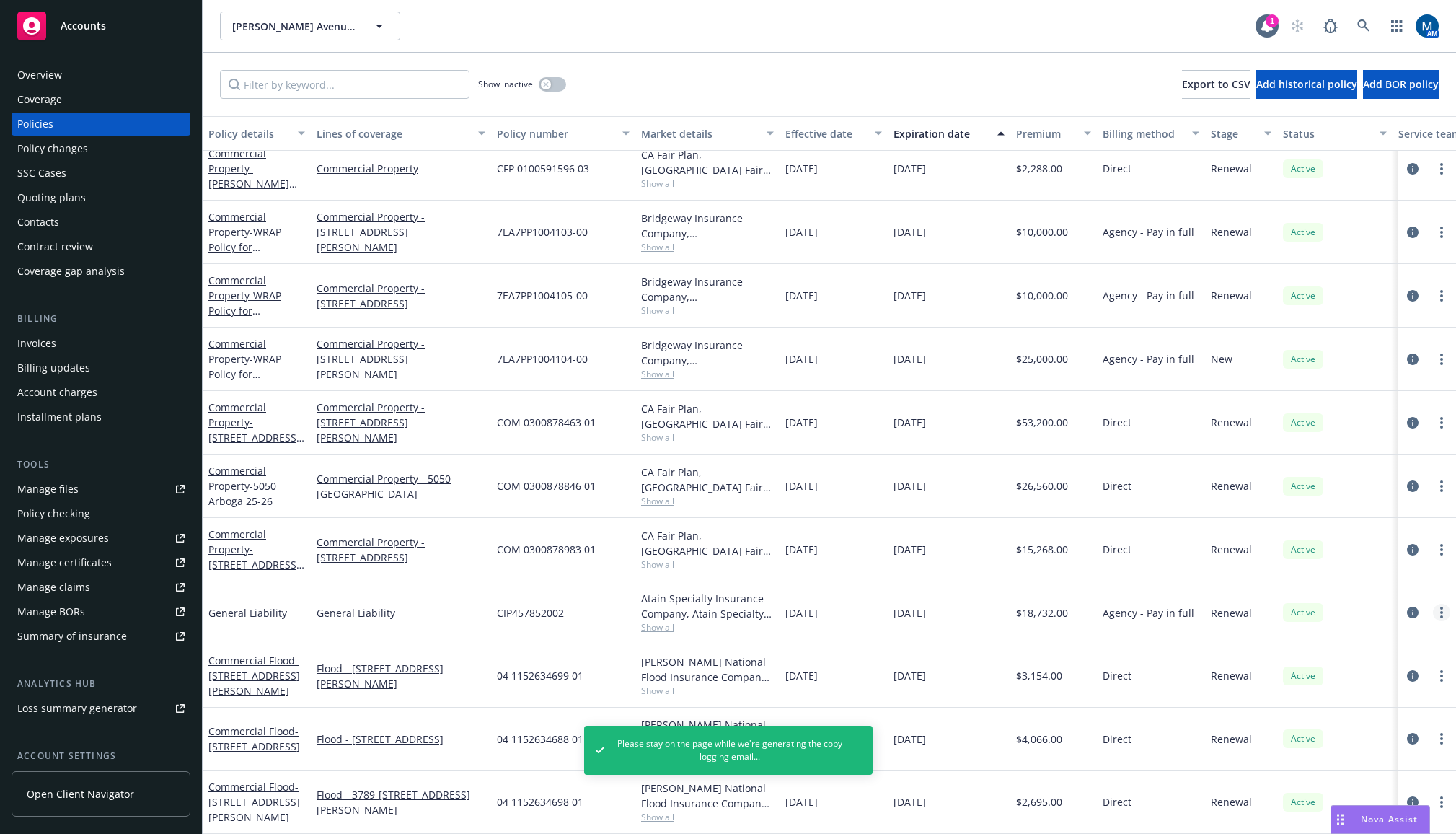
click at [1440, 606] on icon "more" at bounding box center [1442, 612] width 3 height 12
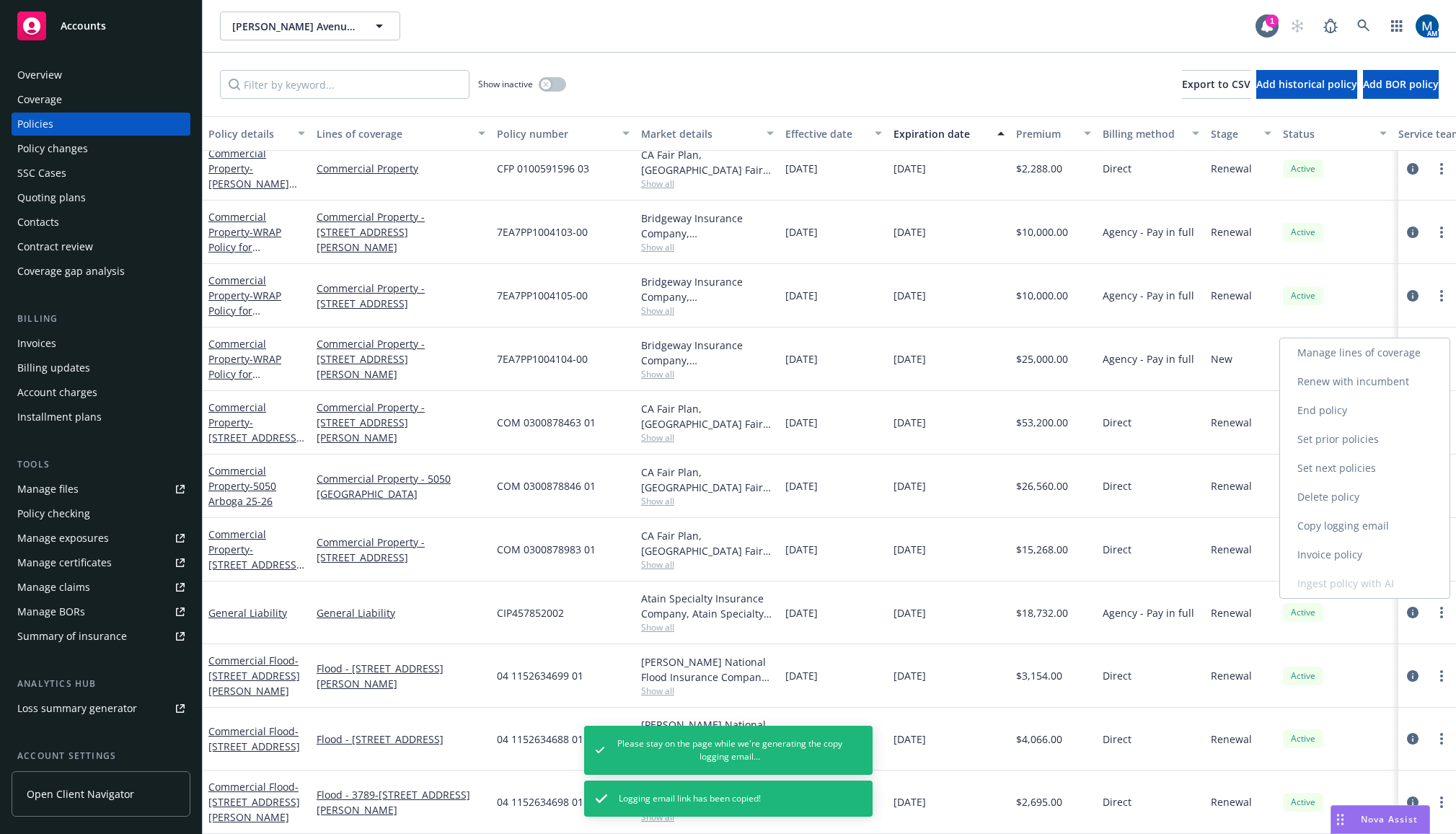
click at [1413, 525] on link "Copy logging email" at bounding box center [1365, 526] width 169 height 29
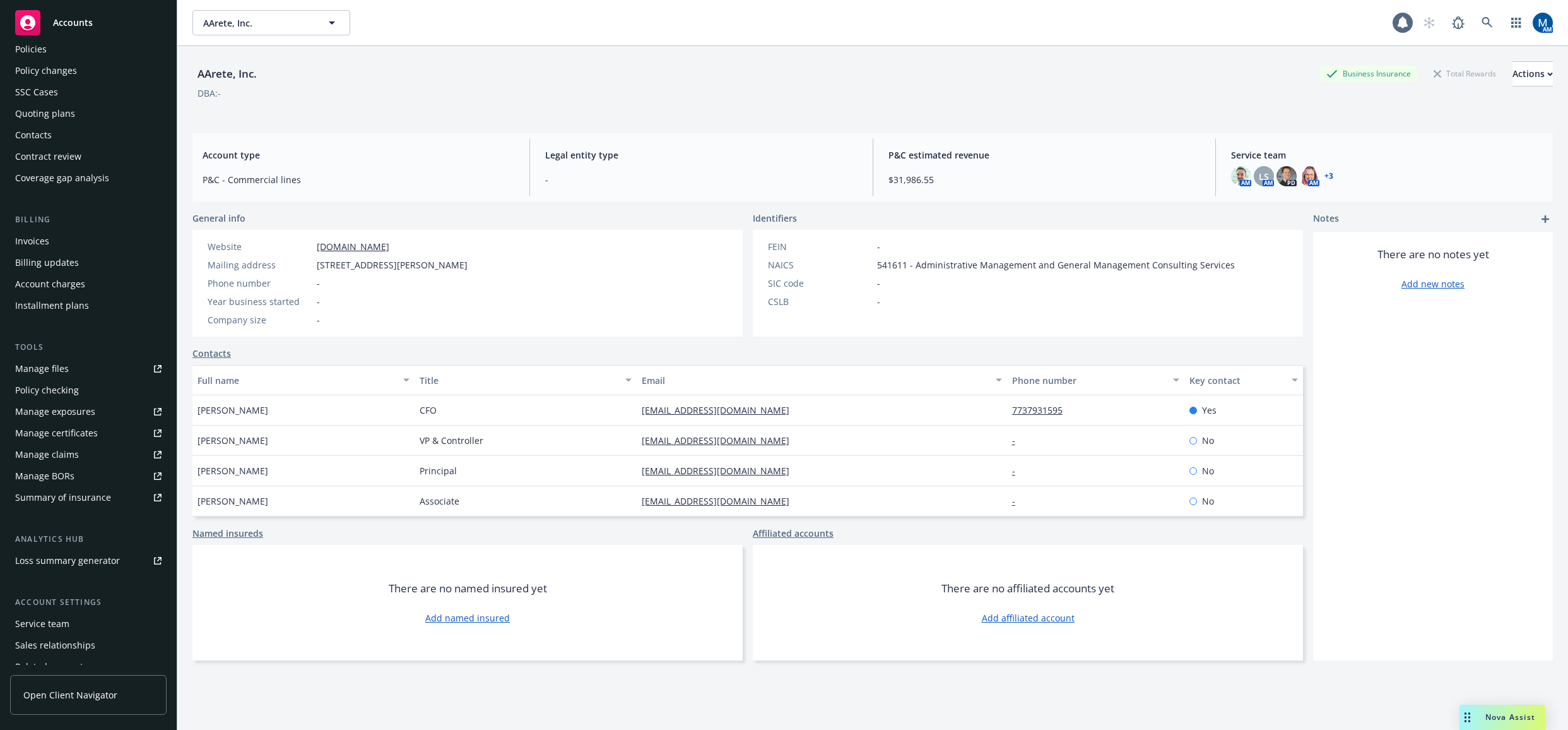
scroll to position [114, 0]
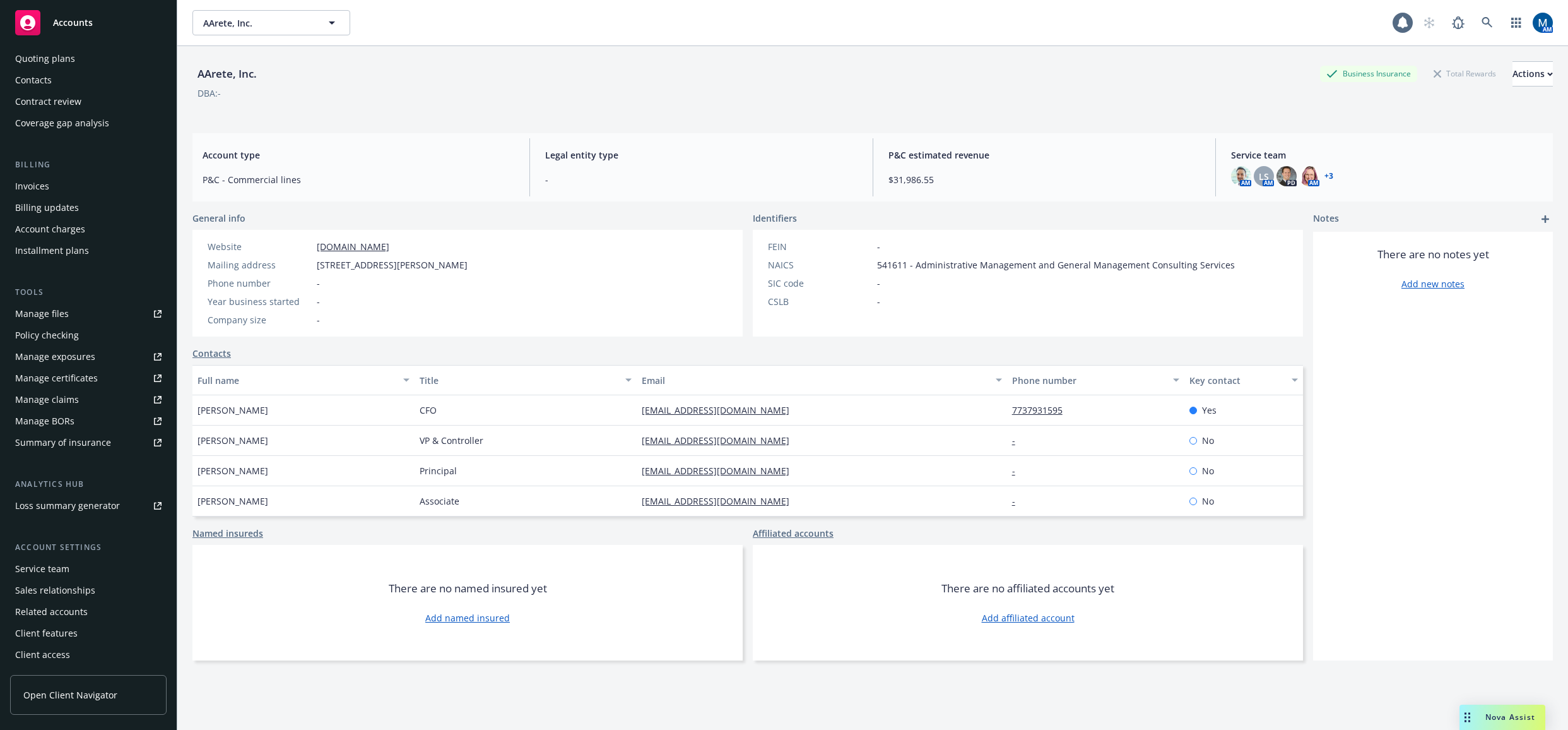
click at [42, 558] on div "Service team" at bounding box center [42, 569] width 54 height 20
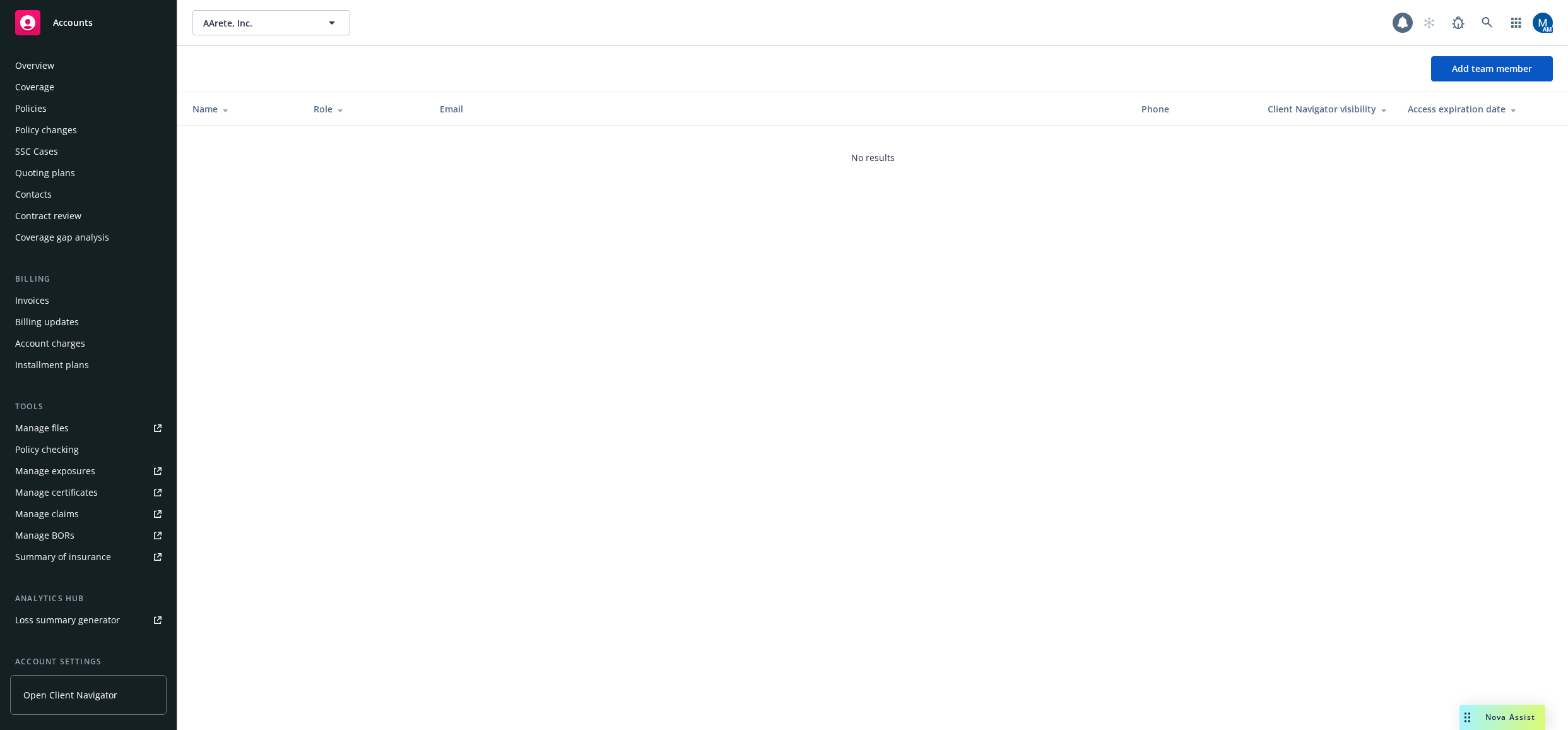
scroll to position [114, 0]
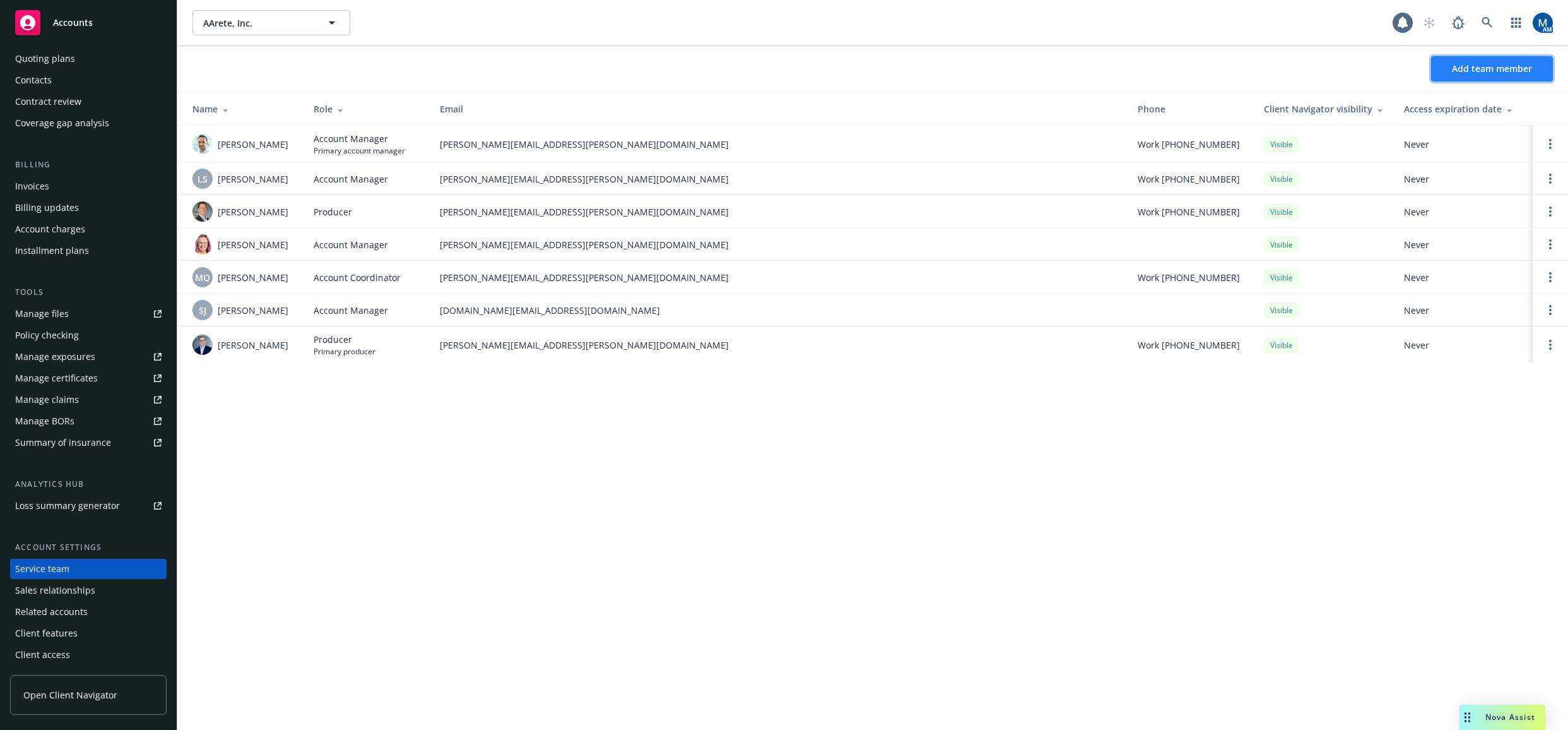
click at [1517, 73] on span "Add team member" at bounding box center [1491, 68] width 80 height 12
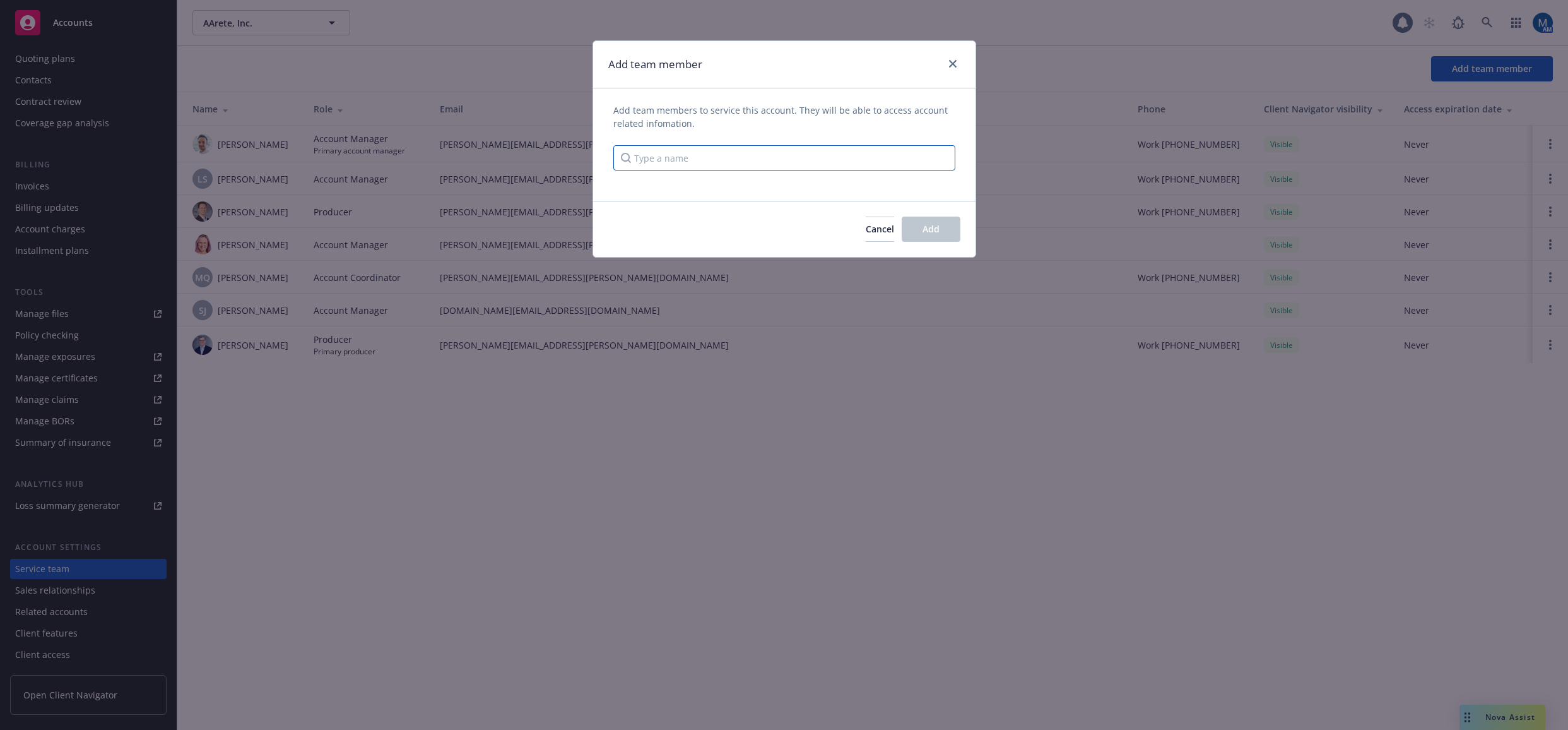
click at [710, 160] on input "Type a name" at bounding box center [784, 158] width 342 height 25
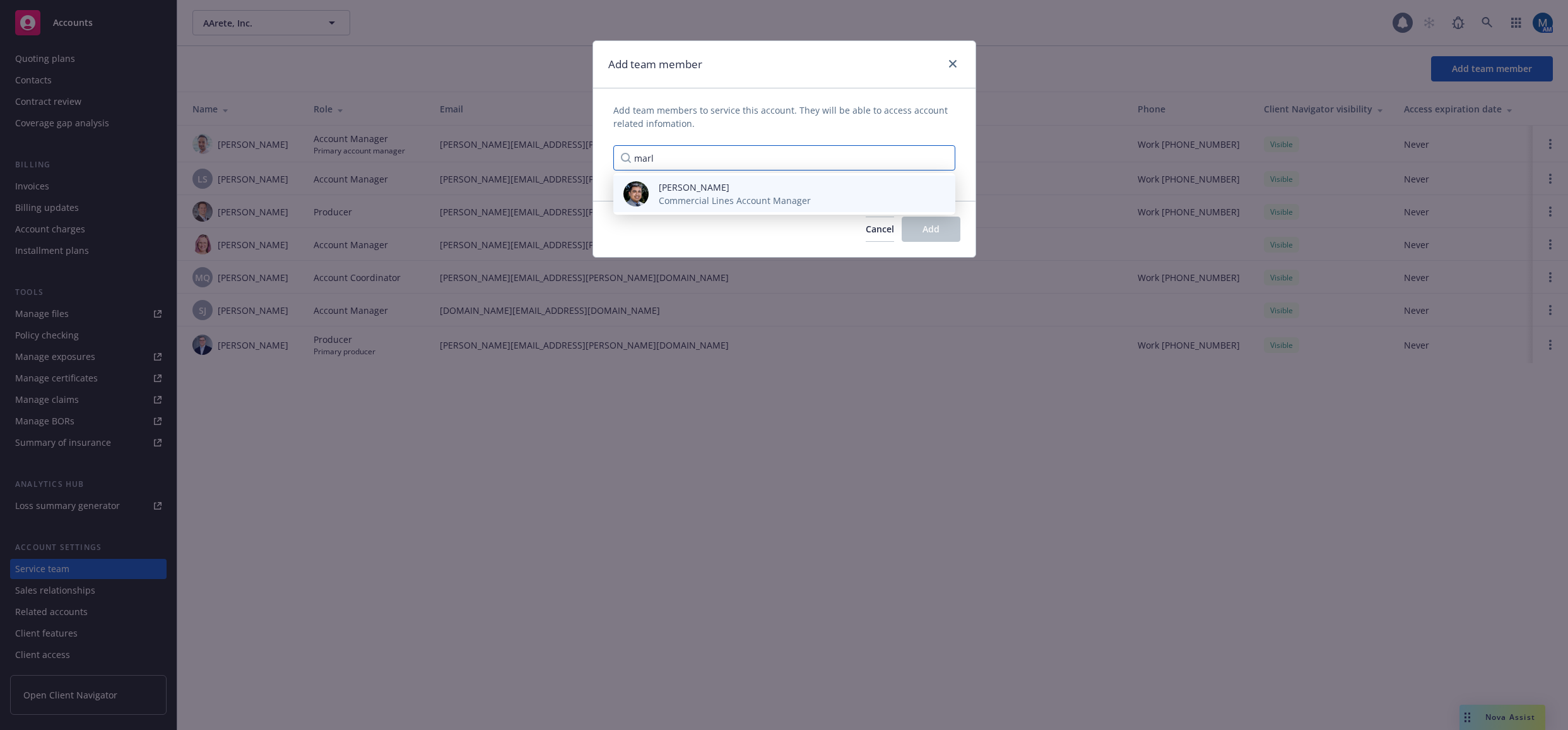
type input "marl"
click at [745, 192] on span "[PERSON_NAME]" at bounding box center [735, 187] width 152 height 13
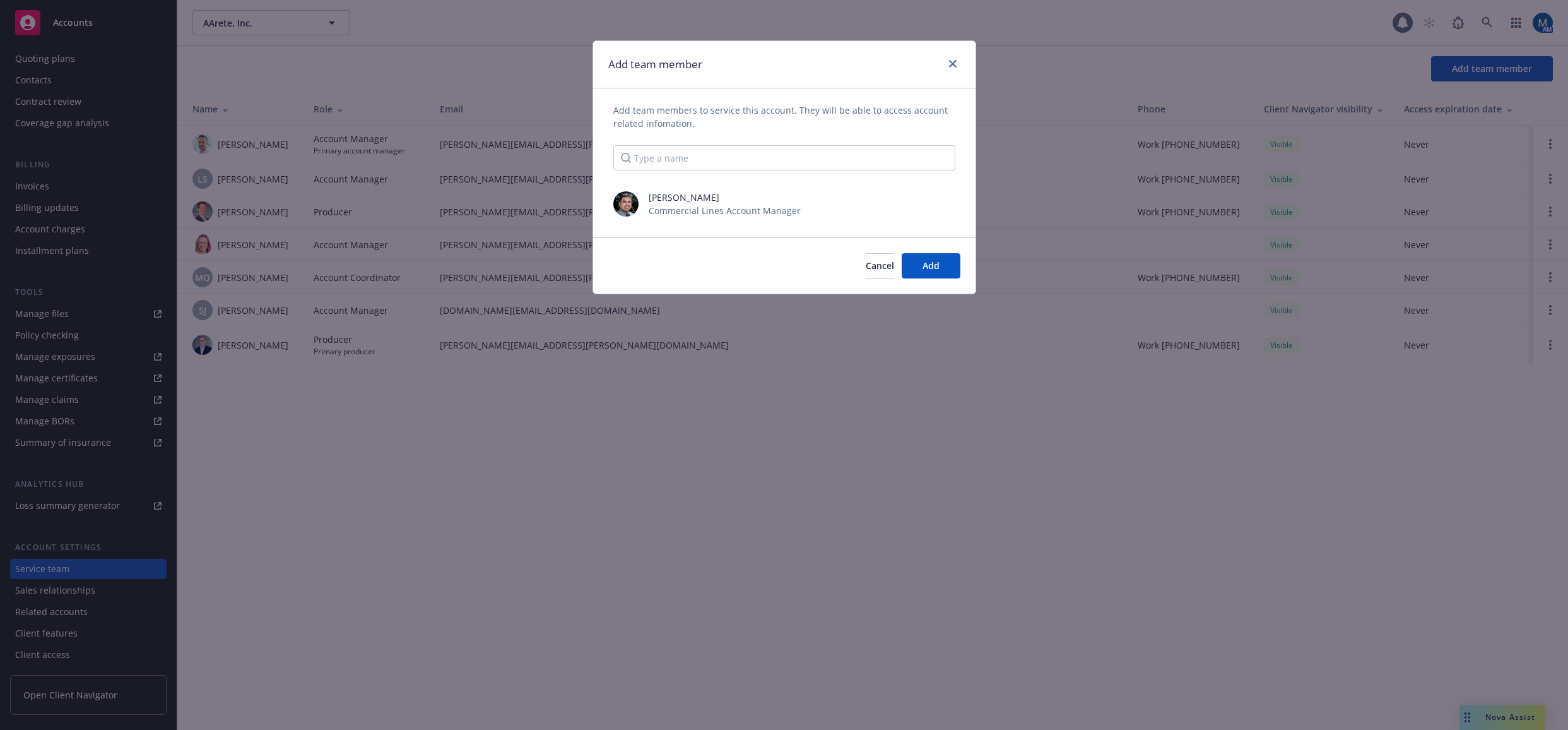
click at [802, 120] on span "Add team members to service this account. They will be able to access account r…" at bounding box center [784, 117] width 342 height 27
click at [940, 270] on button "Add" at bounding box center [931, 266] width 59 height 25
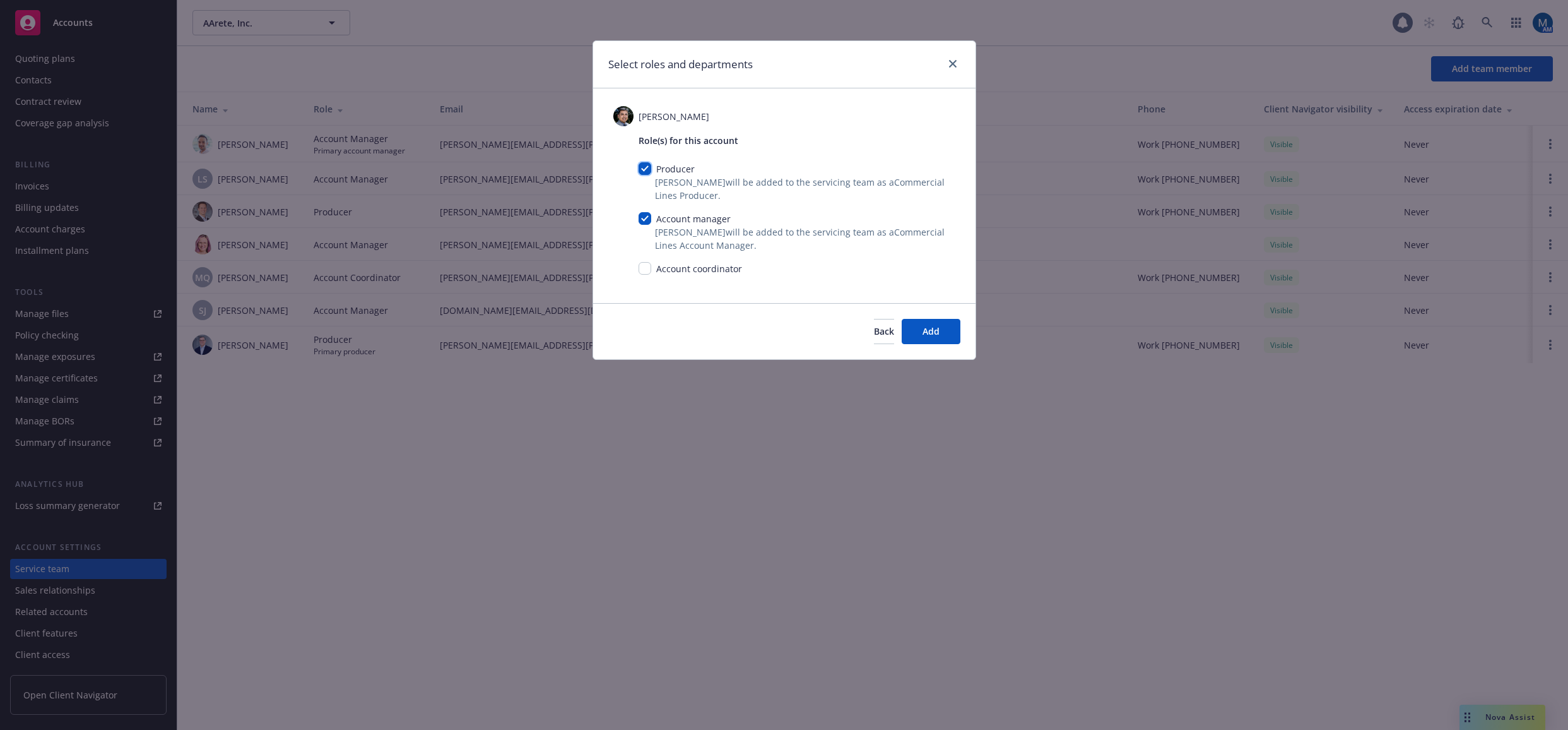
click at [649, 171] on input "checkbox" at bounding box center [645, 168] width 13 height 13
checkbox input "false"
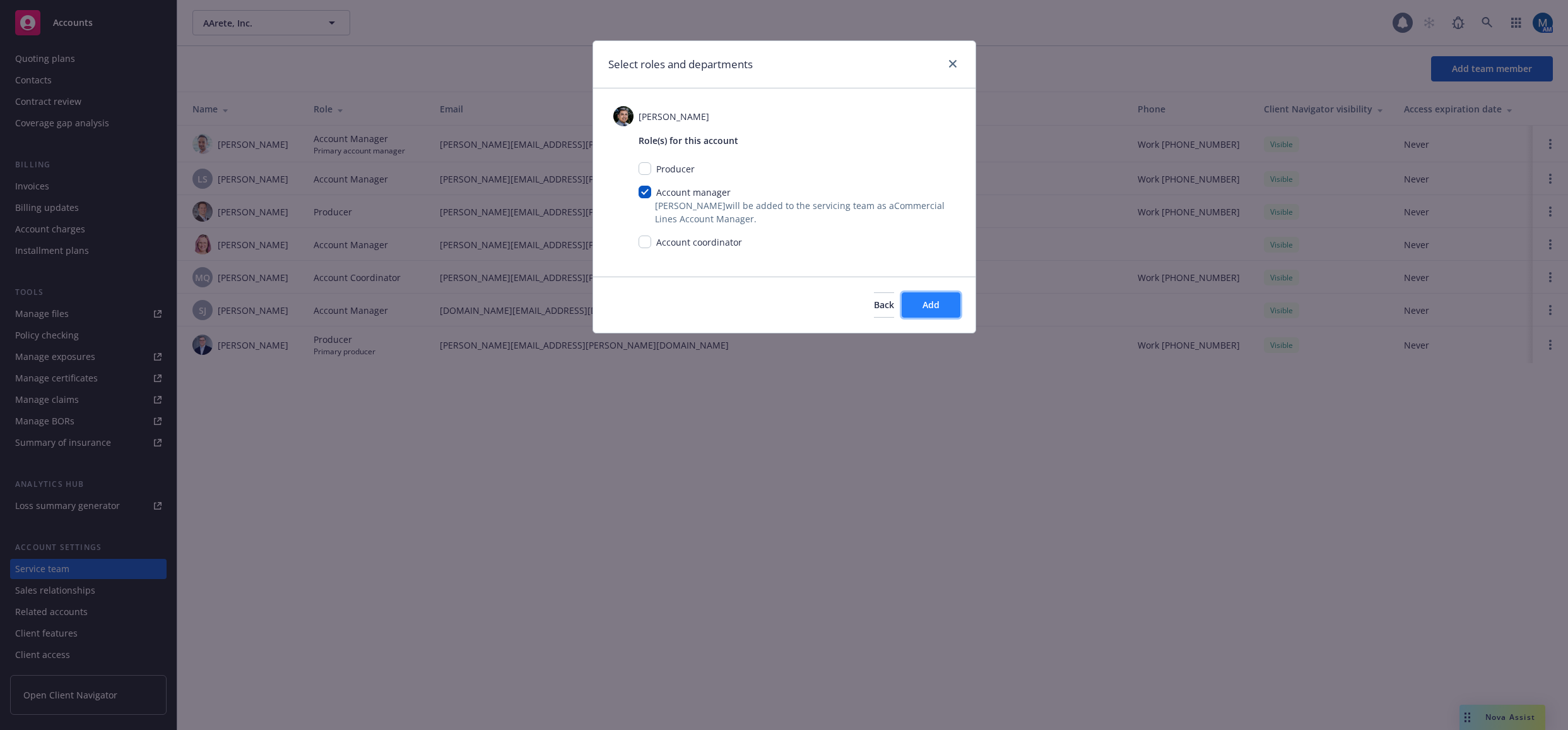
click at [926, 308] on span "Add" at bounding box center [931, 305] width 17 height 12
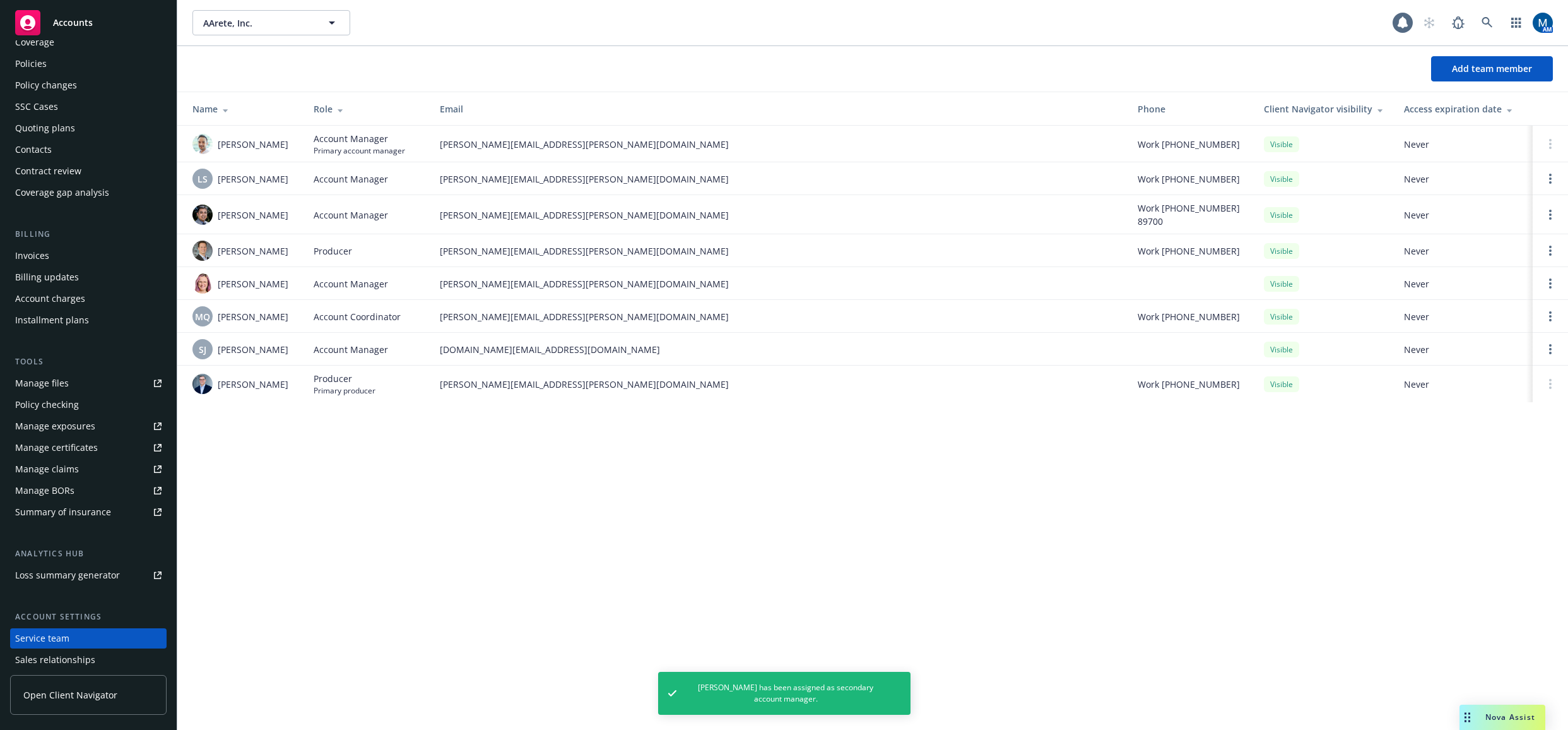
scroll to position [0, 0]
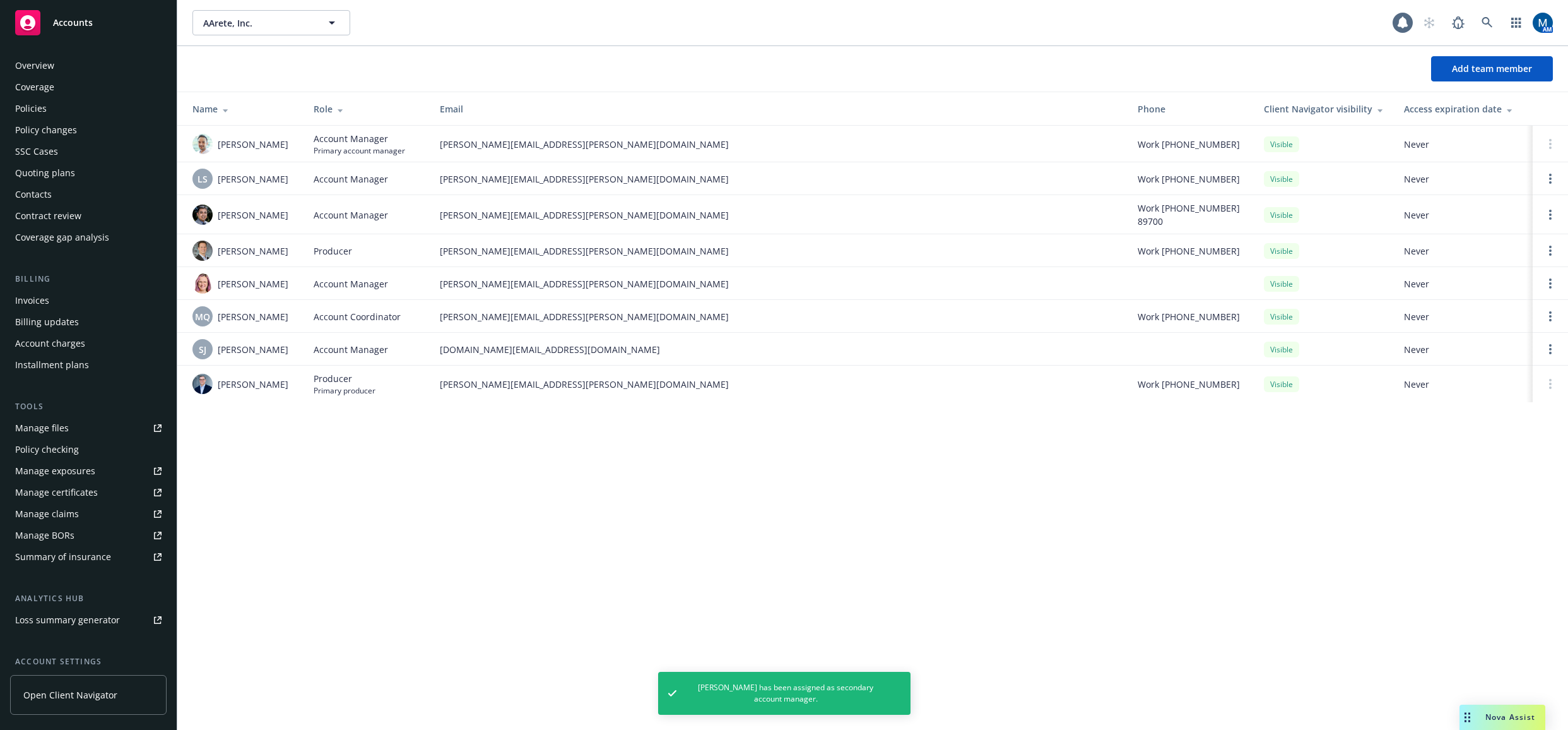
click at [38, 113] on div "Policies" at bounding box center [31, 109] width 32 height 20
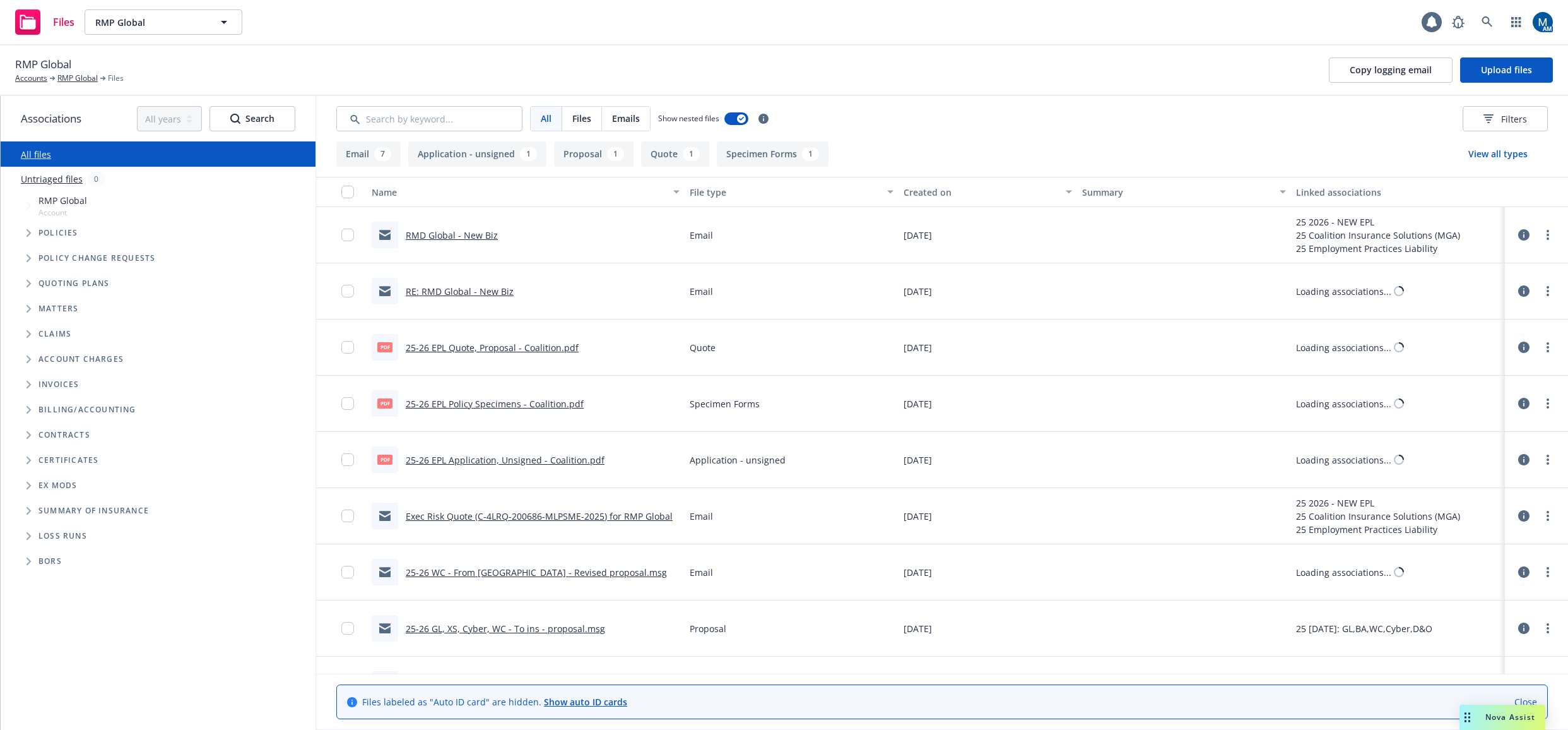
click at [469, 237] on link "RMD Global - New Biz" at bounding box center [452, 235] width 92 height 12
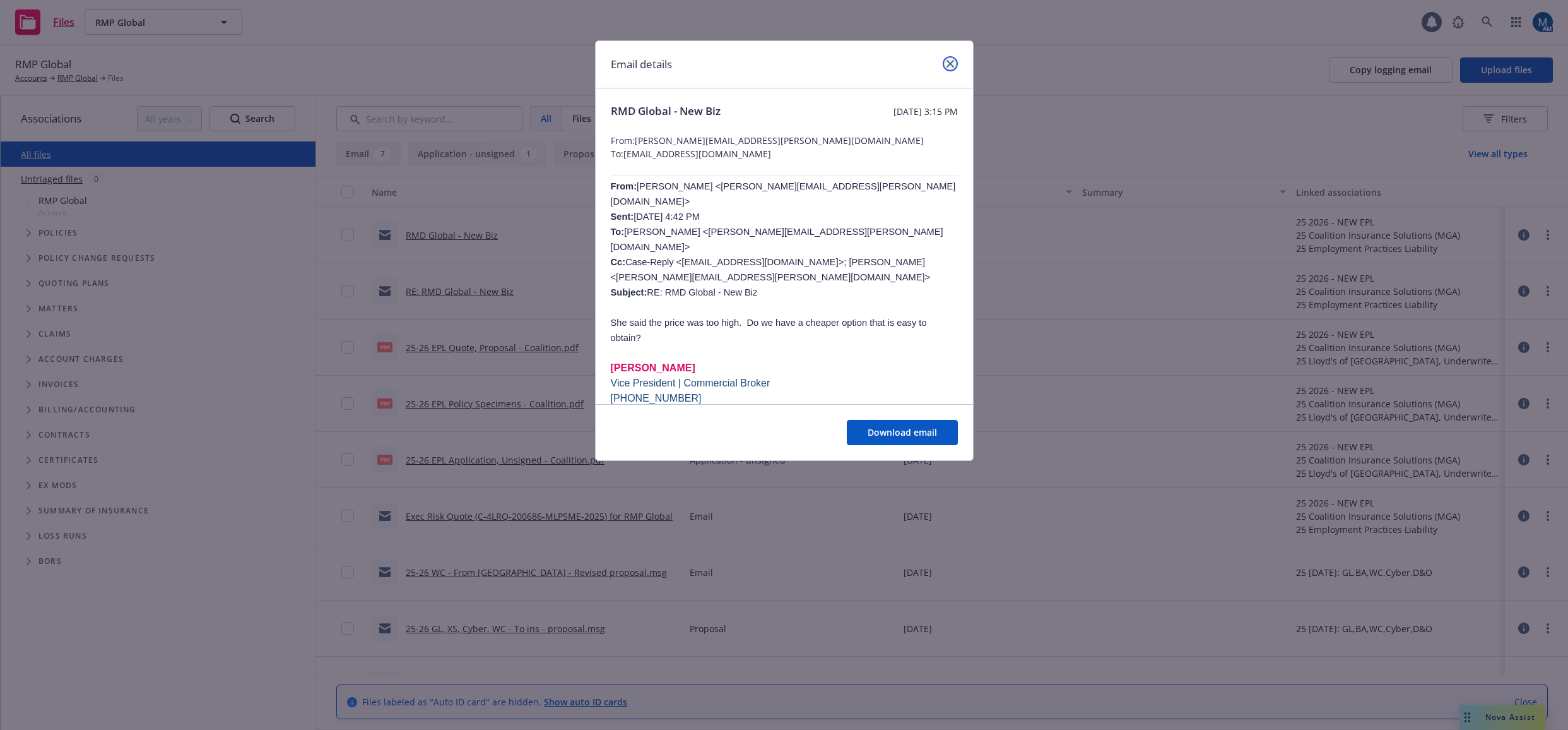
click at [950, 61] on icon "close" at bounding box center [950, 64] width 8 height 8
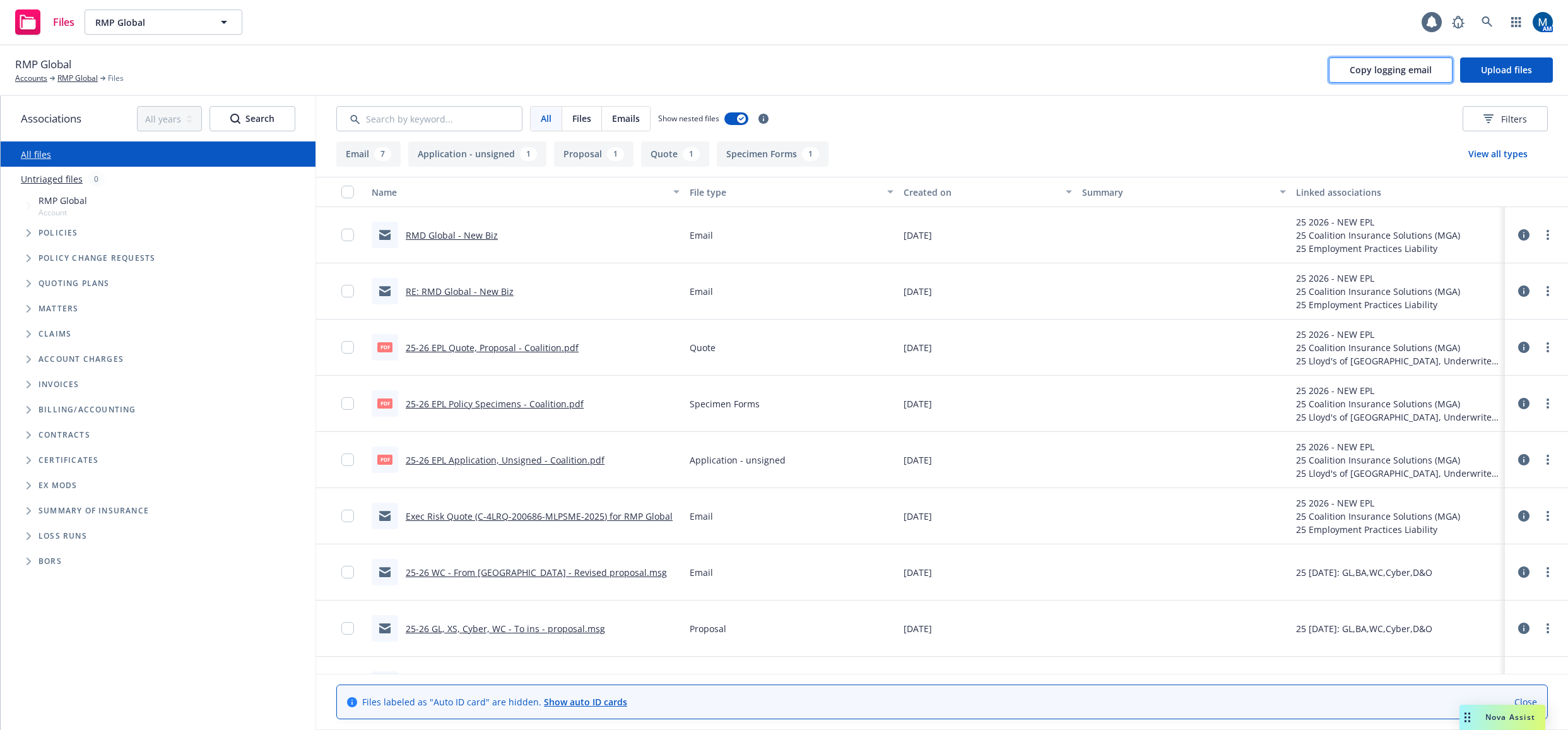
click at [1393, 73] on span "Copy logging email" at bounding box center [1391, 70] width 82 height 12
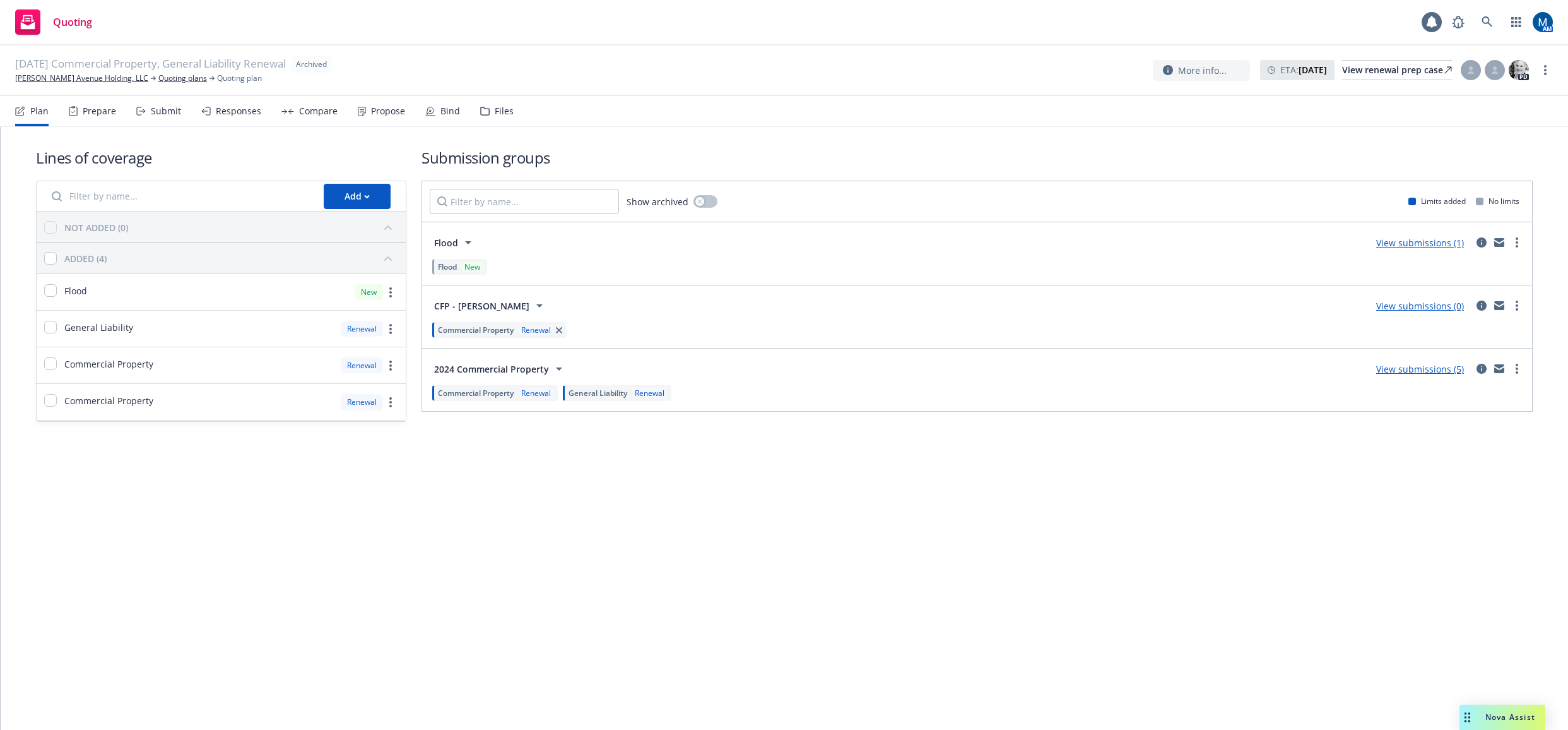
click at [242, 114] on div "Responses" at bounding box center [239, 111] width 46 height 10
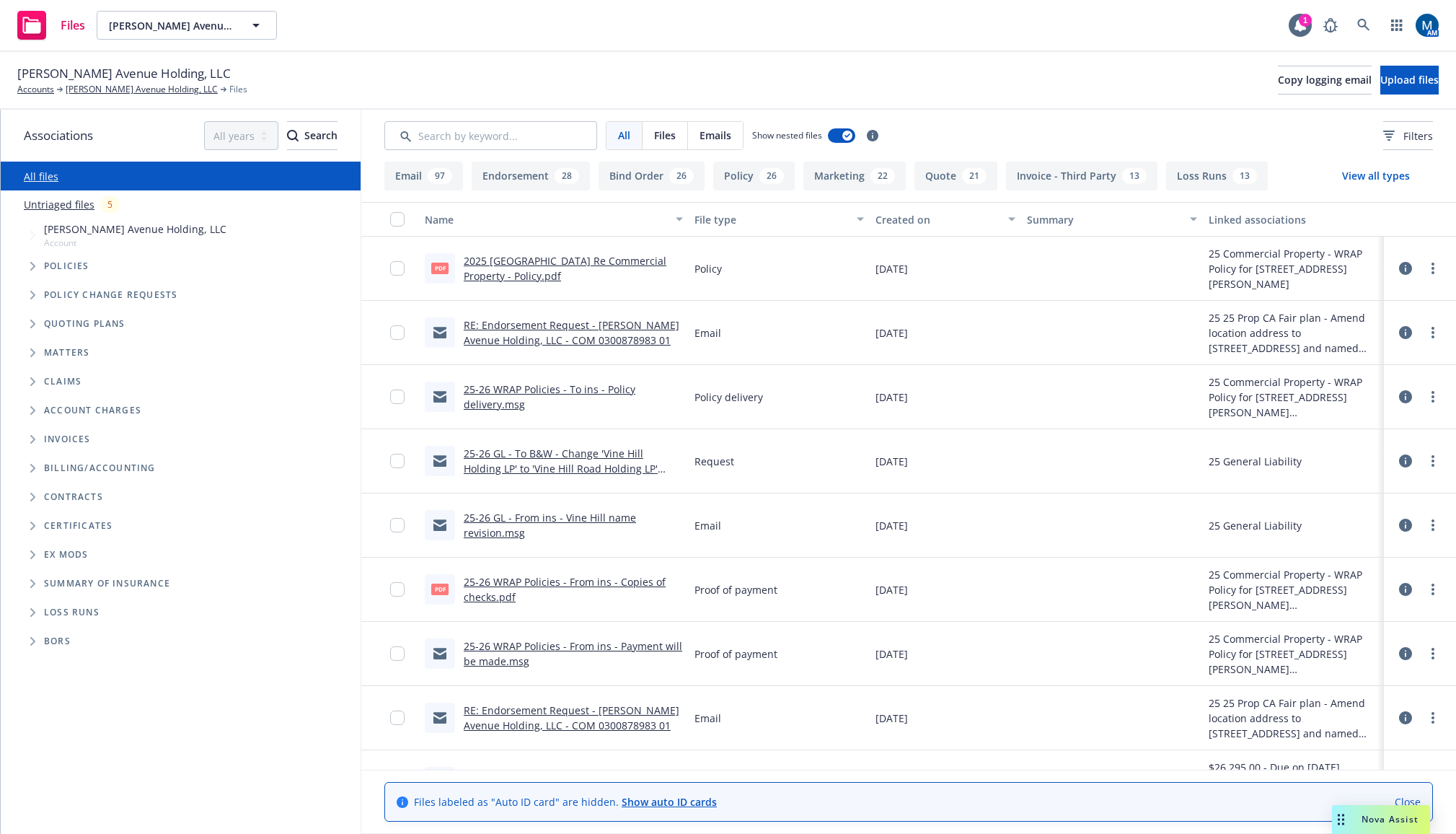
click at [668, 135] on span "Files" at bounding box center [665, 135] width 22 height 15
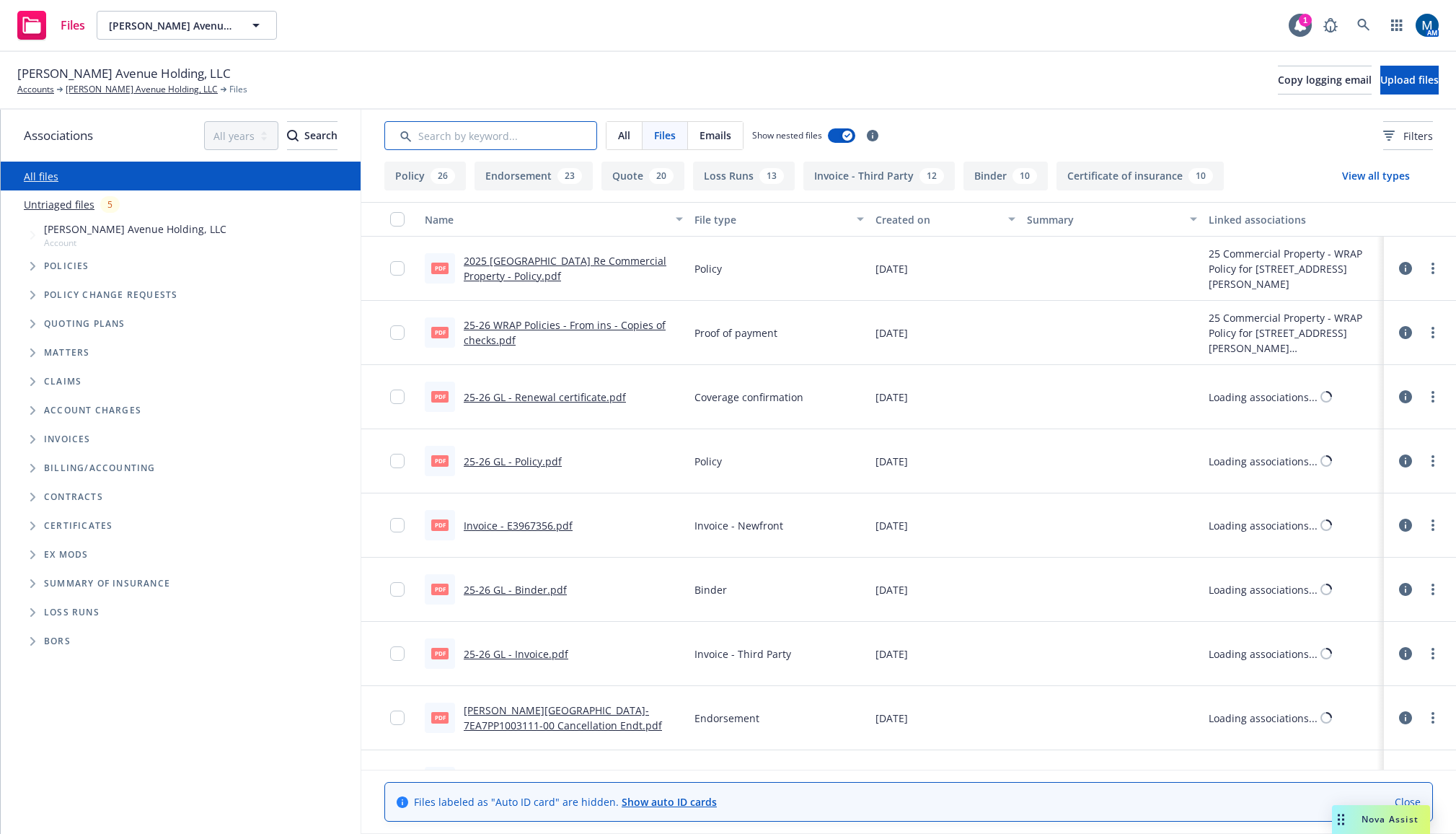
click at [530, 140] on input "Search by keyword..." at bounding box center [490, 135] width 213 height 29
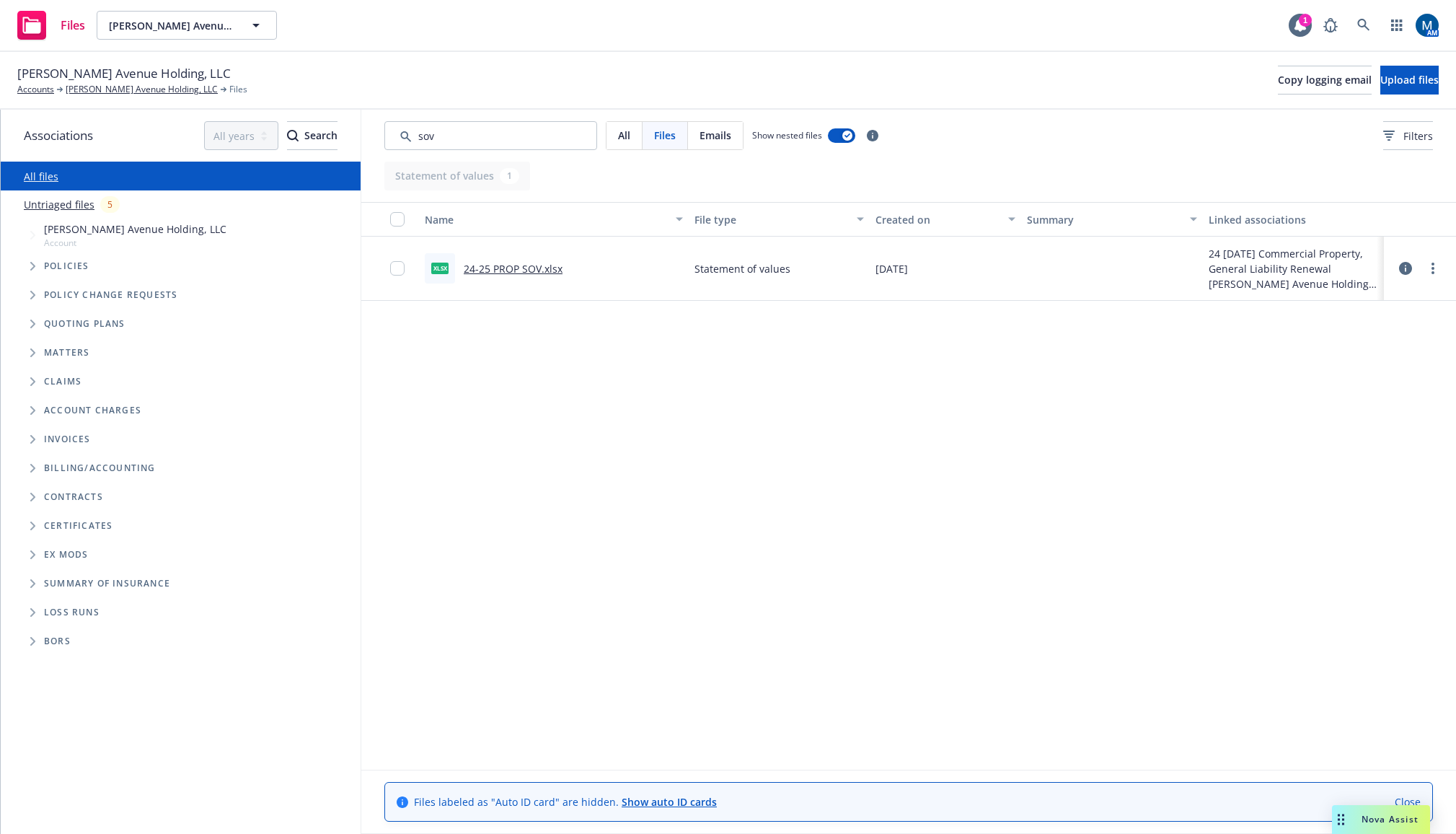
click at [527, 265] on link "24-25 PROP SOV.xlsx" at bounding box center [513, 268] width 99 height 14
drag, startPoint x: 527, startPoint y: 127, endPoint x: 357, endPoint y: 139, distance: 170.4
click at [357, 139] on div "Associations All years 2027 2026 2025 2024 2023 2022 2021 2020 2019 2018 2017 2…" at bounding box center [728, 472] width 1455 height 724
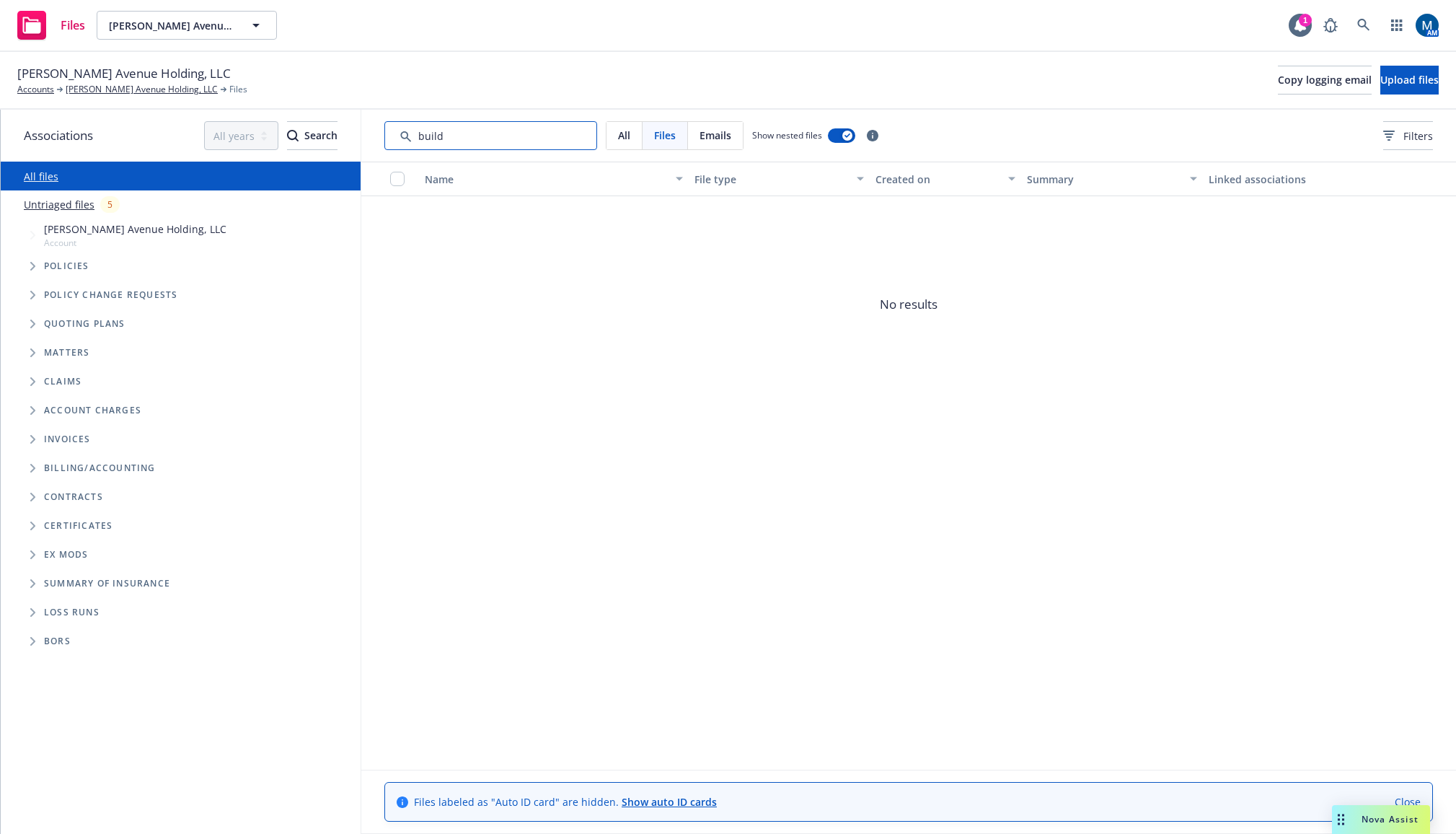
drag, startPoint x: 508, startPoint y: 142, endPoint x: 349, endPoint y: 142, distance: 159.0
click at [372, 142] on div "All Files Emails Show nested files Filters" at bounding box center [908, 136] width 1094 height 52
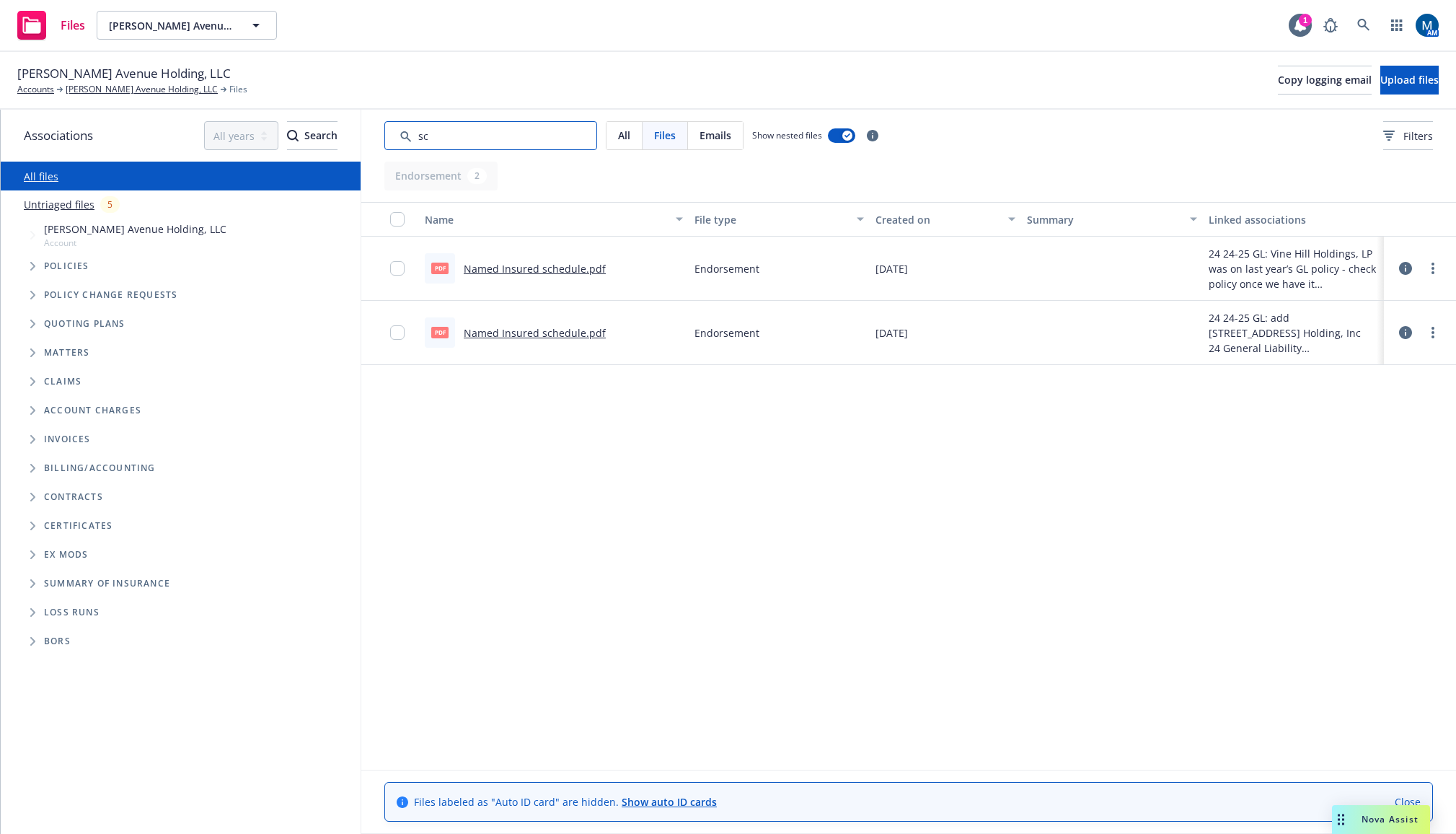
type input "s"
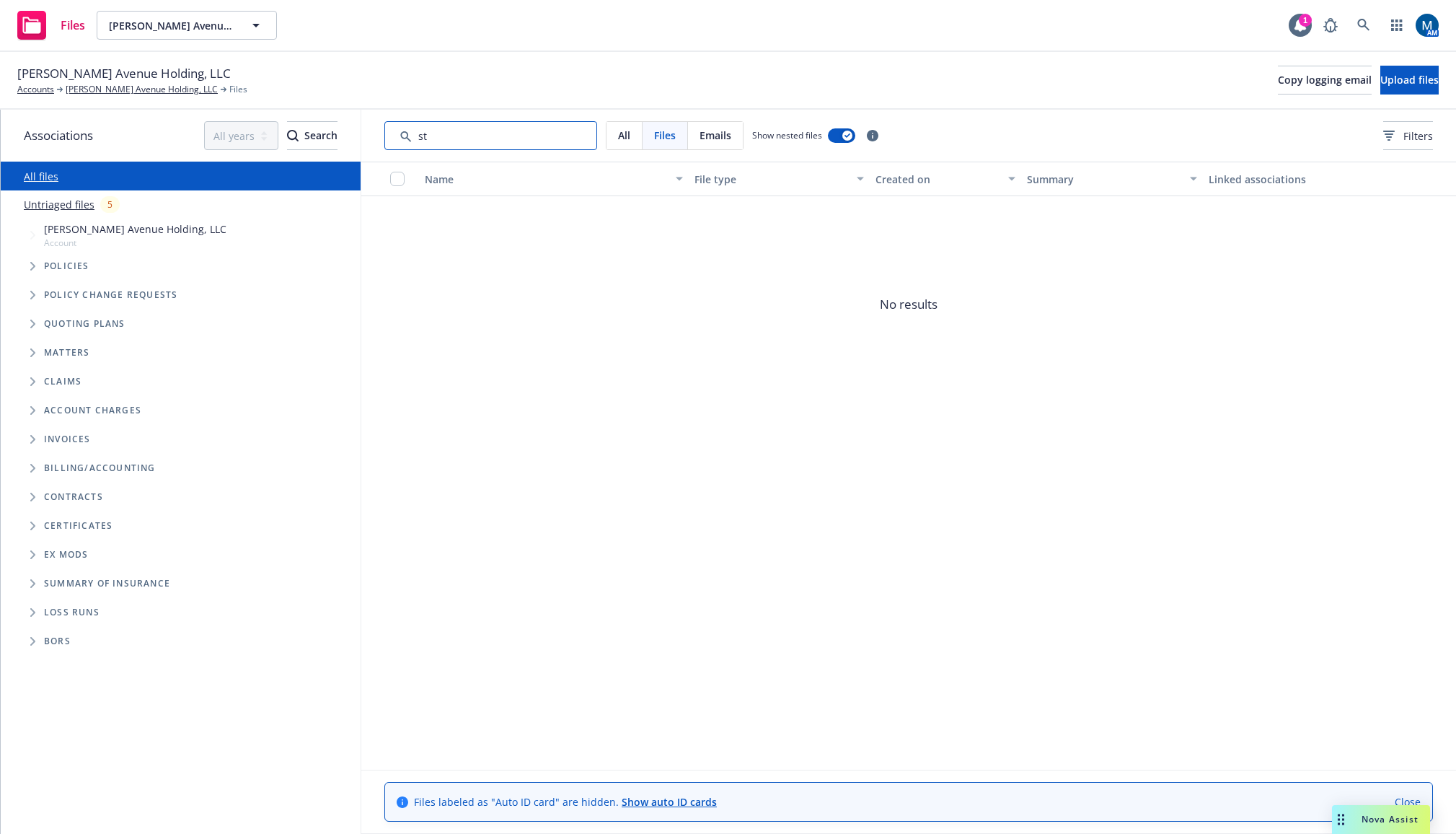
type input "s"
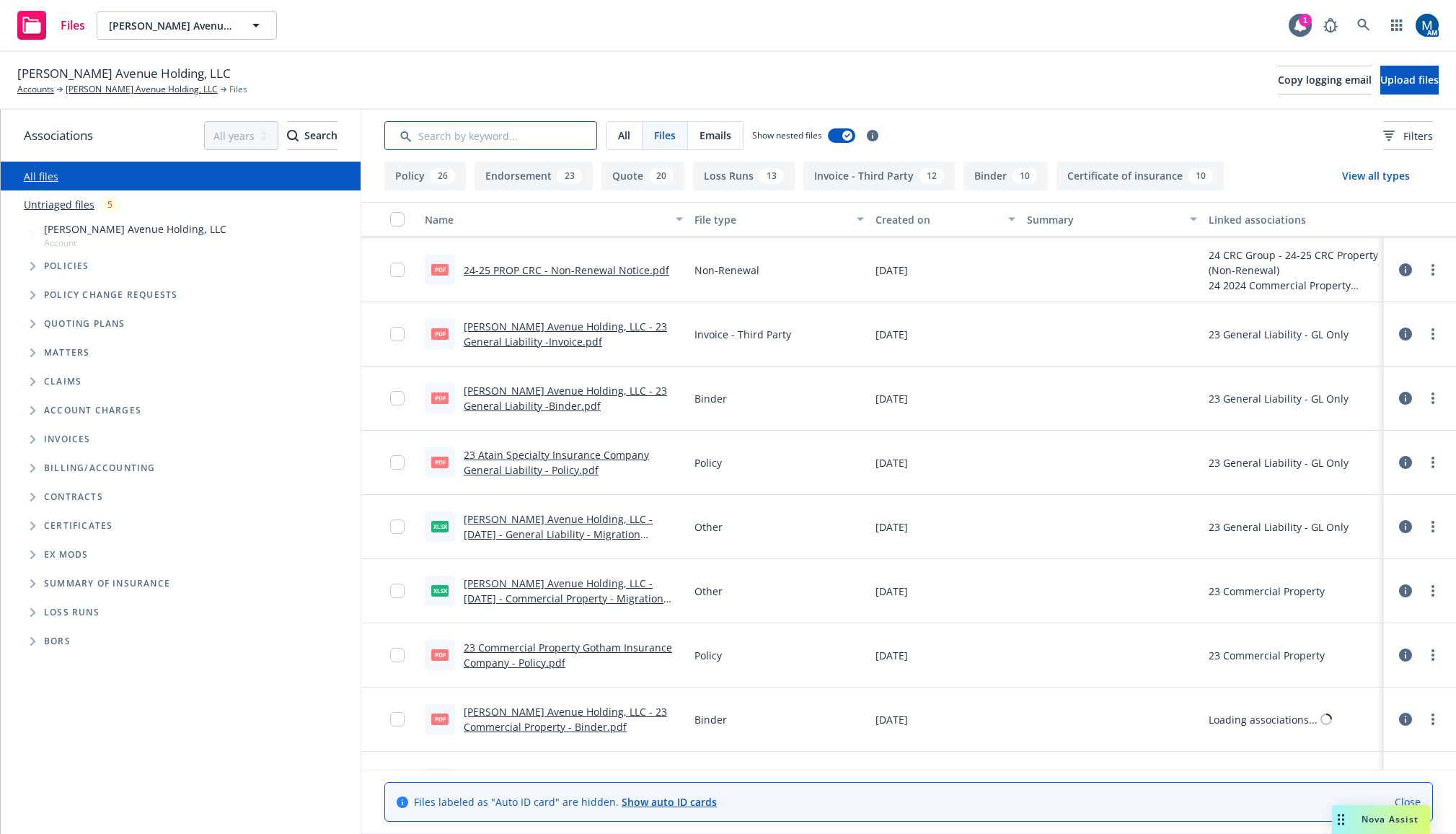
scroll to position [9282, 0]
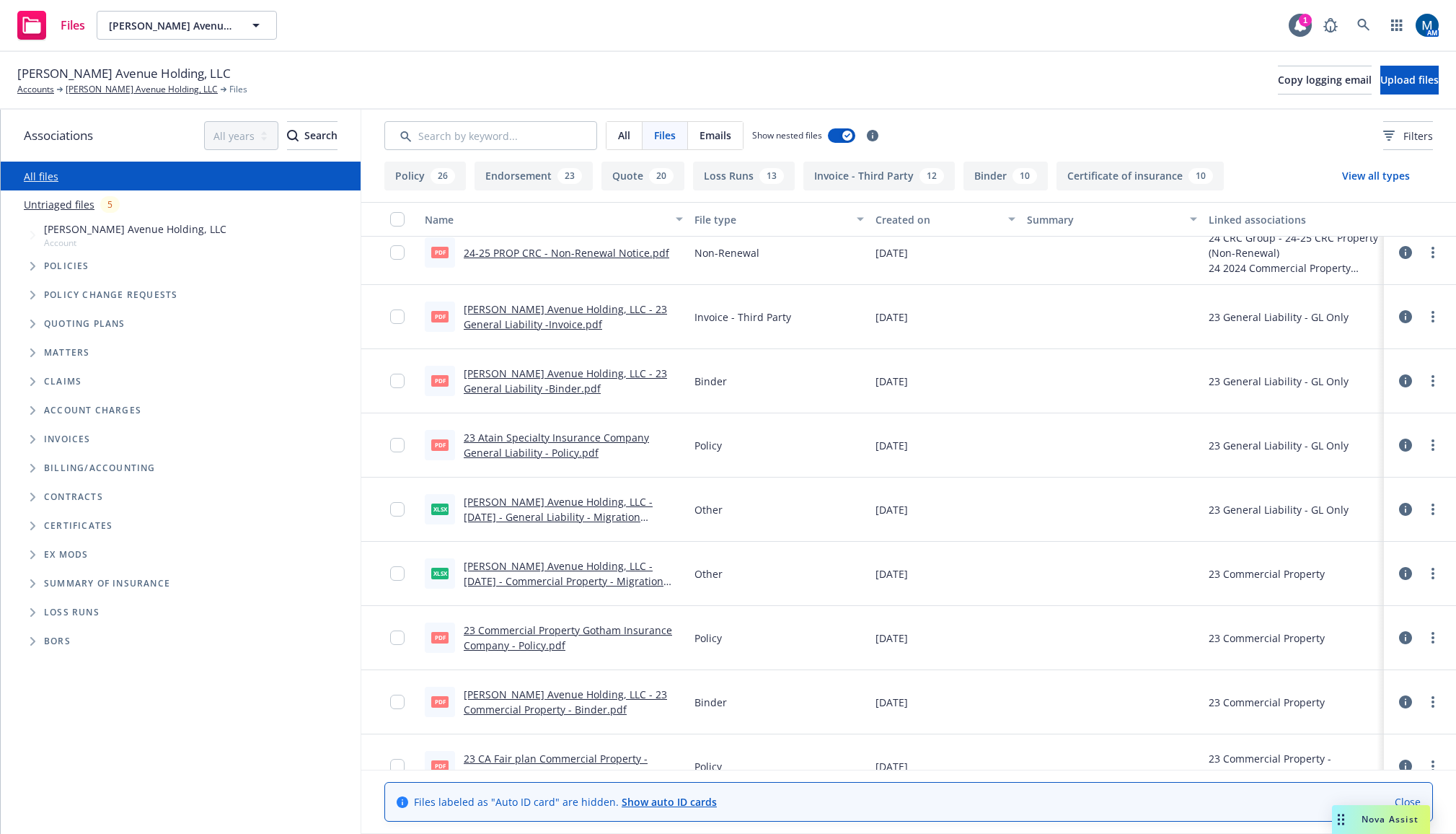
click at [582, 570] on link "[PERSON_NAME] Avenue Holding, LLC - [DATE] - Commercial Property - Migration Do…" at bounding box center [563, 581] width 200 height 44
click at [922, 106] on div "[PERSON_NAME] Avenue Holding, LLC Accounts [PERSON_NAME] Avenue Holding, LLC Fi…" at bounding box center [728, 81] width 1456 height 58
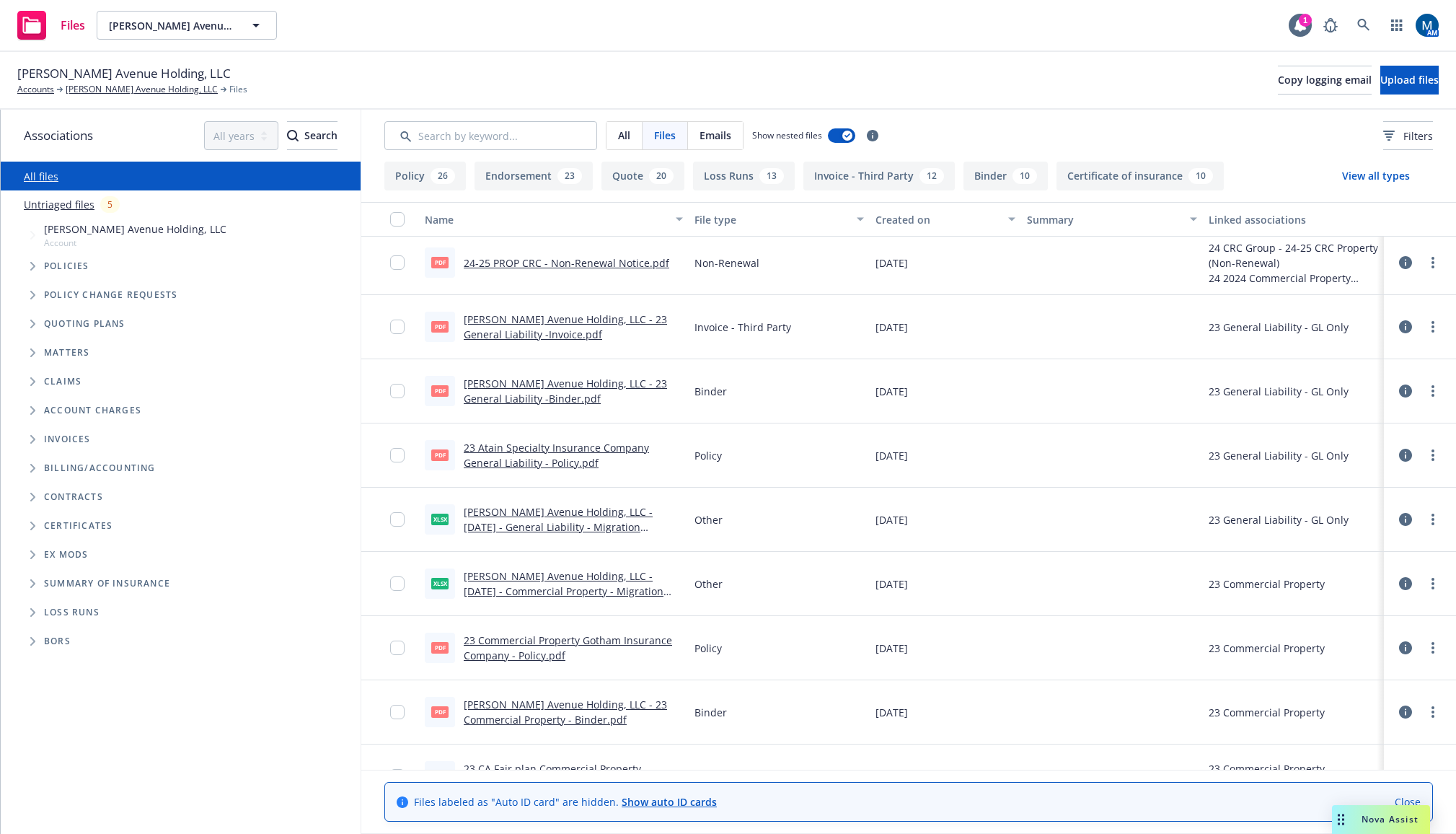
scroll to position [9158, 0]
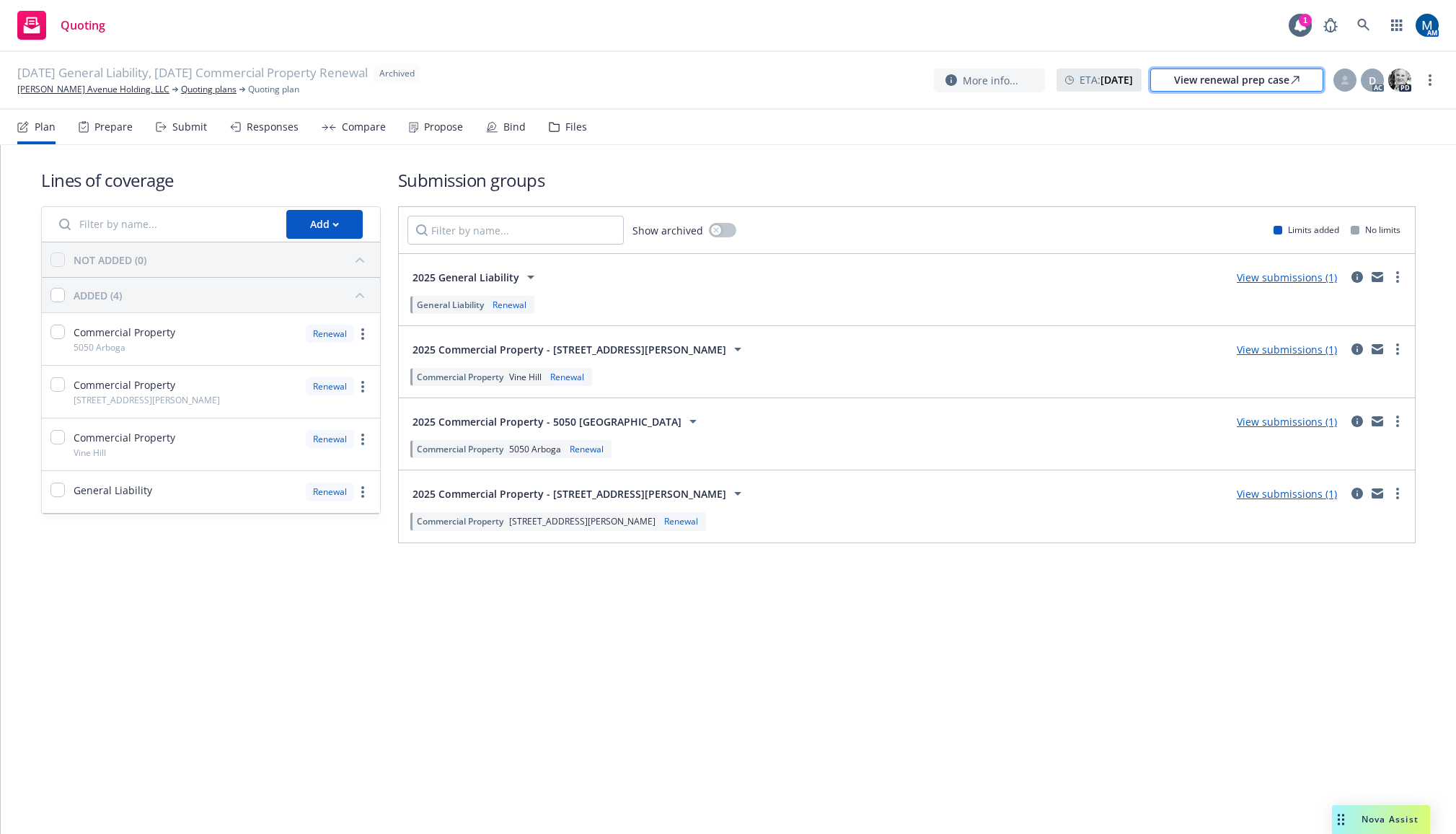
click at [1253, 82] on div "View renewal prep case" at bounding box center [1236, 80] width 125 height 22
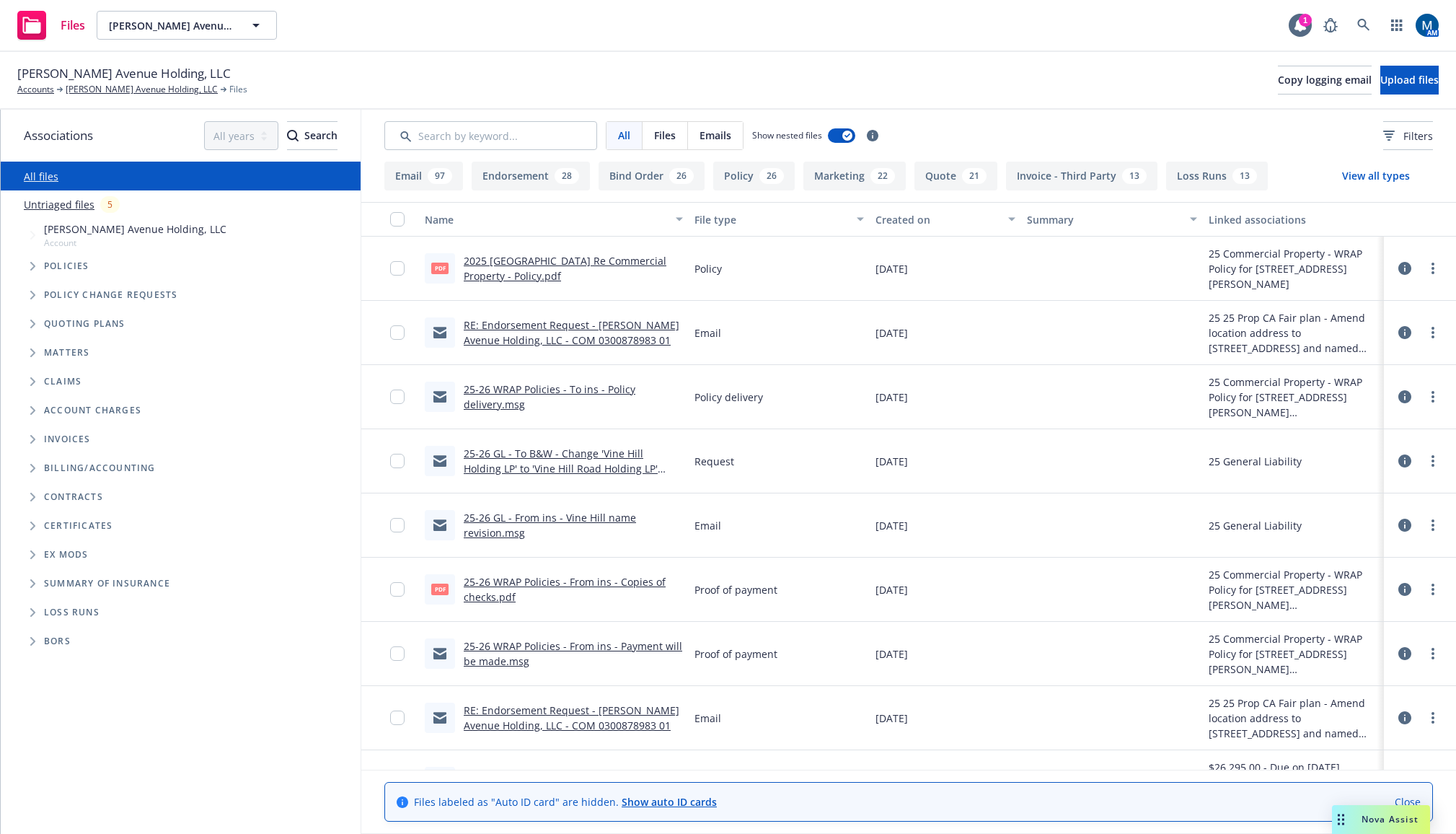
click at [894, 218] on div "Created on" at bounding box center [937, 219] width 124 height 15
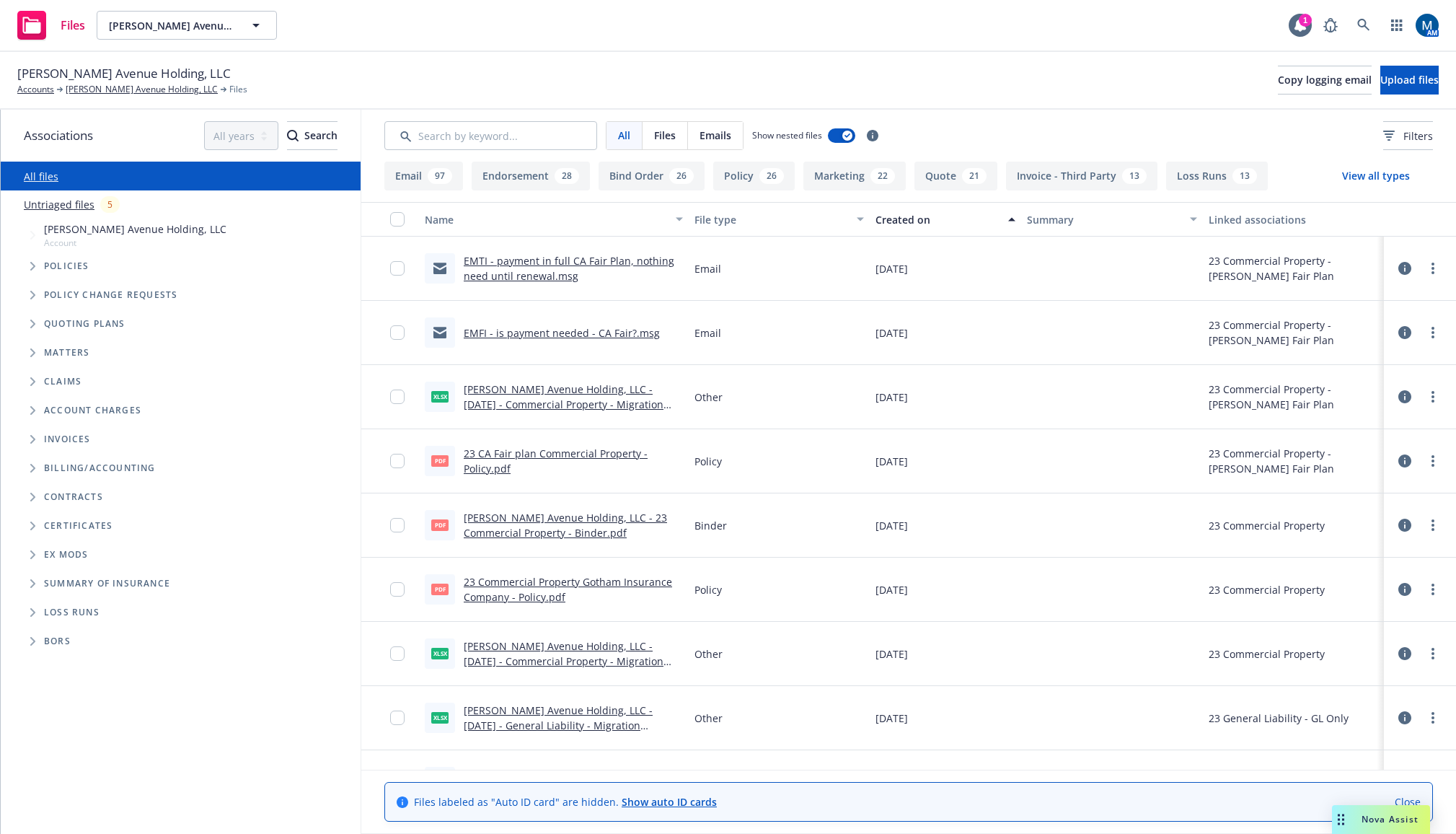
click at [905, 216] on div "Created on" at bounding box center [937, 219] width 124 height 15
